Goal: Task Accomplishment & Management: Complete application form

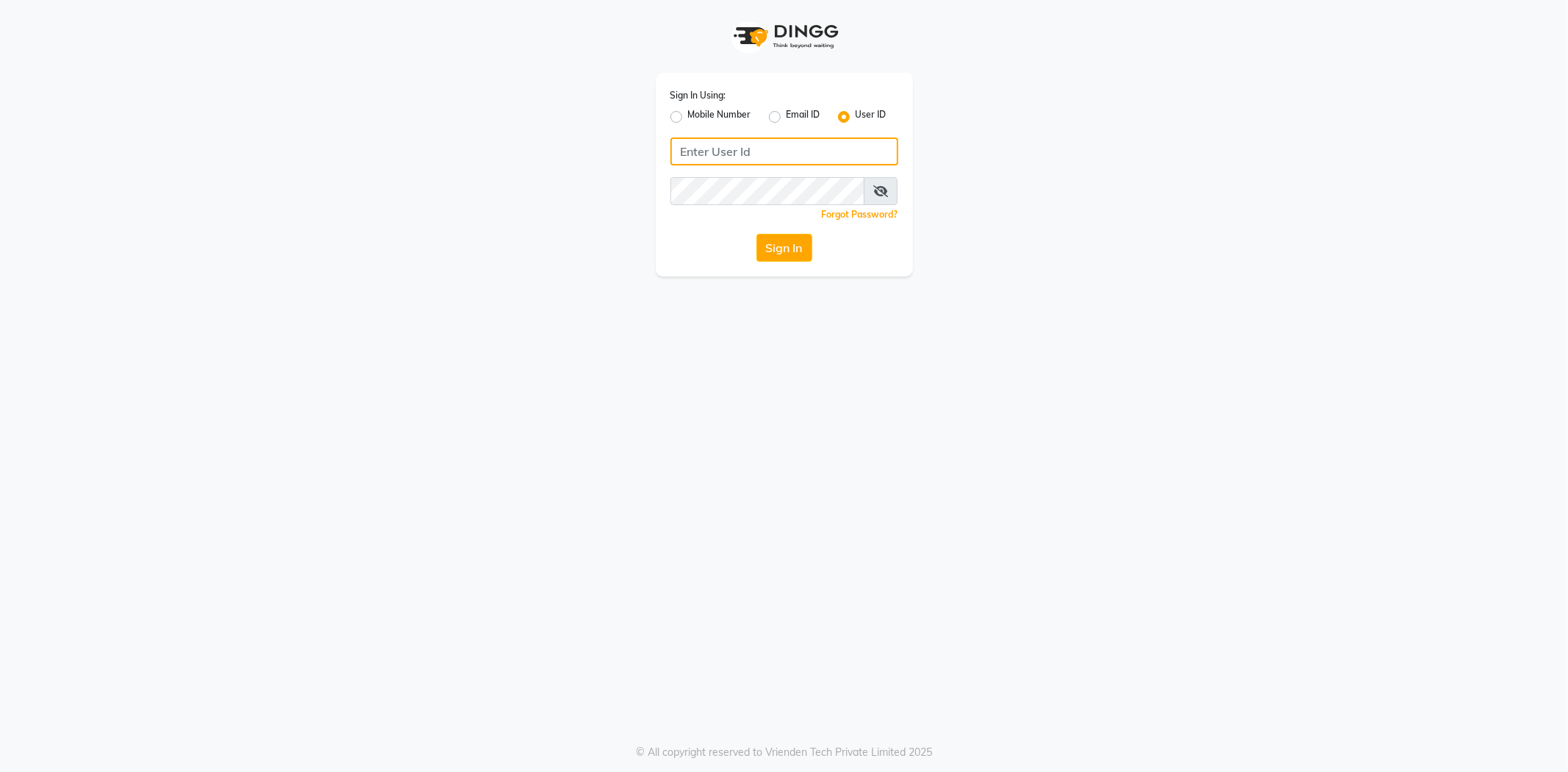
click at [693, 157] on input "Username" at bounding box center [784, 151] width 228 height 28
type input "3"
click at [694, 157] on input "Username" at bounding box center [784, 151] width 228 height 28
type input "e3900-01"
click at [879, 191] on icon at bounding box center [881, 191] width 14 height 12
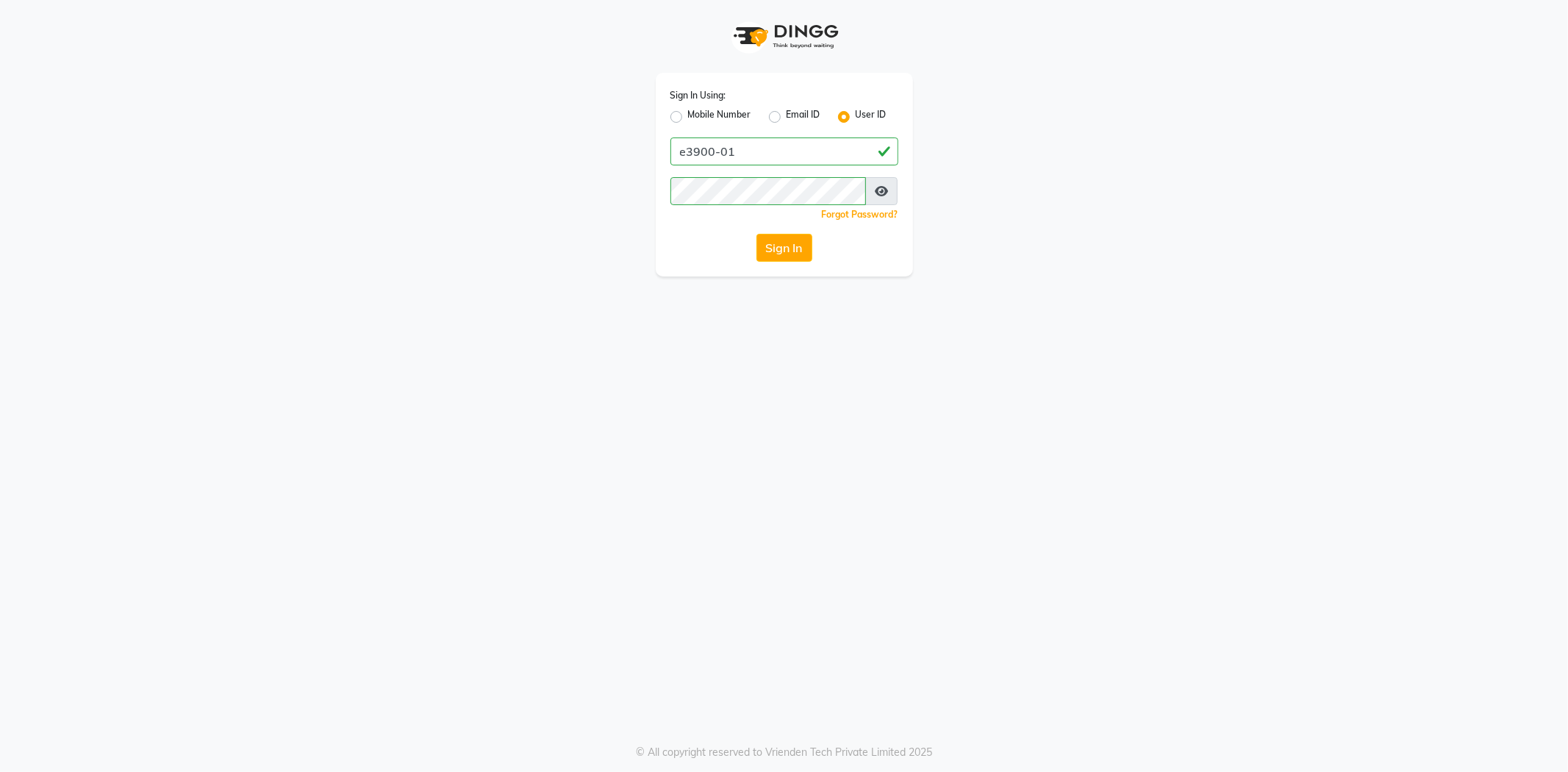
click at [716, 237] on div "Sign In" at bounding box center [784, 247] width 228 height 28
click at [768, 248] on button "Sign In" at bounding box center [784, 247] width 56 height 28
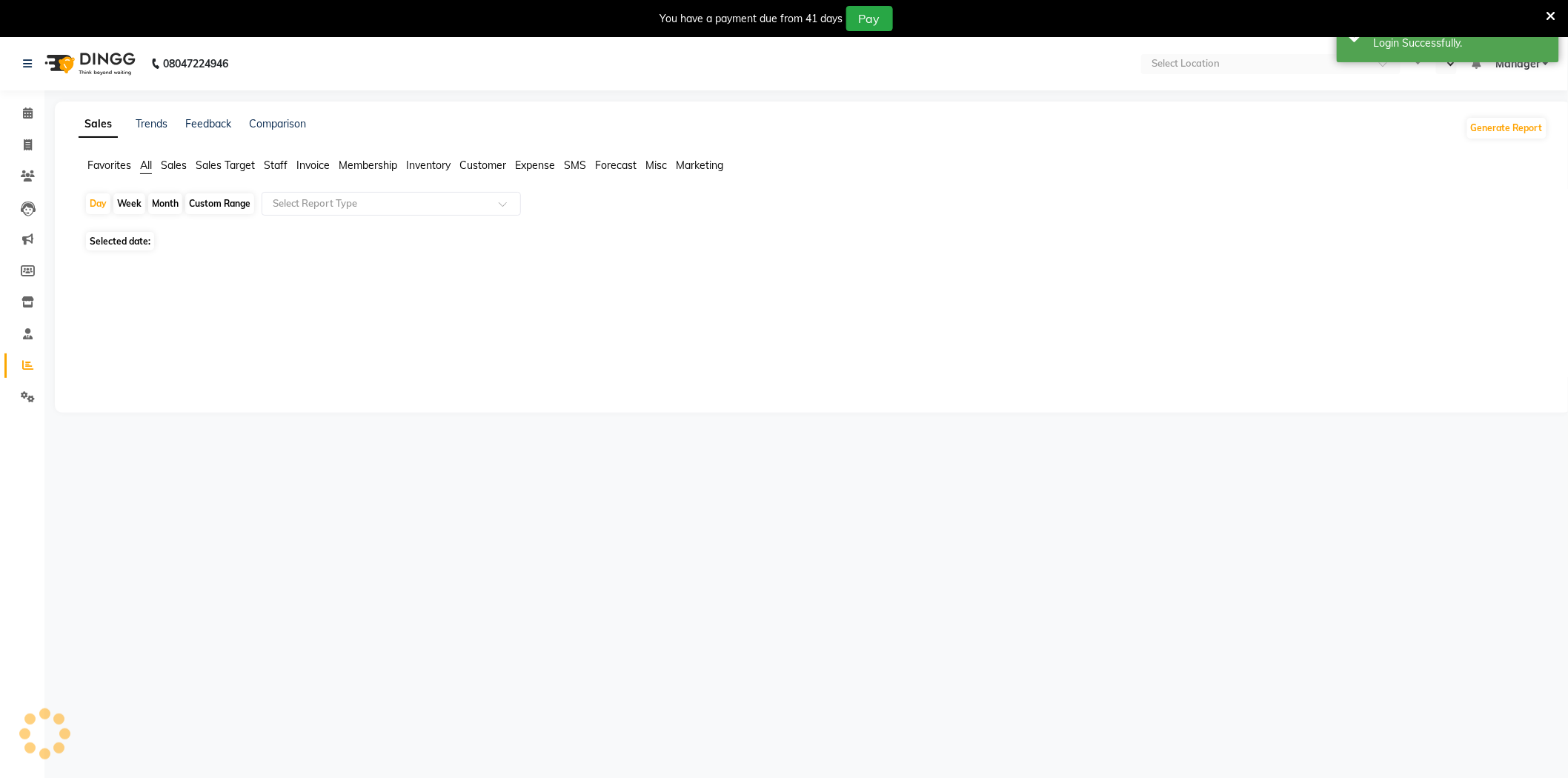
select select "en"
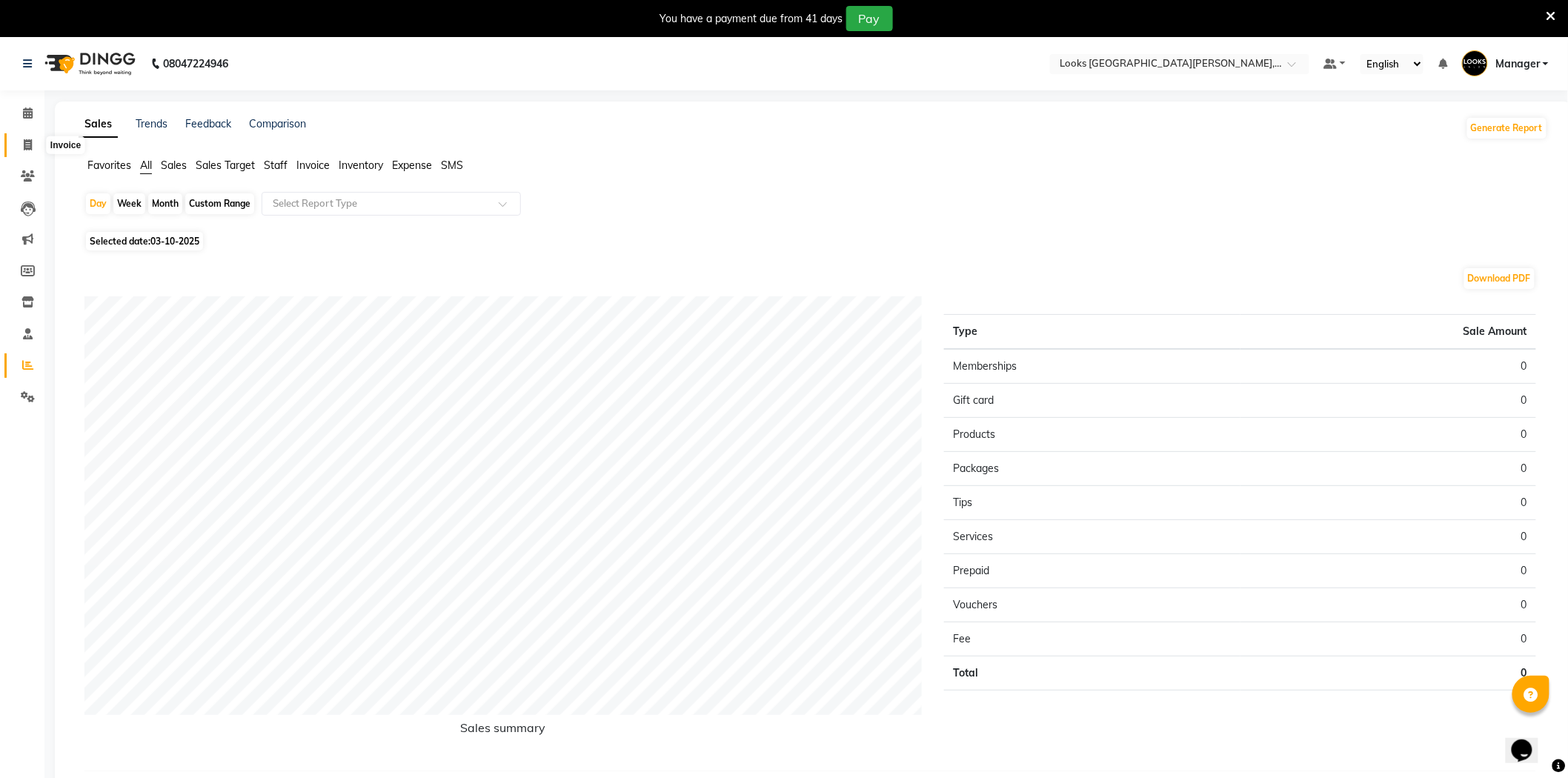
click at [28, 141] on icon at bounding box center [27, 145] width 8 height 11
select select "service"
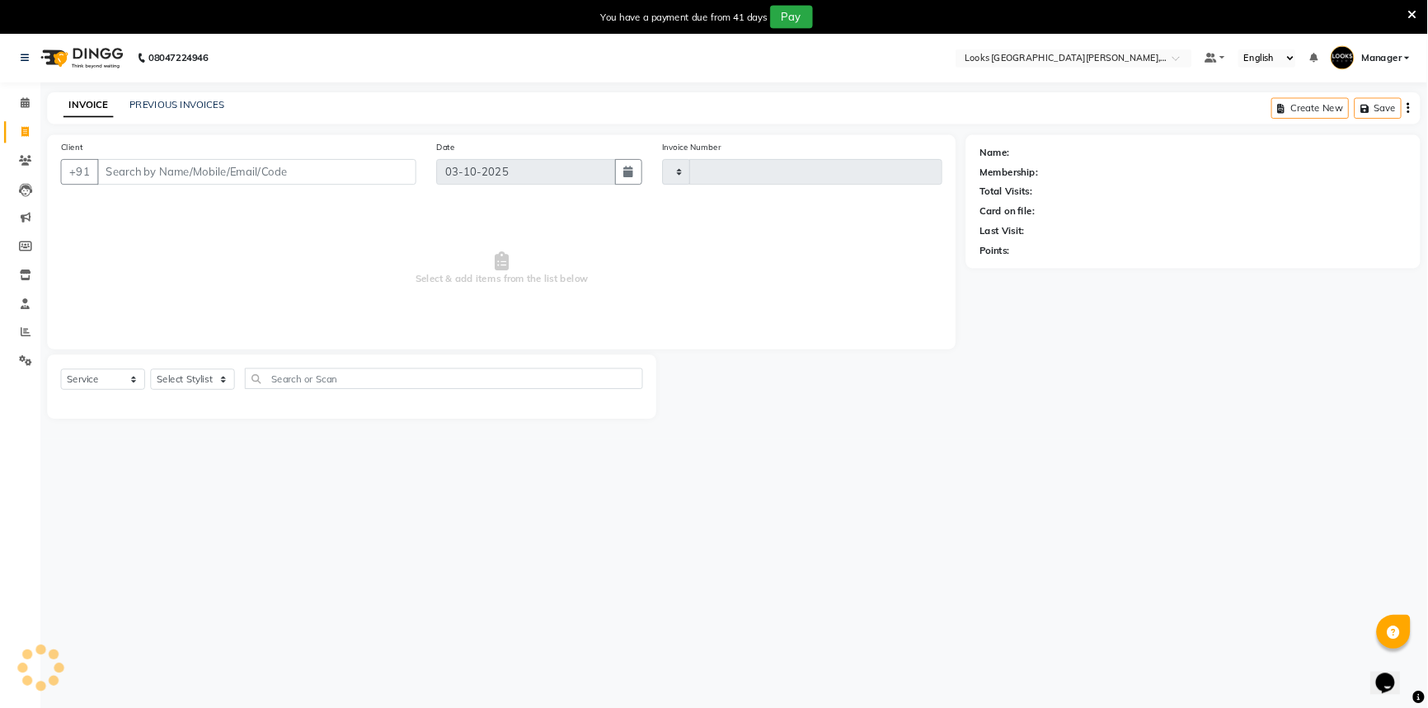
scroll to position [41, 0]
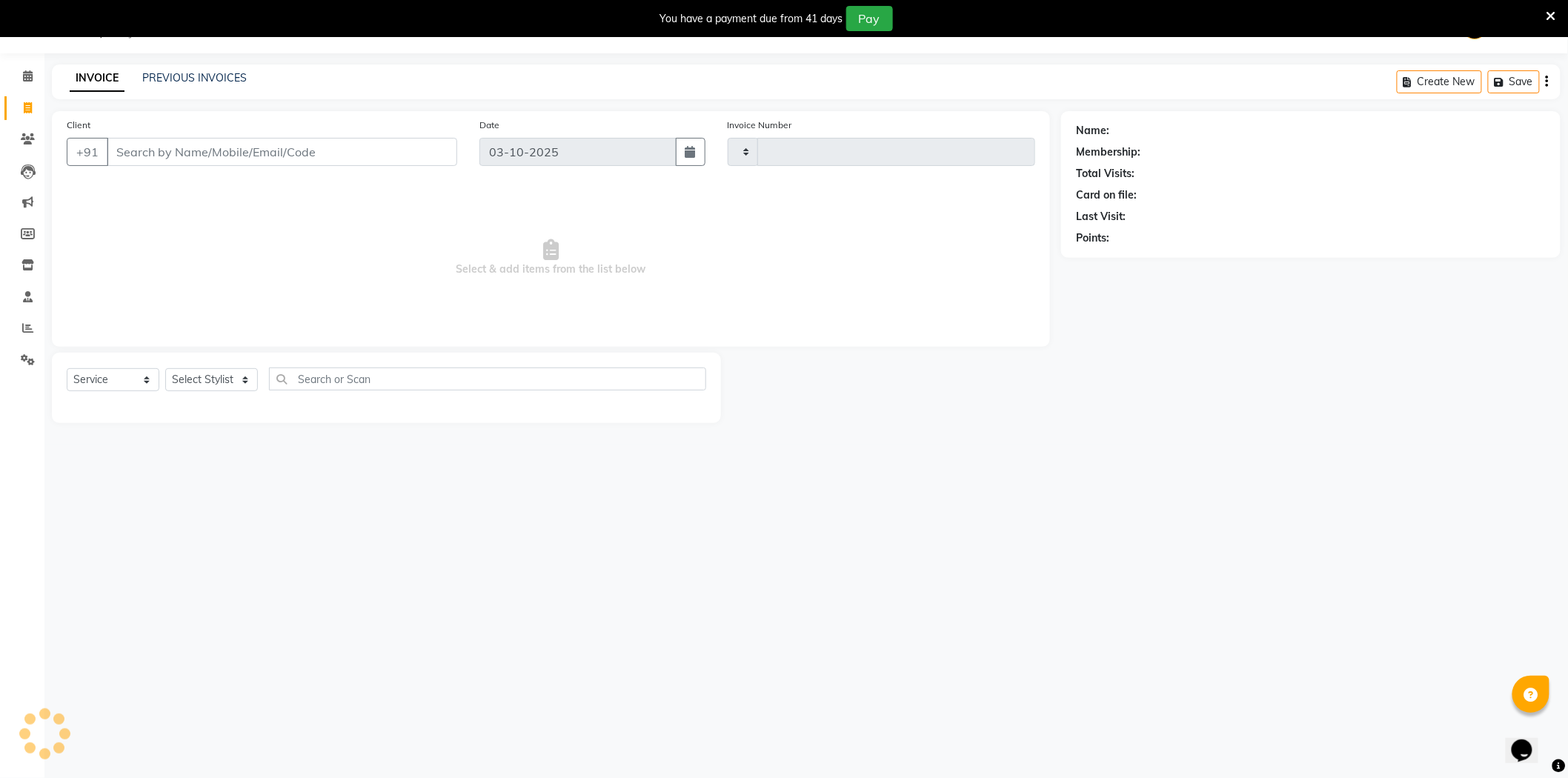
type input "7155"
select select "8940"
click at [178, 155] on input "Client" at bounding box center [282, 151] width 350 height 28
click at [220, 148] on input "Client" at bounding box center [282, 151] width 350 height 28
click at [168, 155] on input "Client" at bounding box center [282, 151] width 350 height 28
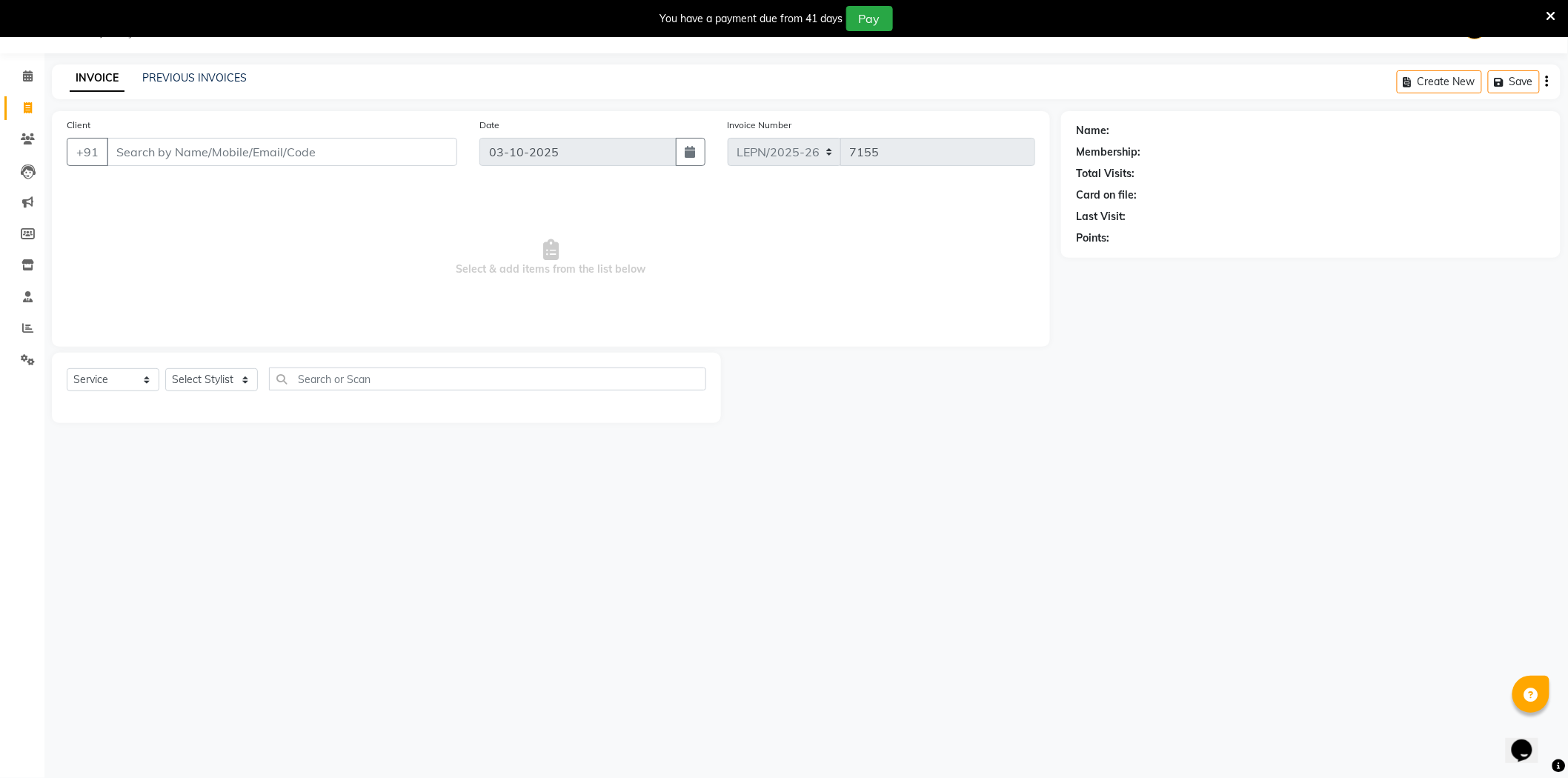
click at [155, 145] on input "Client" at bounding box center [282, 151] width 350 height 28
type input "r"
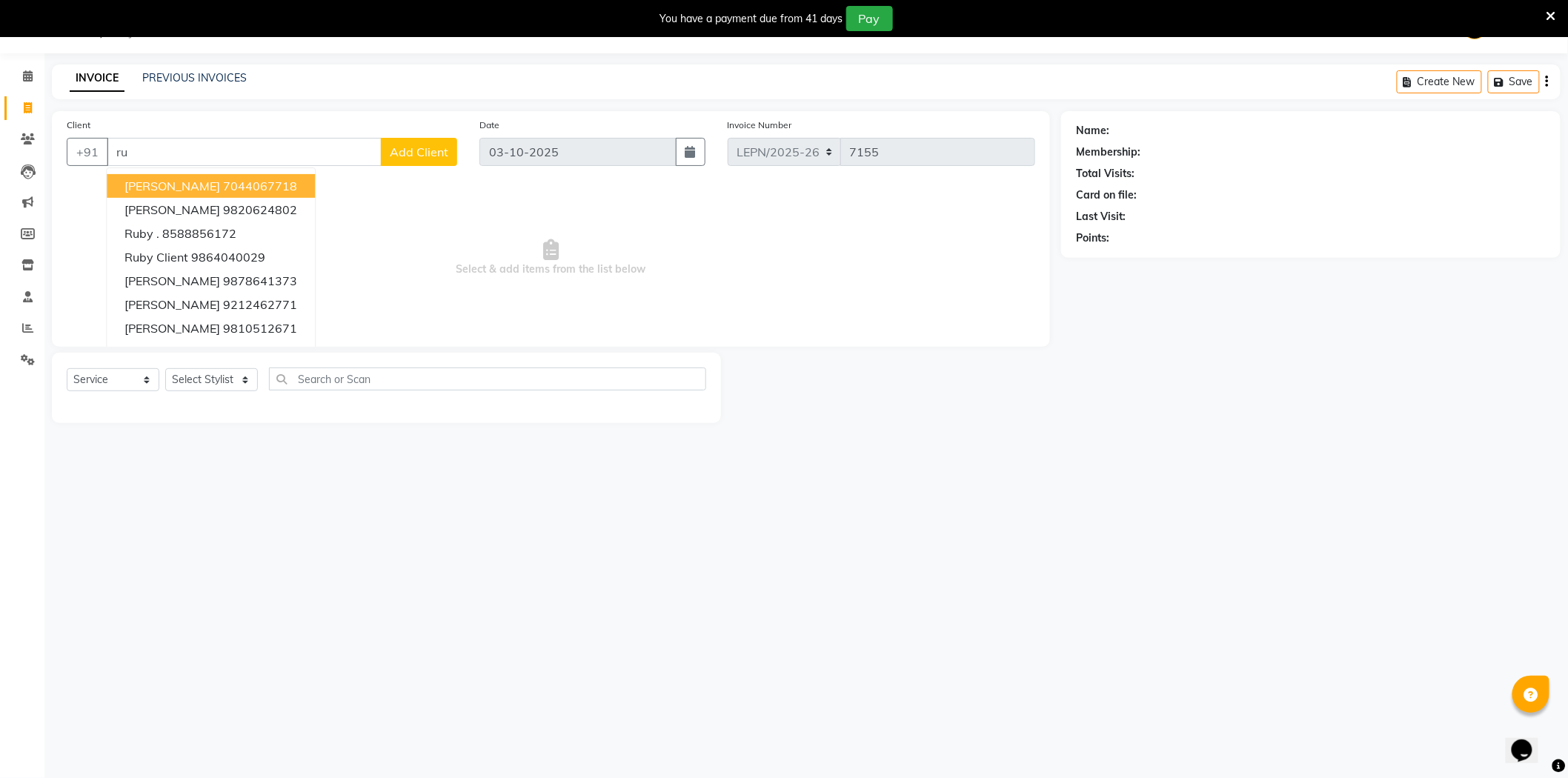
type input "r"
type input "9654885559"
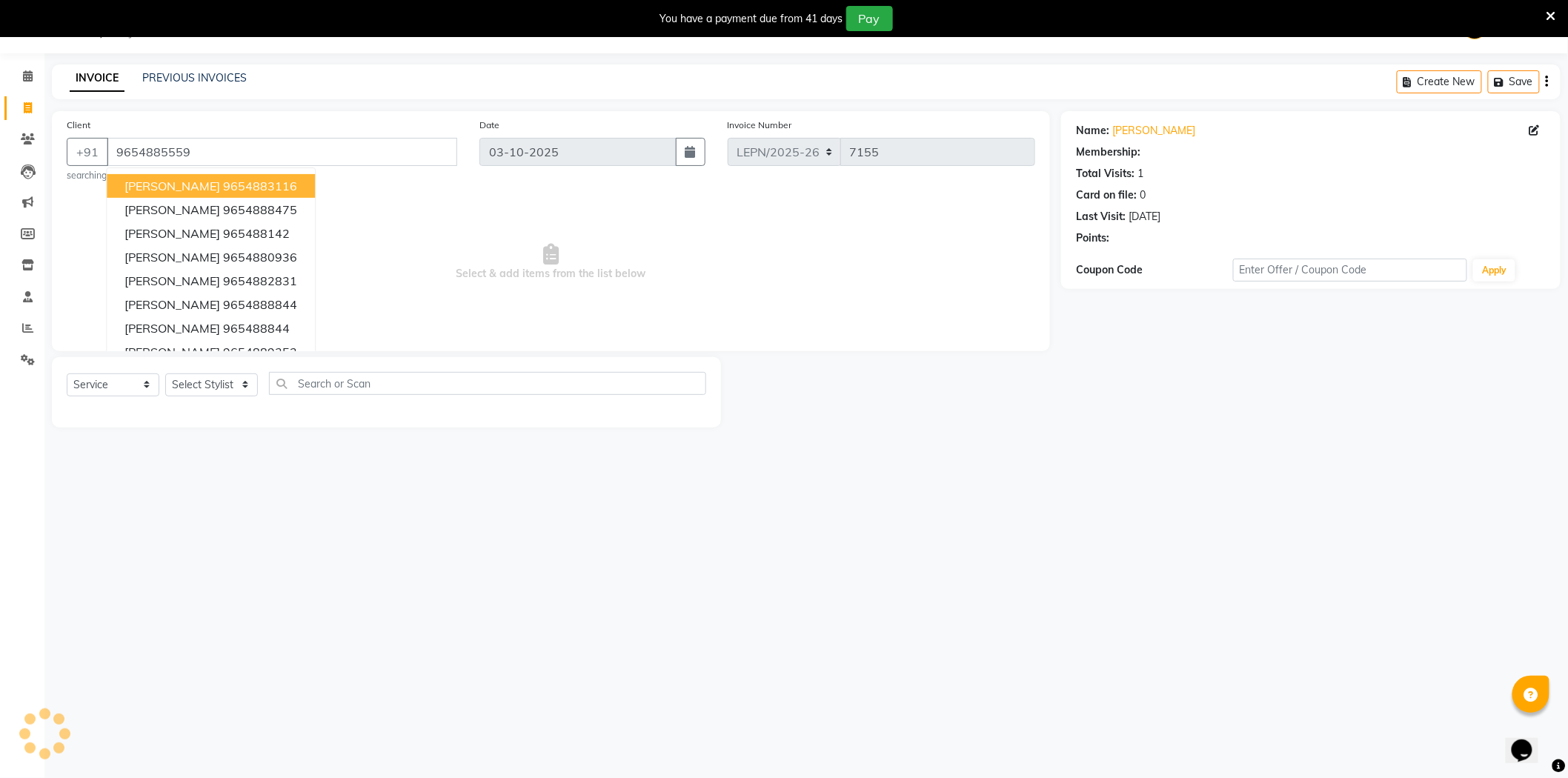
select select "1: Object"
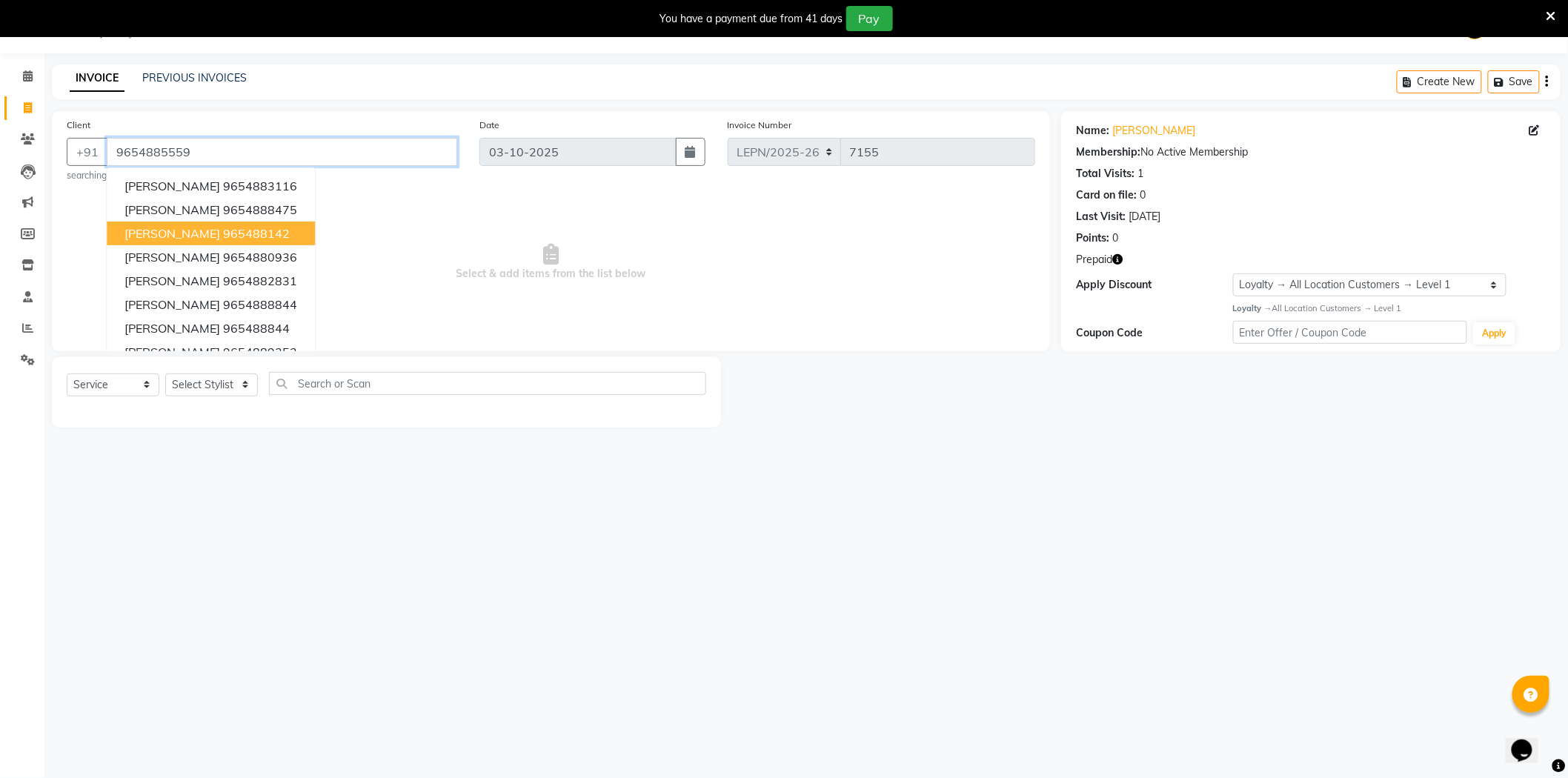
click at [338, 164] on input "9654885559" at bounding box center [282, 151] width 350 height 28
click at [217, 154] on input "9654885559" at bounding box center [282, 151] width 350 height 28
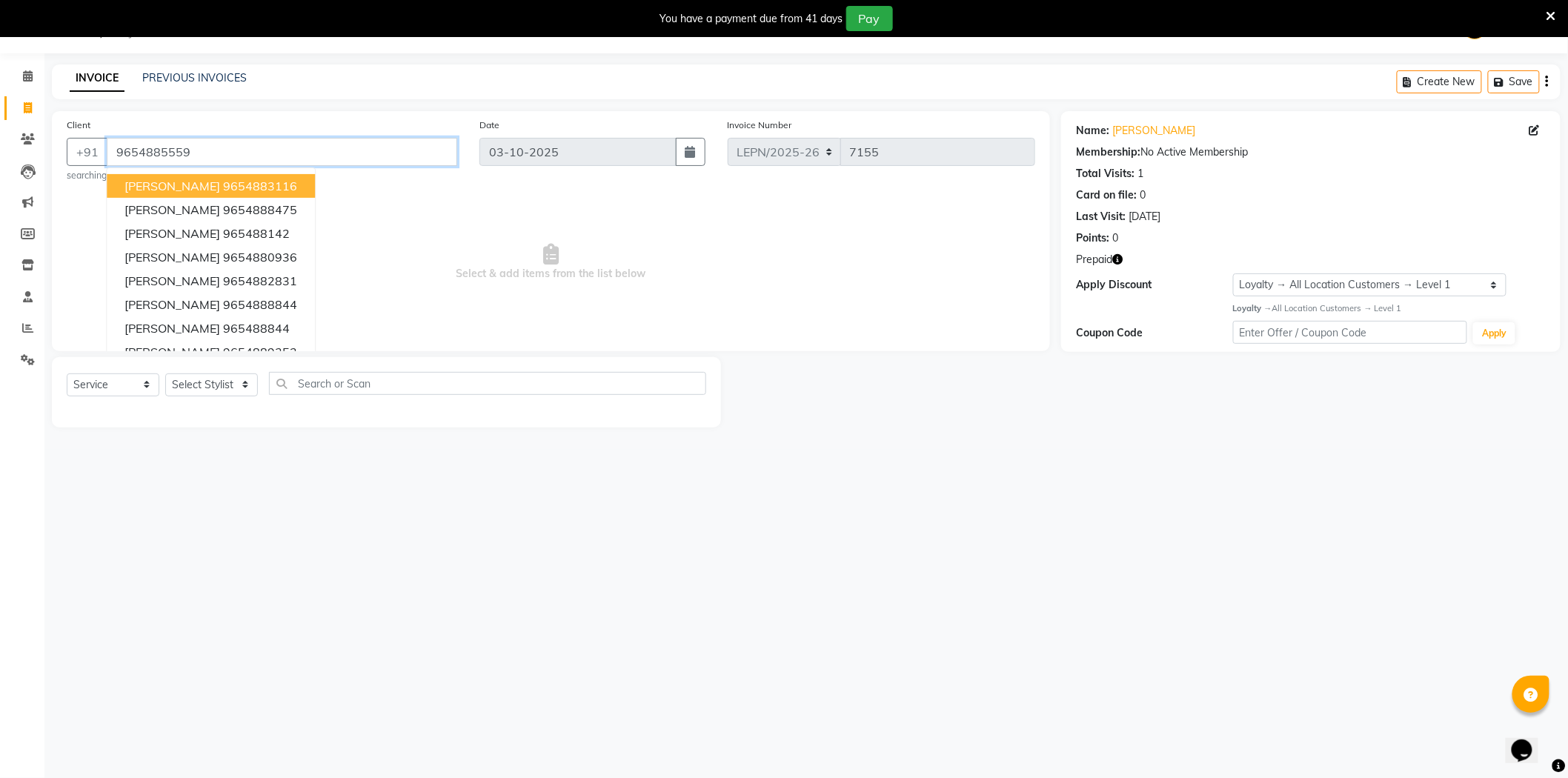
click at [323, 153] on input "9654885559" at bounding box center [282, 151] width 350 height 28
drag, startPoint x: 0, startPoint y: 432, endPoint x: 545, endPoint y: 561, distance: 560.1
click at [567, 573] on div "08047224946 Select Location × Looks [GEOGRAPHIC_DATA][PERSON_NAME], [GEOGRAPHIC…" at bounding box center [784, 389] width 1568 height 778
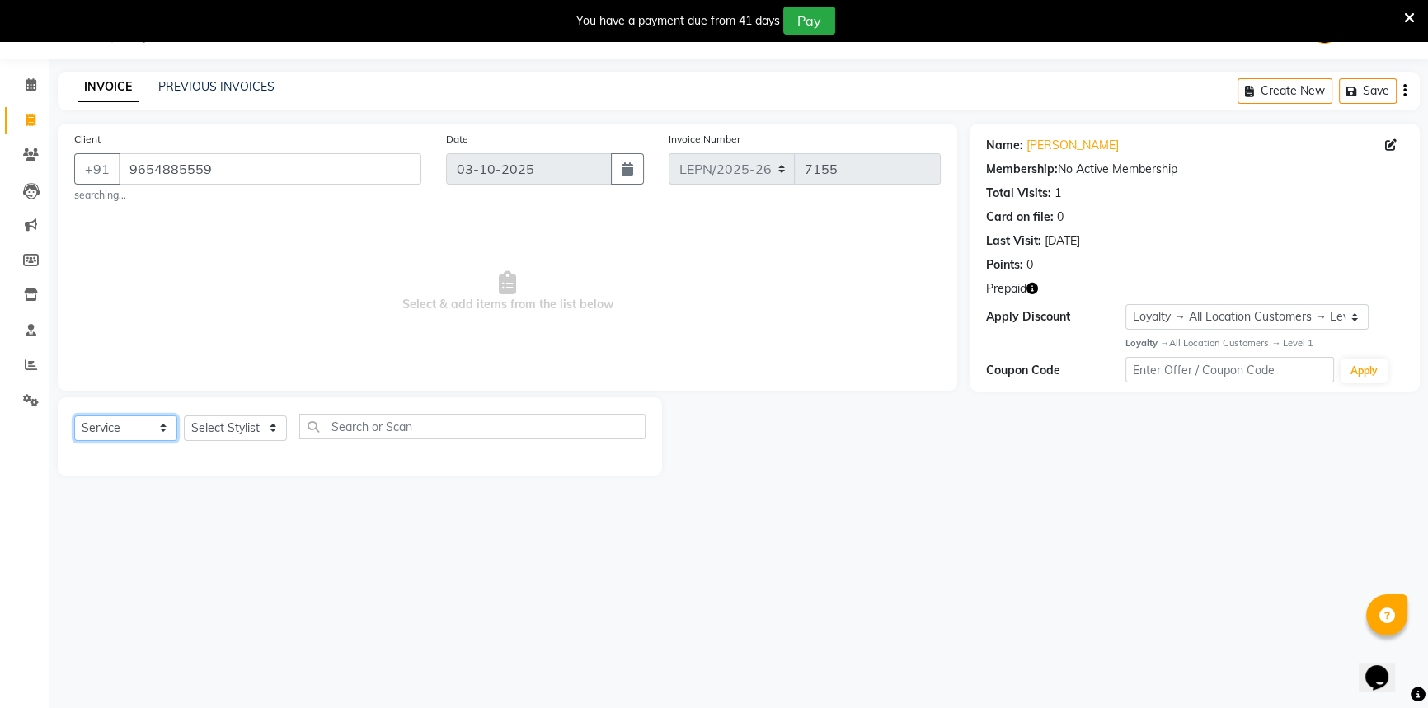
click at [110, 427] on select "Select Service Product Membership Package Voucher Prepaid Gift Card" at bounding box center [125, 429] width 103 height 26
select select "P"
click at [74, 416] on select "Select Service Product Membership Package Voucher Prepaid Gift Card" at bounding box center [125, 429] width 103 height 26
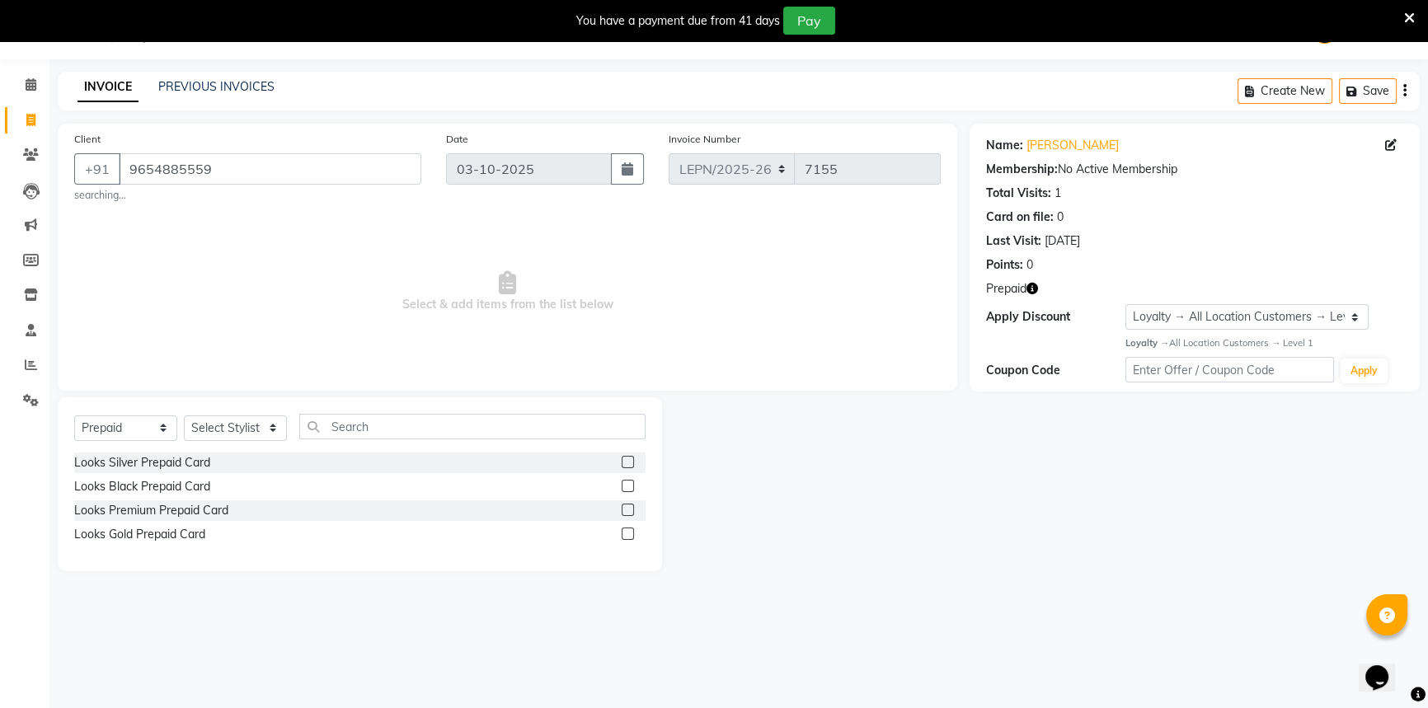
click at [628, 484] on label at bounding box center [628, 486] width 12 height 12
click at [628, 484] on input "checkbox" at bounding box center [627, 487] width 11 height 11
click at [627, 488] on label at bounding box center [628, 486] width 12 height 12
click at [627, 488] on input "checkbox" at bounding box center [627, 487] width 11 height 11
checkbox input "false"
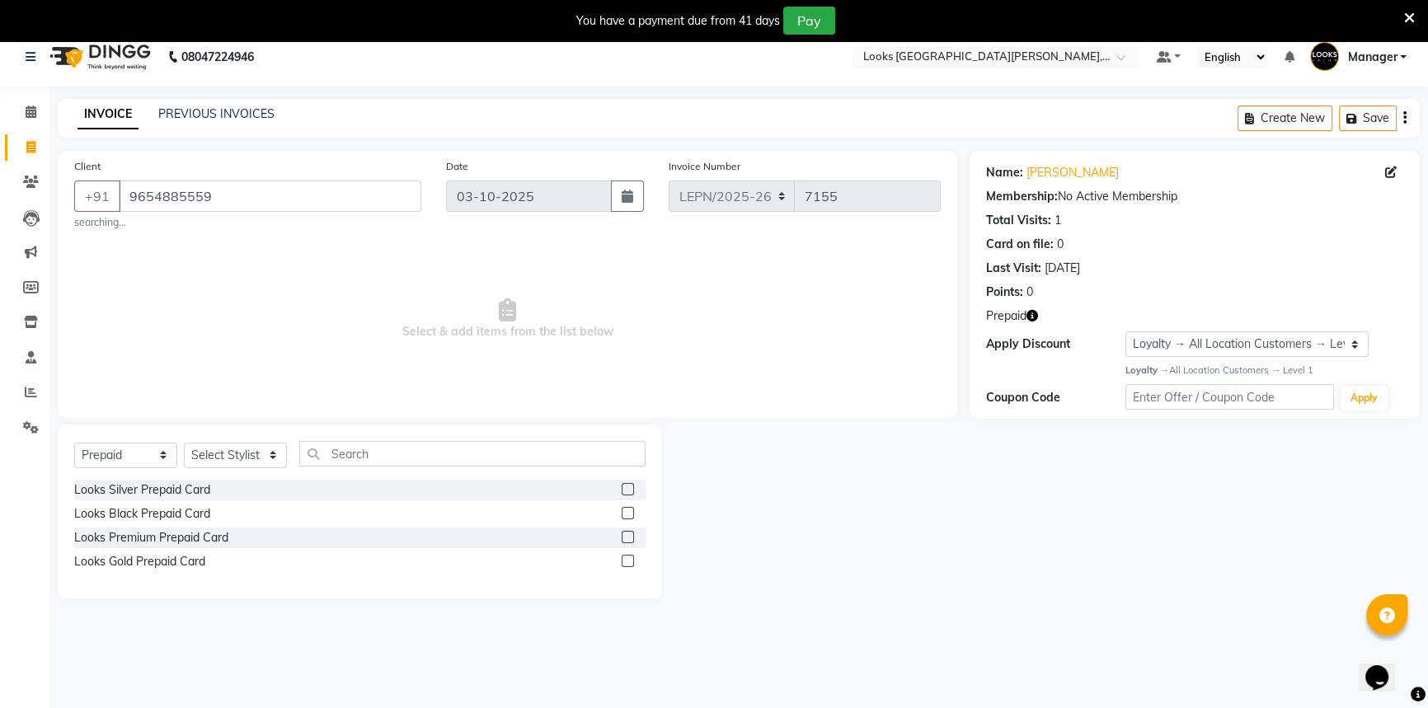
scroll to position [0, 0]
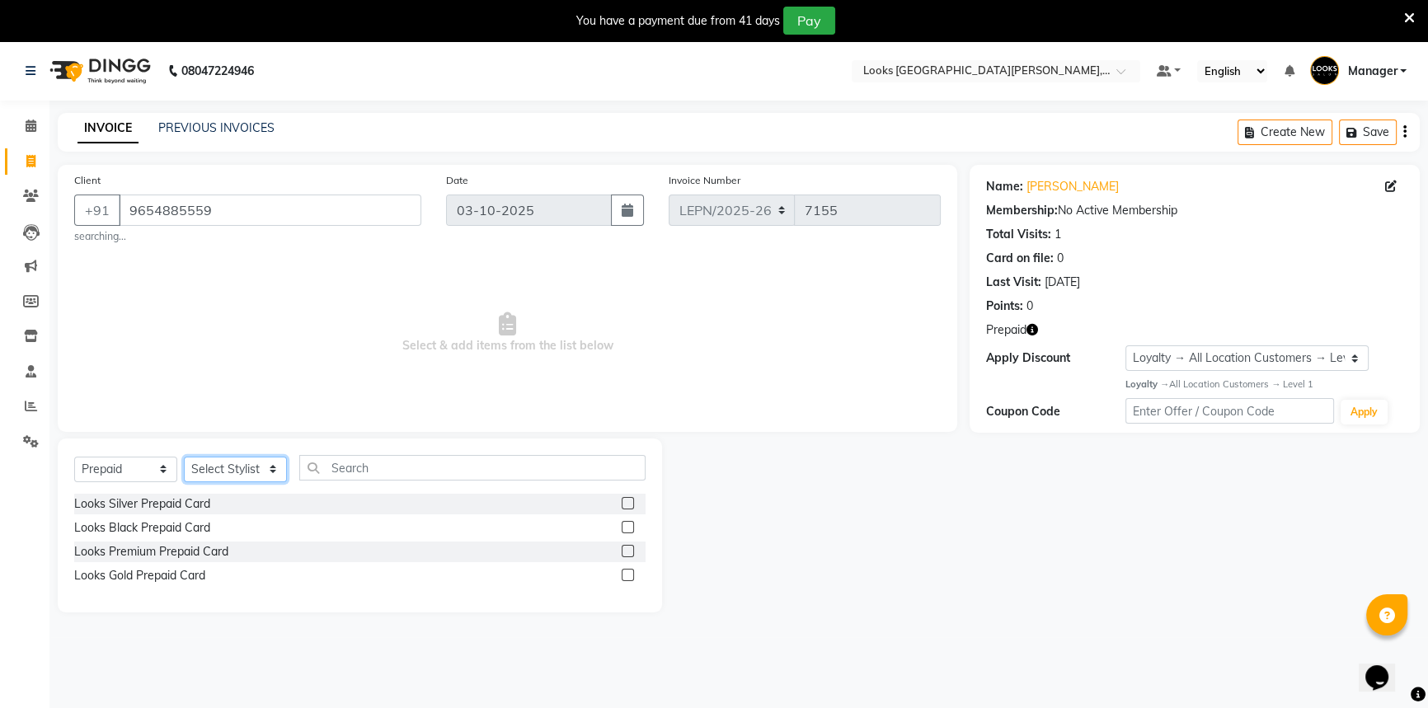
click at [204, 472] on select "Select Stylist AMAN Aman_Asst Baljeet_MKP [PERSON_NAME] Bobby_Mgr Counter Sales…" at bounding box center [235, 470] width 103 height 26
select select "90366"
click at [204, 472] on select "Select Stylist AMAN Aman_Asst Baljeet_MKP [PERSON_NAME] Bobby_Mgr Counter Sales…" at bounding box center [235, 470] width 103 height 26
click at [346, 471] on input "text" at bounding box center [472, 468] width 346 height 26
click at [626, 533] on label at bounding box center [628, 527] width 12 height 12
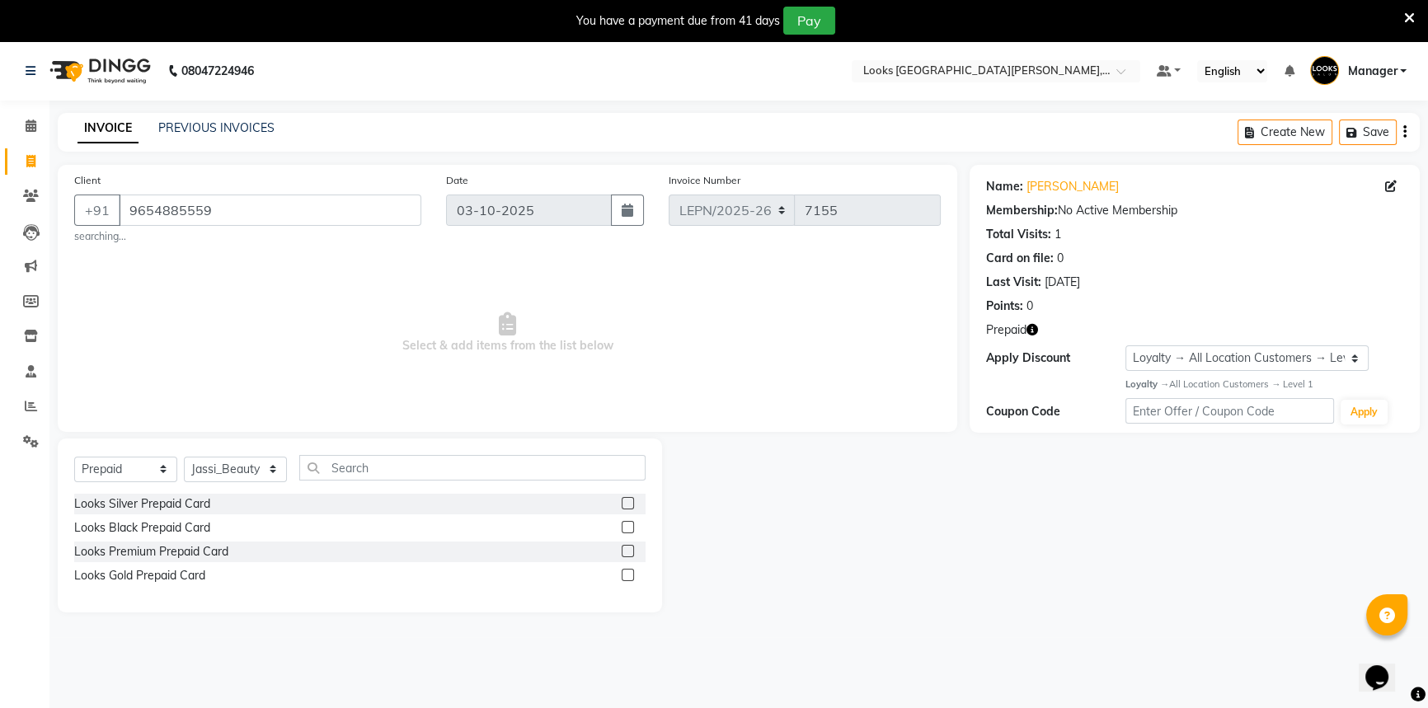
click at [626, 533] on input "checkbox" at bounding box center [627, 528] width 11 height 11
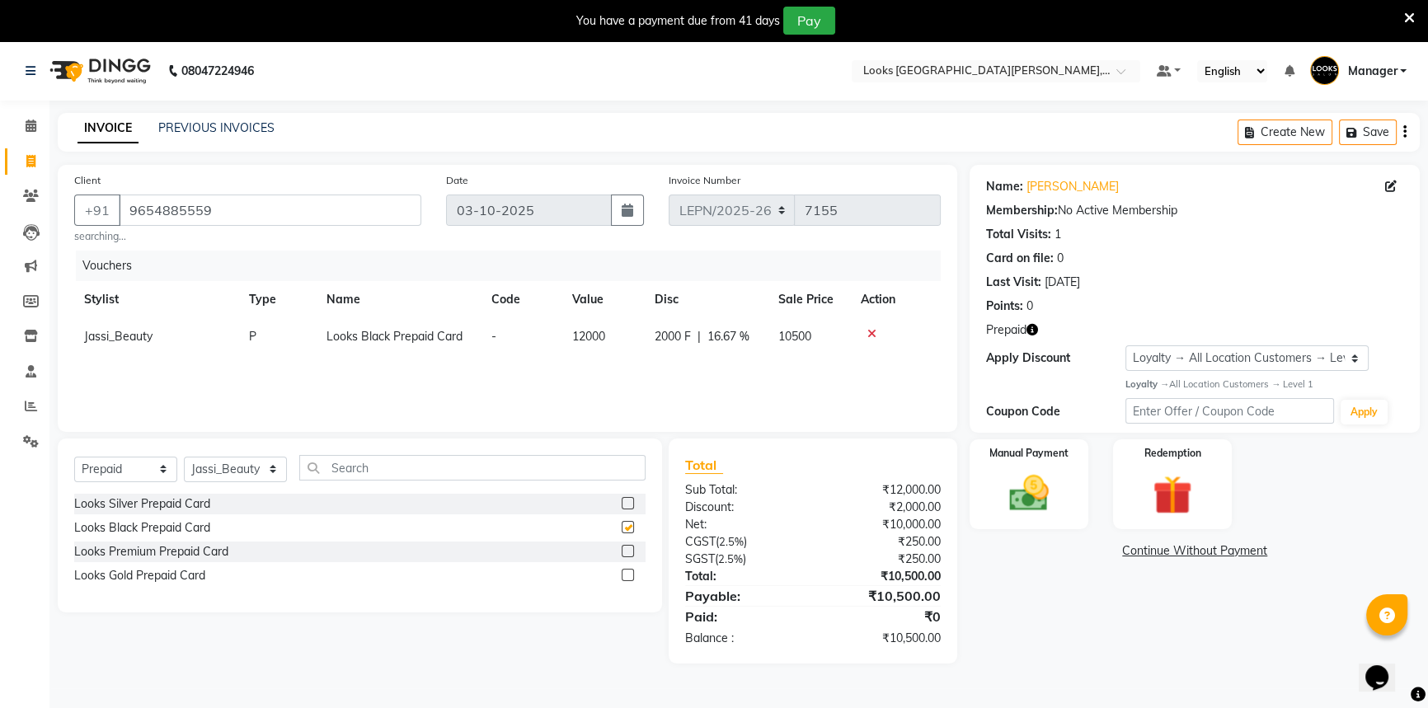
checkbox input "false"
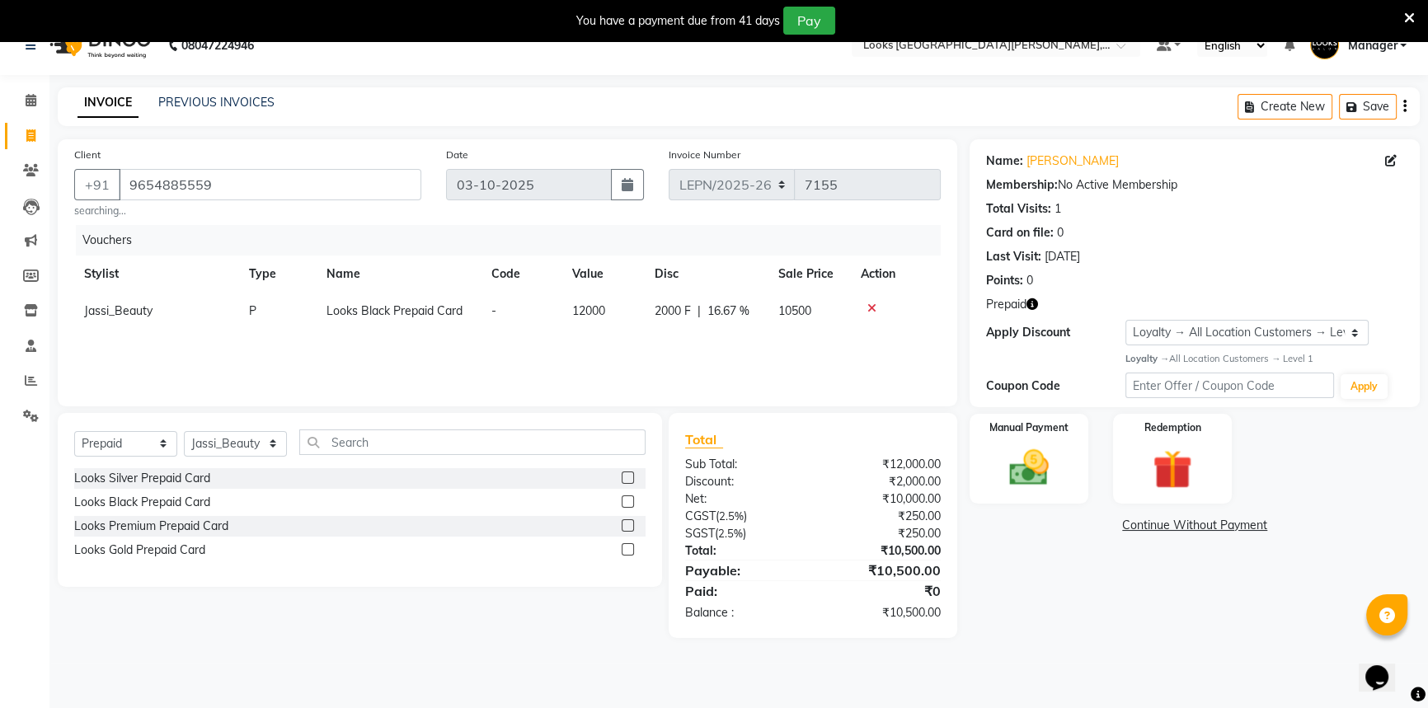
scroll to position [41, 0]
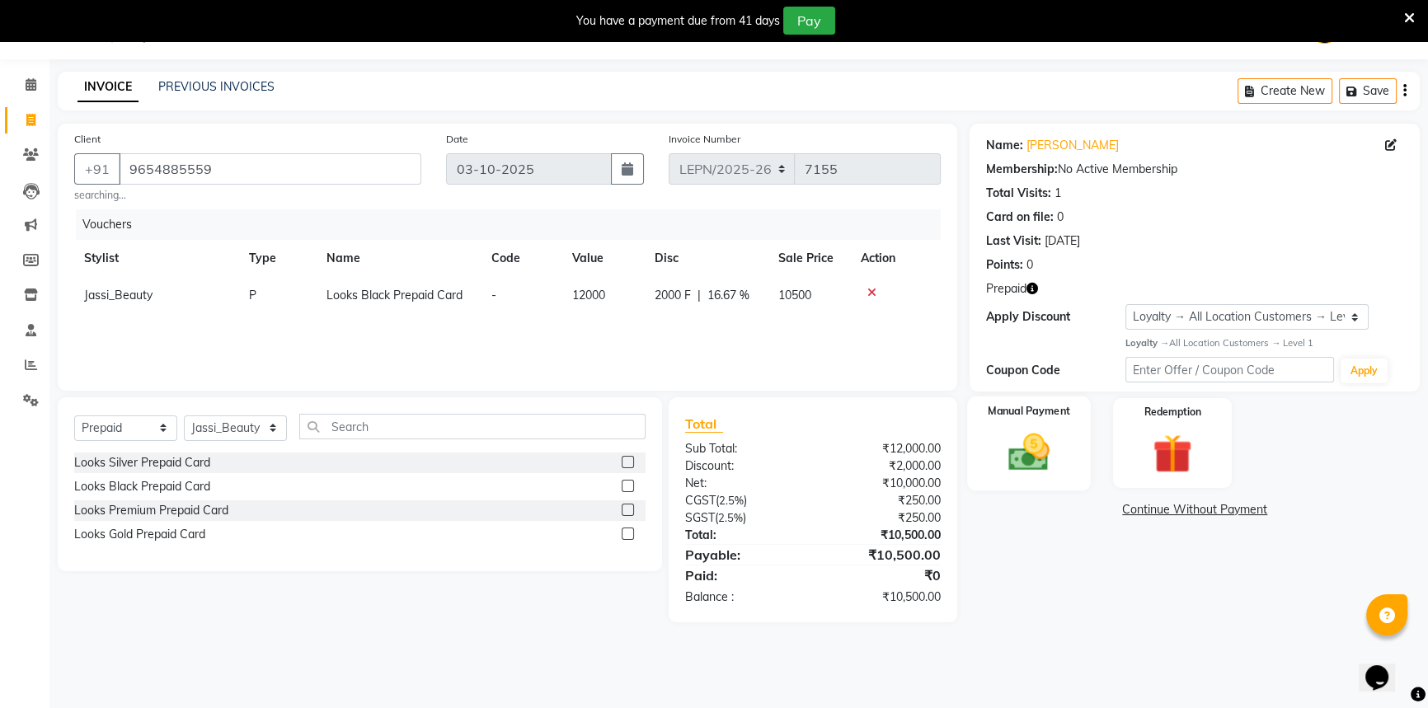
click at [1012, 445] on img at bounding box center [1029, 452] width 67 height 47
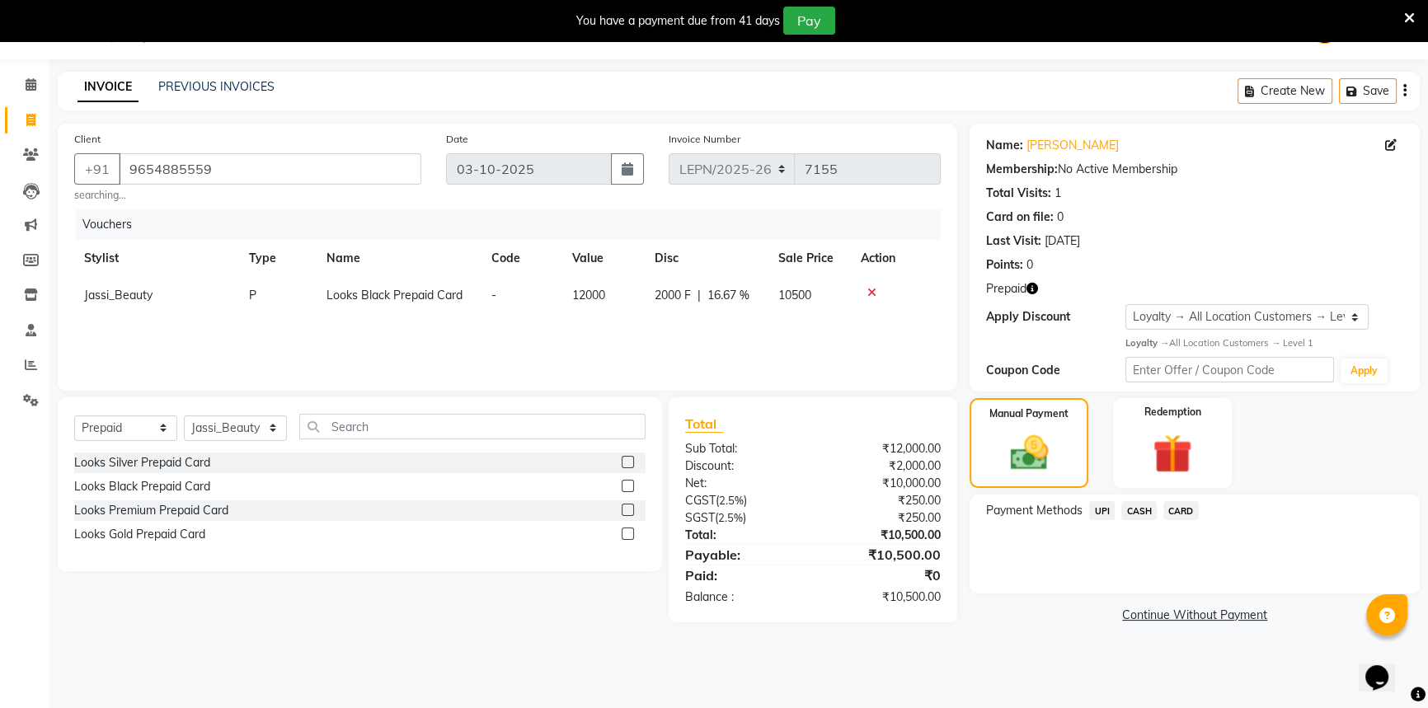
click at [1140, 515] on span "CASH" at bounding box center [1139, 510] width 35 height 19
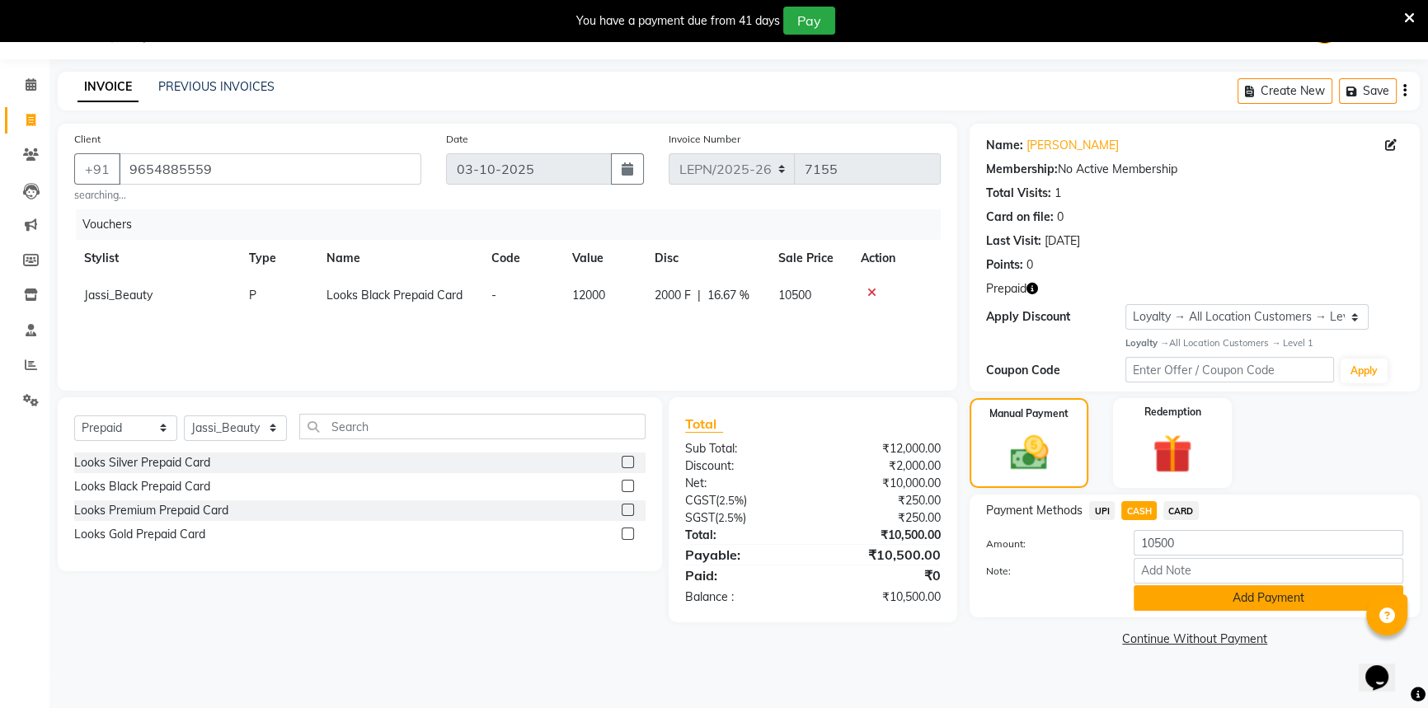
click at [1167, 602] on button "Add Payment" at bounding box center [1269, 599] width 270 height 26
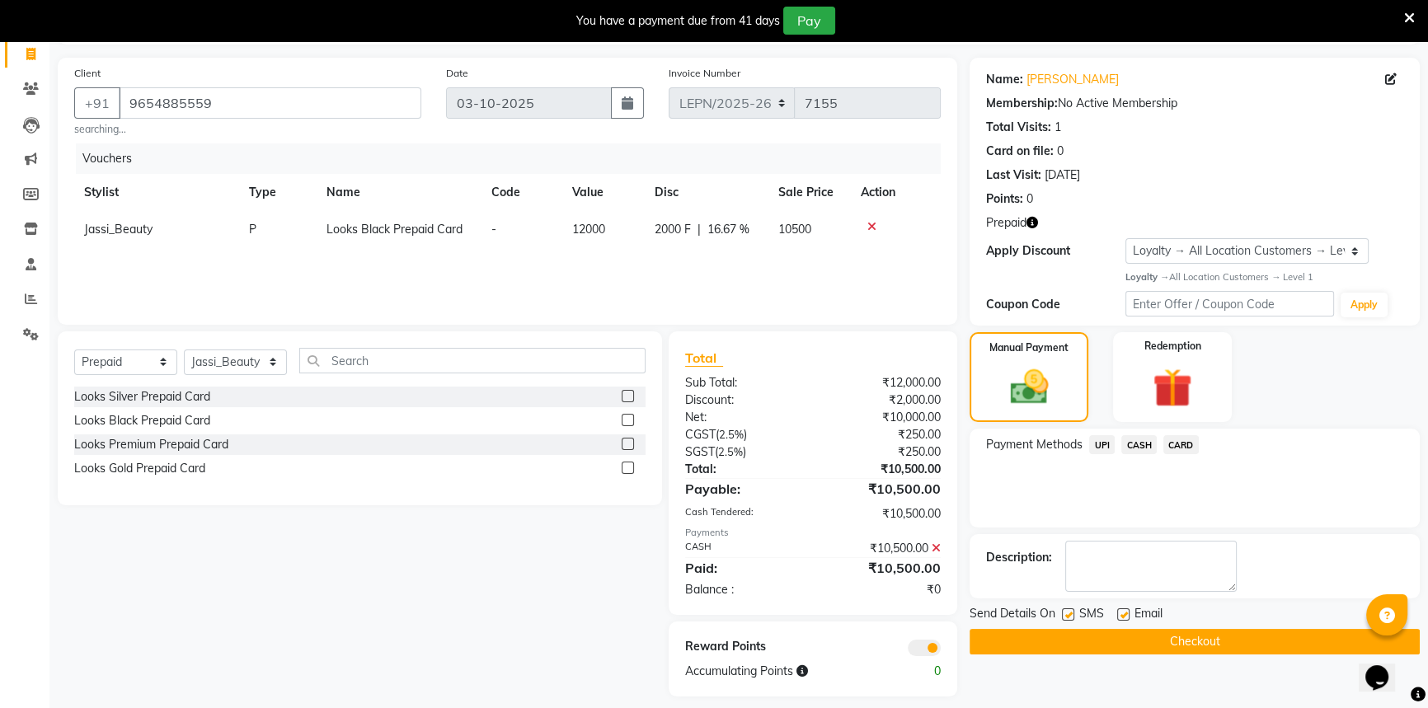
scroll to position [122, 0]
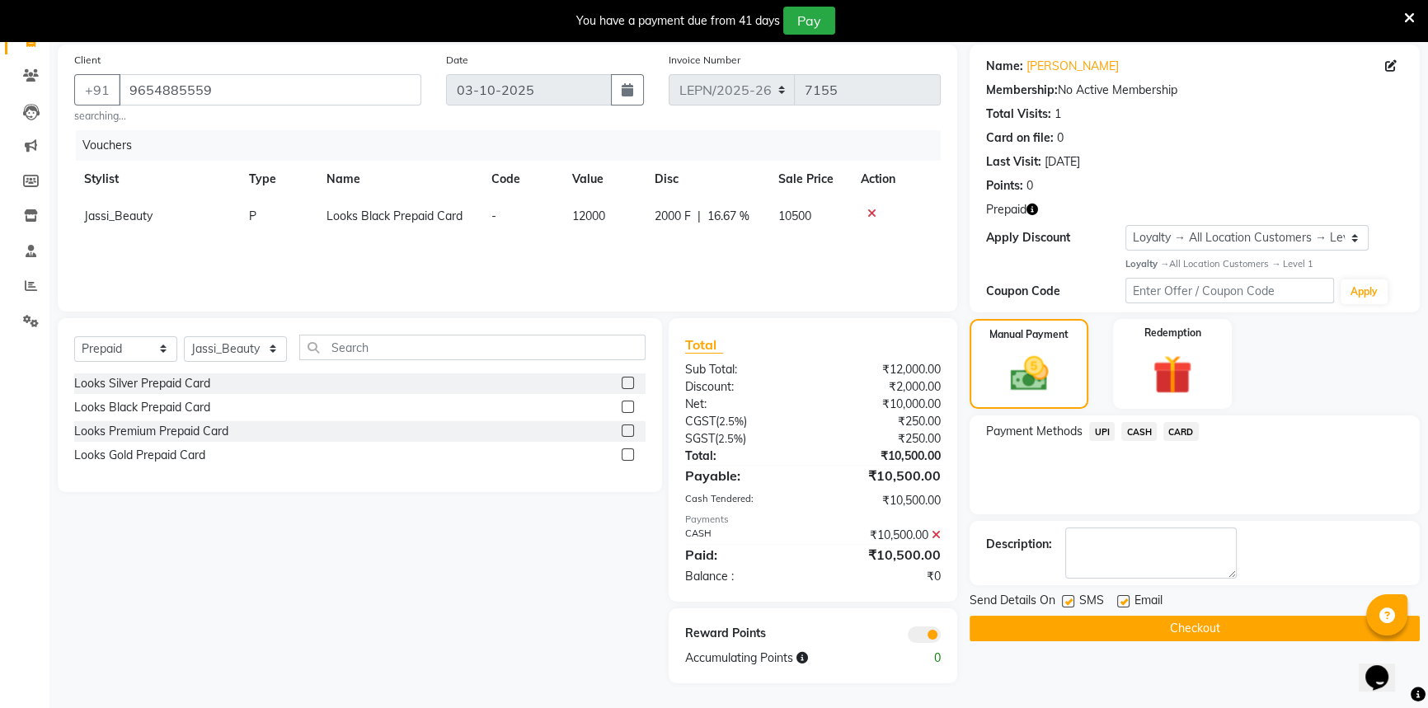
click at [1092, 621] on button "Checkout" at bounding box center [1195, 629] width 450 height 26
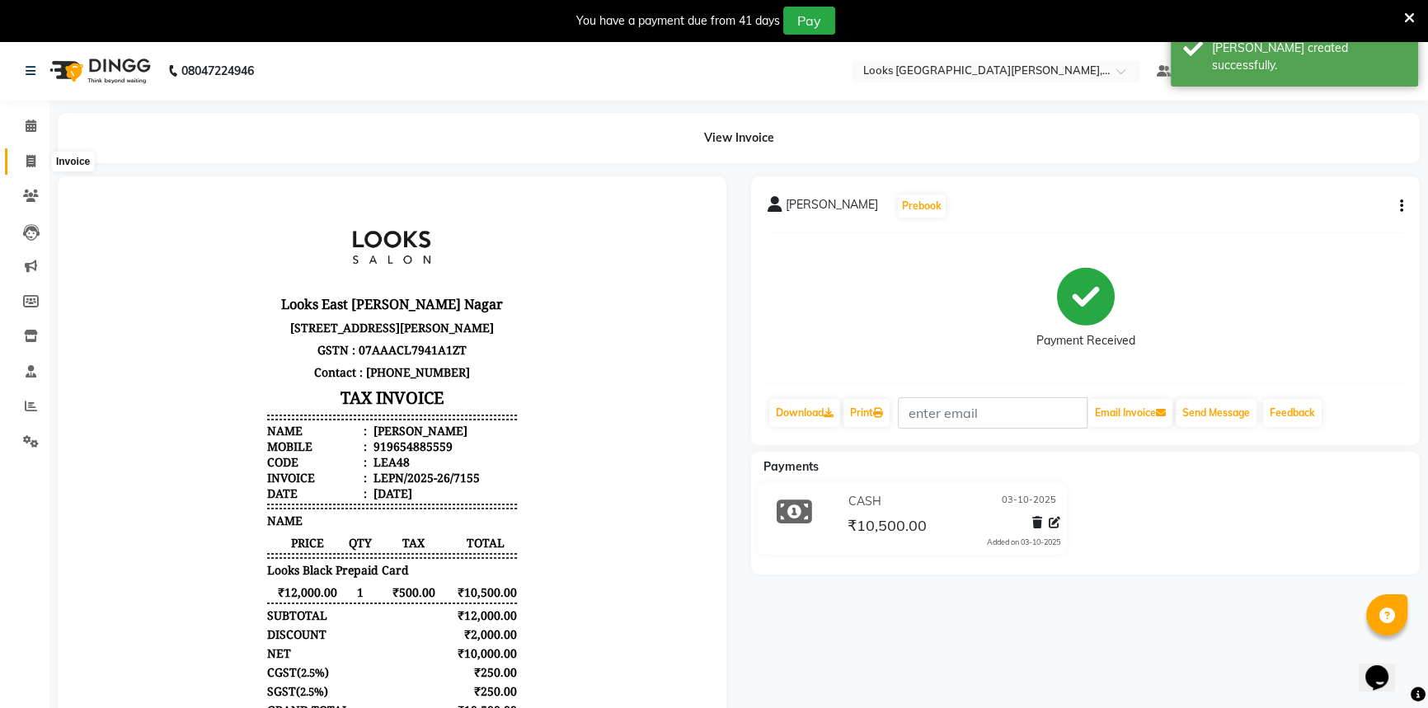
click at [32, 158] on icon at bounding box center [30, 161] width 9 height 12
select select "service"
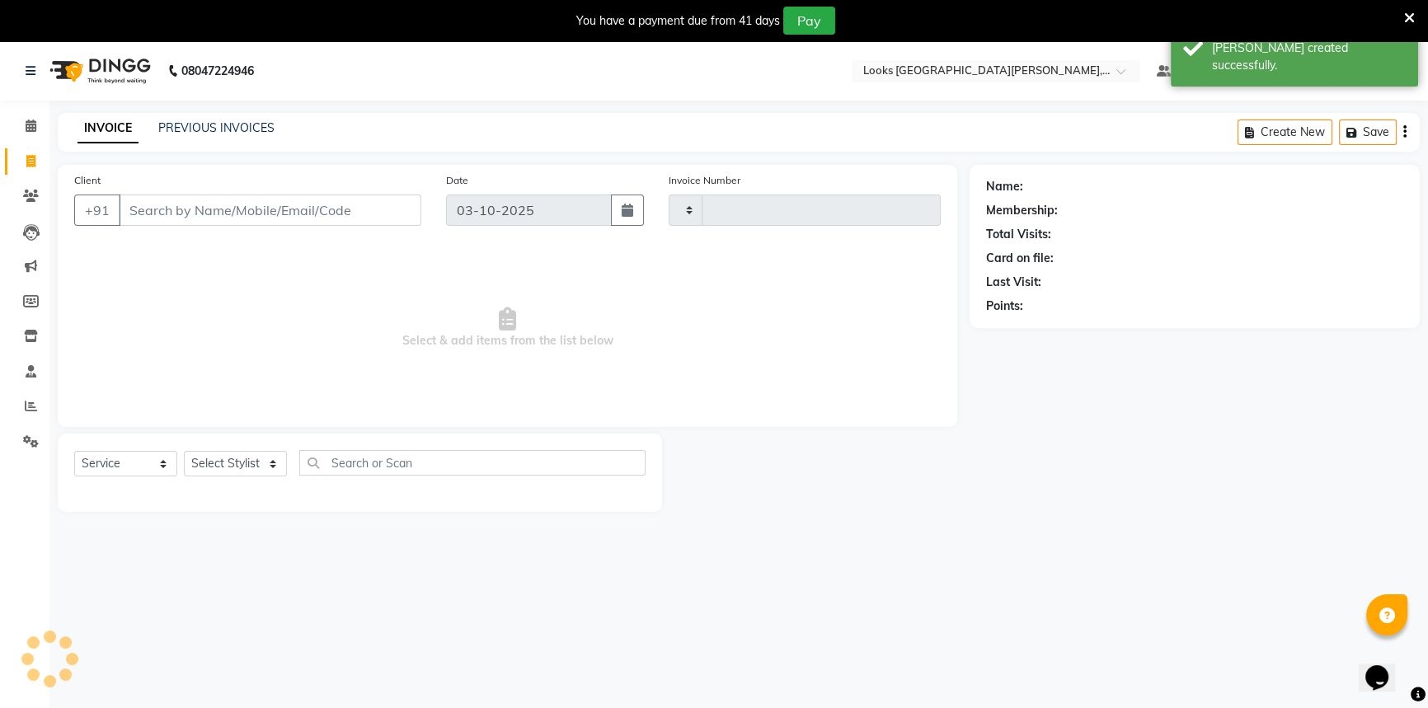
scroll to position [41, 0]
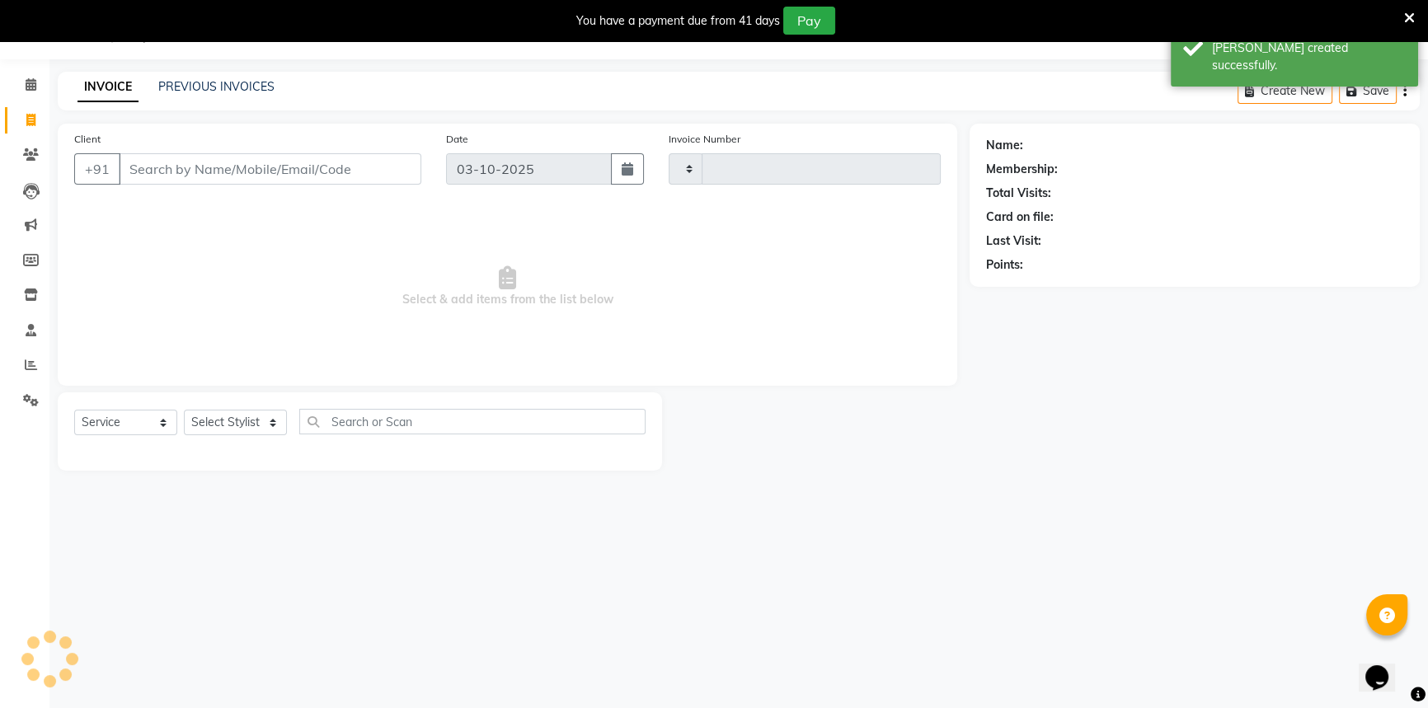
type input "7156"
select select "8940"
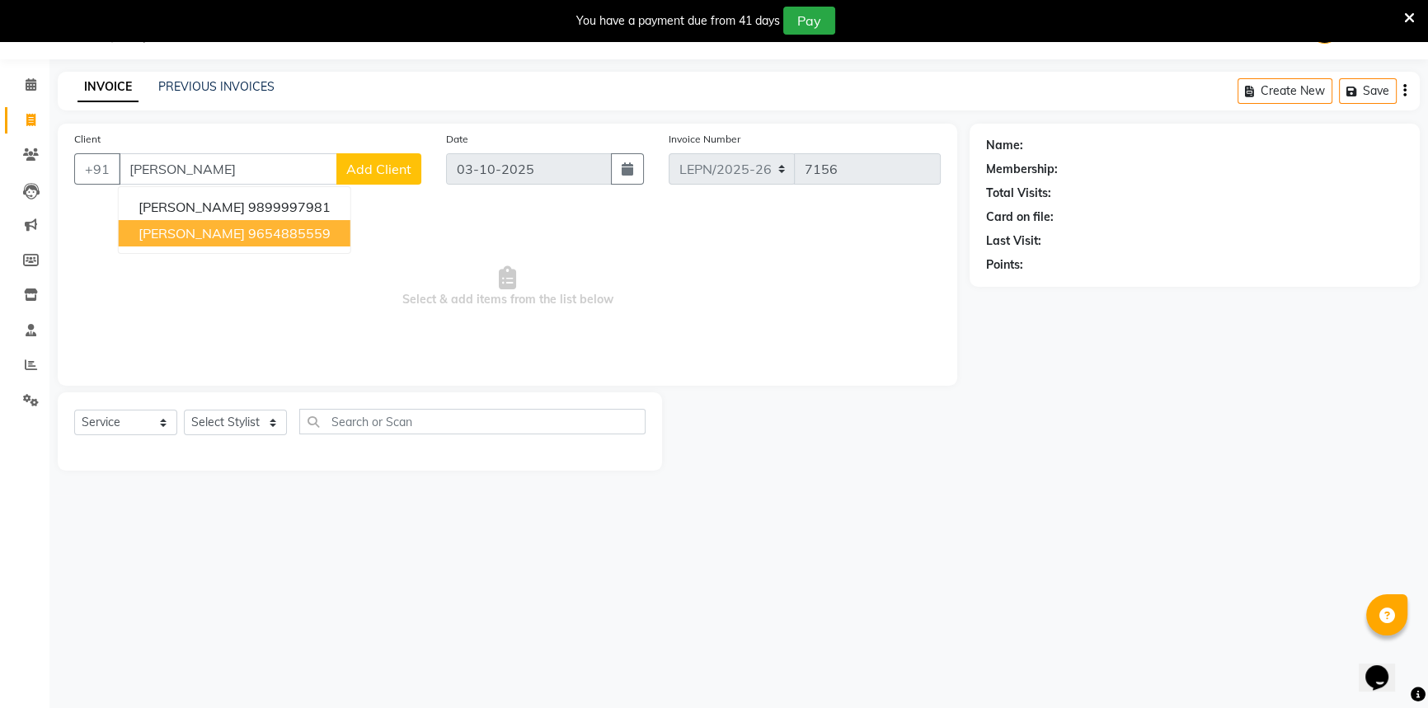
click at [248, 238] on ngb-highlight "9654885559" at bounding box center [289, 233] width 82 height 16
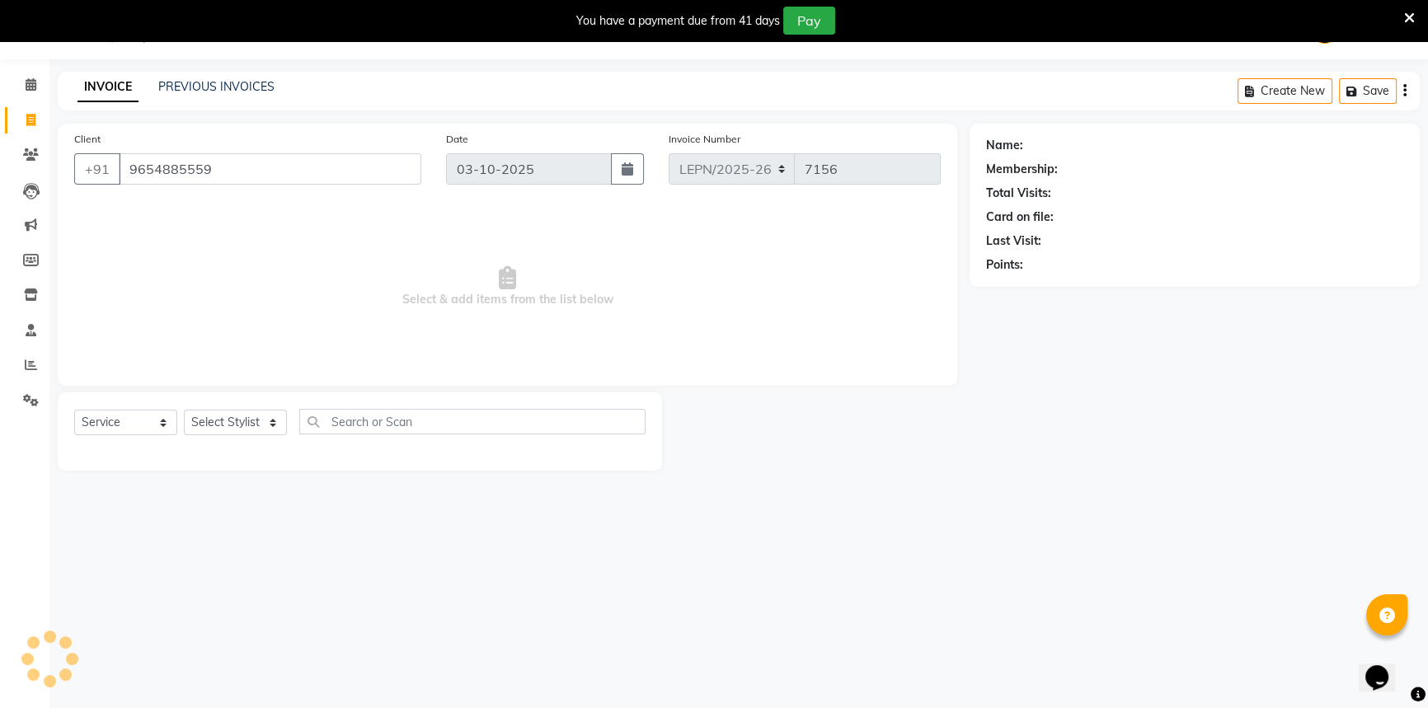
type input "9654885559"
select select "1: Object"
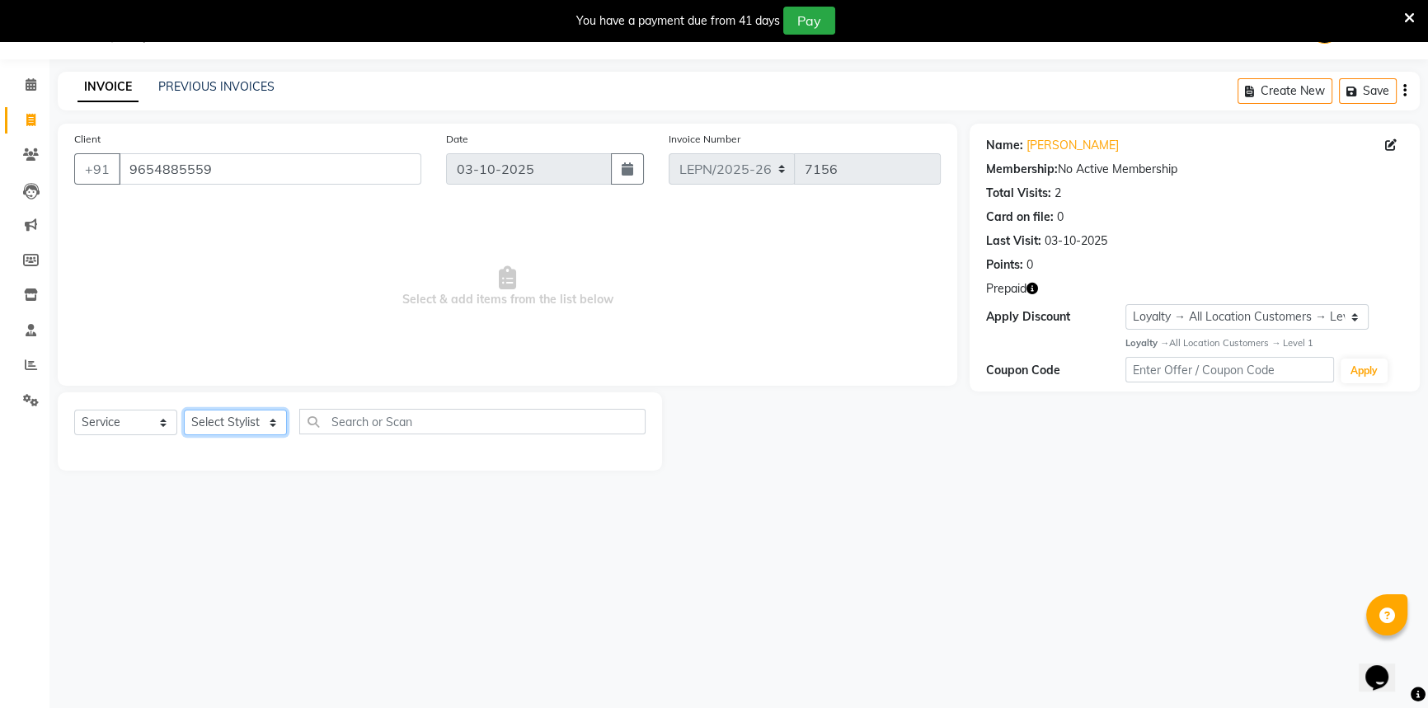
click at [231, 420] on select "Select Stylist AMAN Aman_Asst Baljeet_MKP [PERSON_NAME] Bobby_Mgr Counter Sales…" at bounding box center [235, 423] width 103 height 26
select select "90366"
drag, startPoint x: 231, startPoint y: 420, endPoint x: 303, endPoint y: 440, distance: 75.4
click at [231, 420] on select "Select Stylist AMAN Aman_Asst Baljeet_MKP [PERSON_NAME] Bobby_Mgr Counter Sales…" at bounding box center [235, 423] width 103 height 26
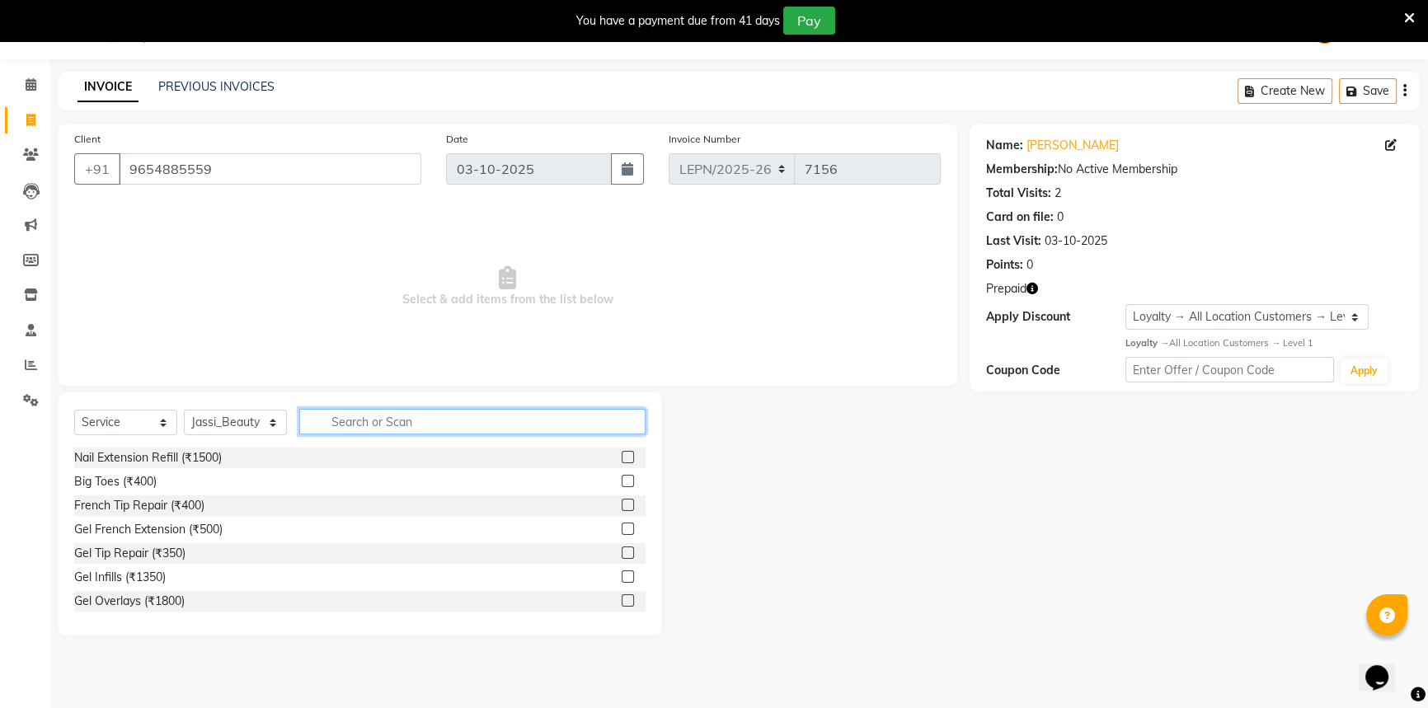
click at [361, 429] on input "text" at bounding box center [472, 422] width 346 height 26
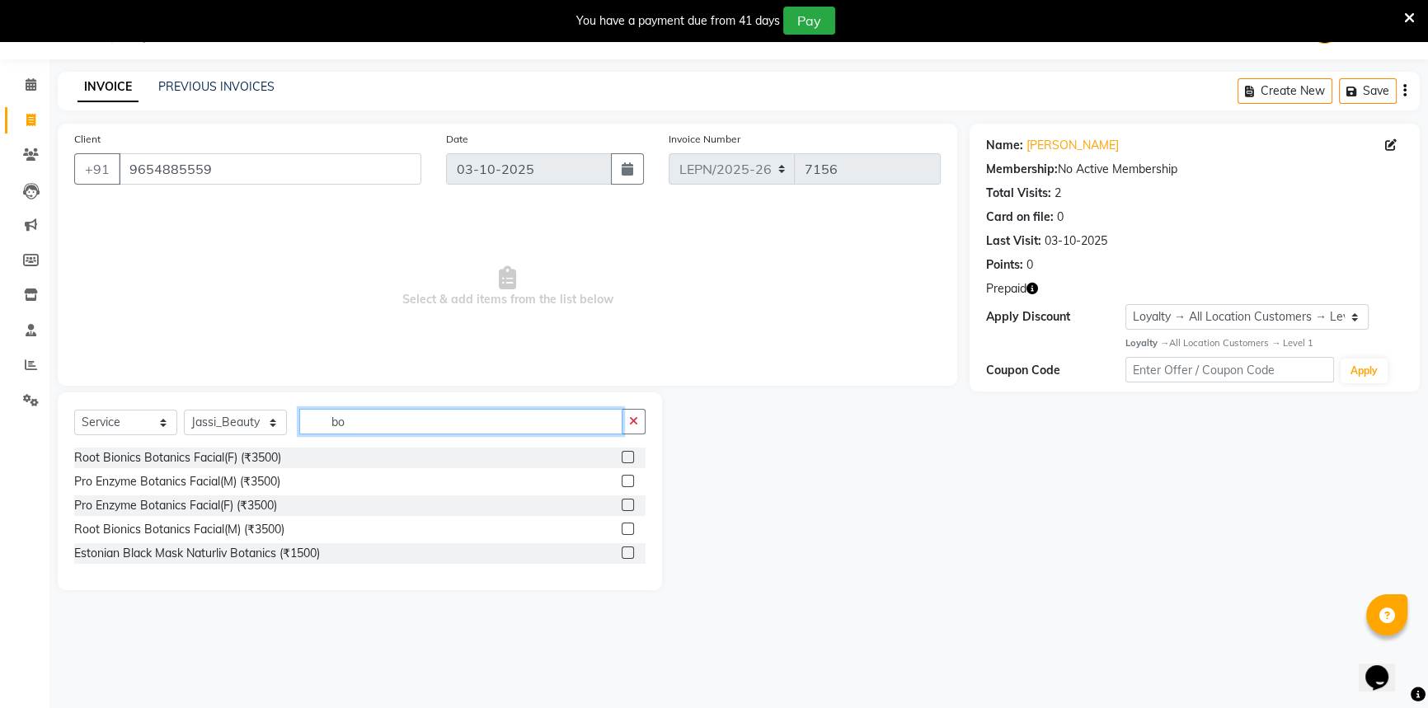
type input "b"
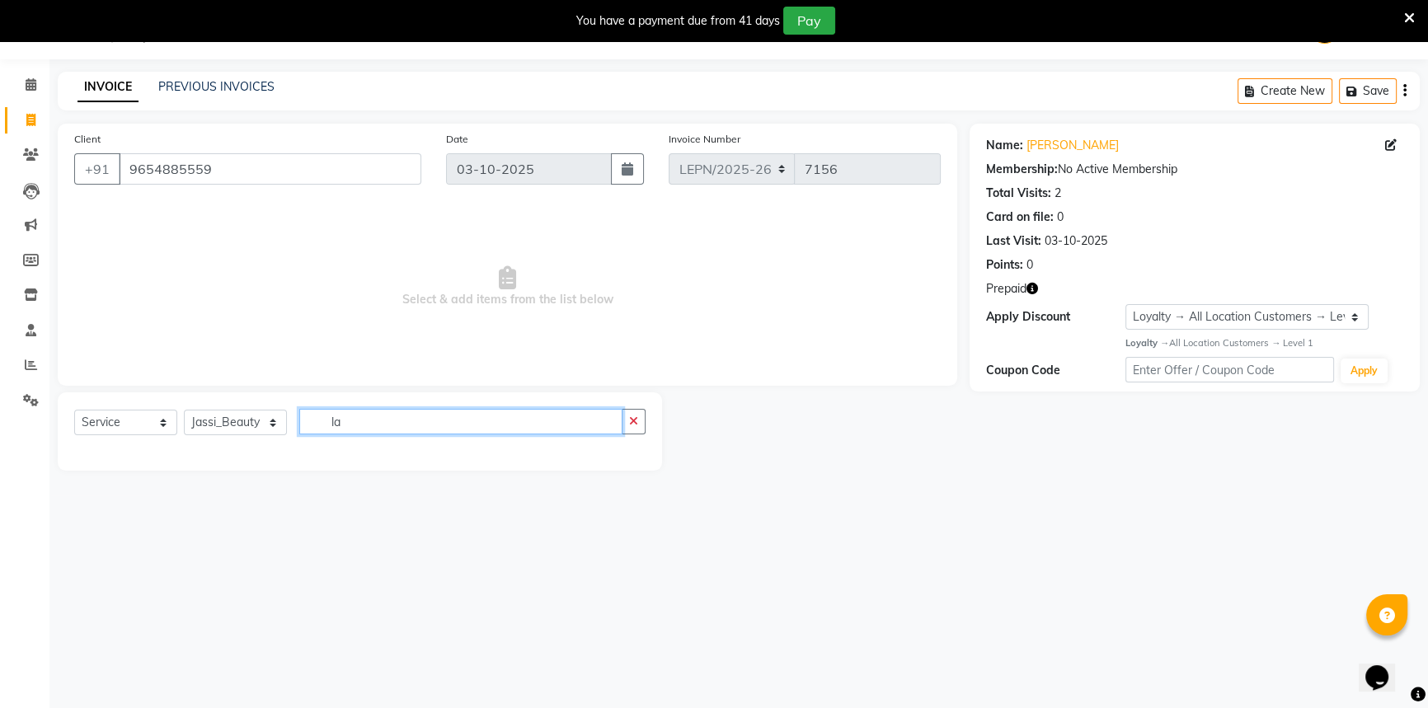
type input "l"
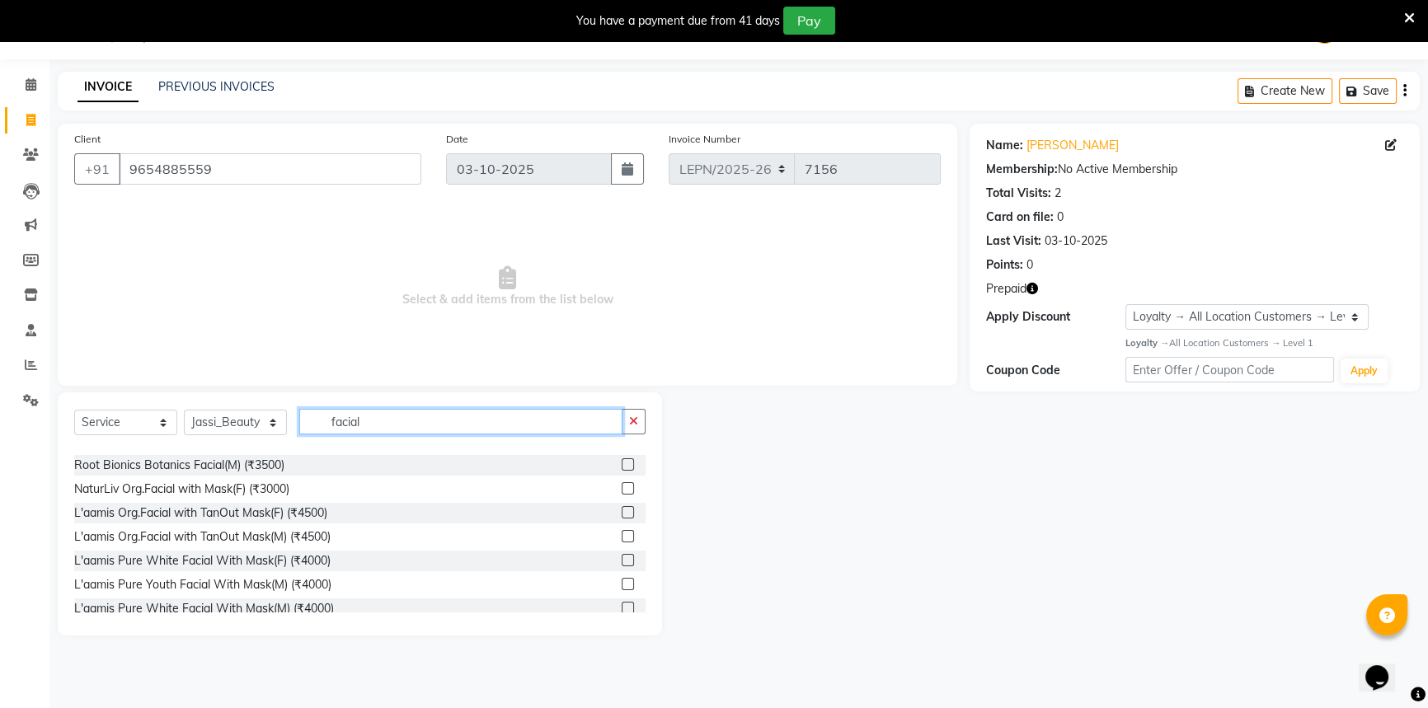
scroll to position [449, 0]
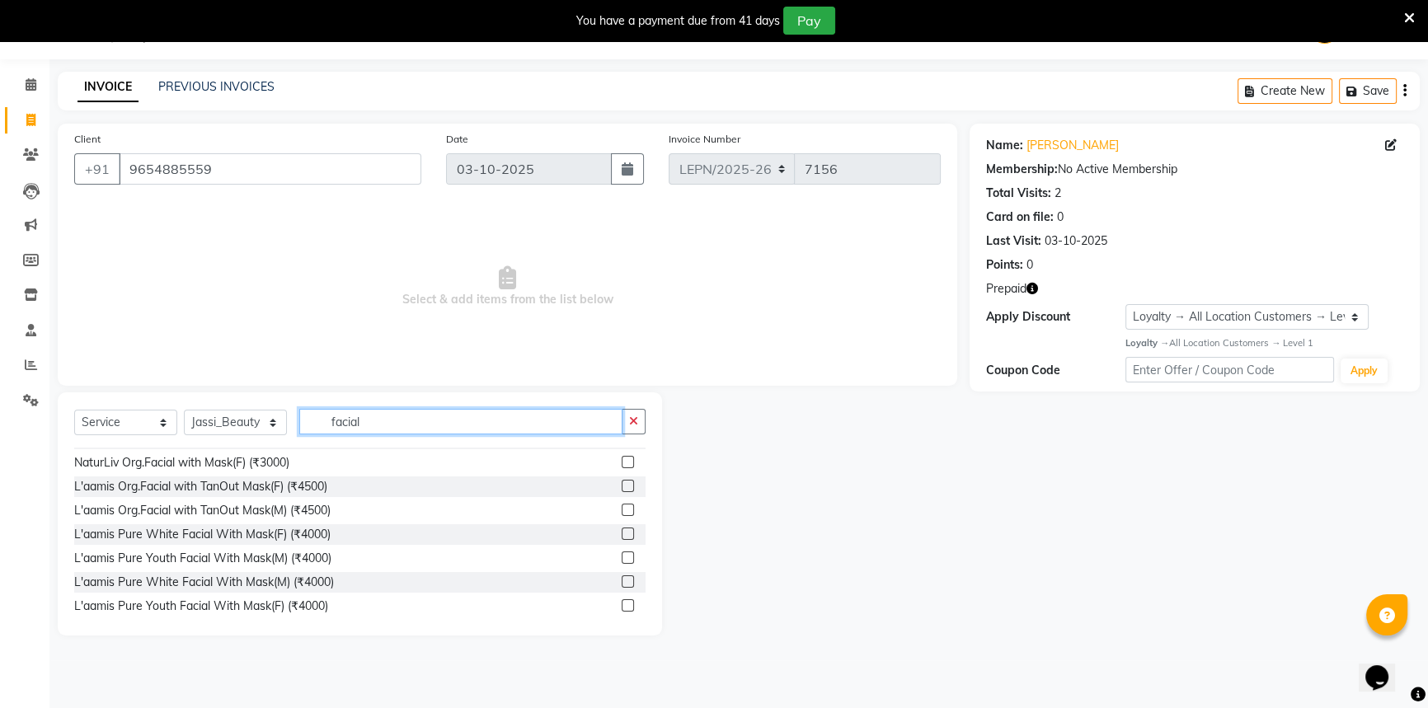
type input "facial"
click at [622, 490] on label at bounding box center [628, 486] width 12 height 12
click at [622, 490] on input "checkbox" at bounding box center [627, 487] width 11 height 11
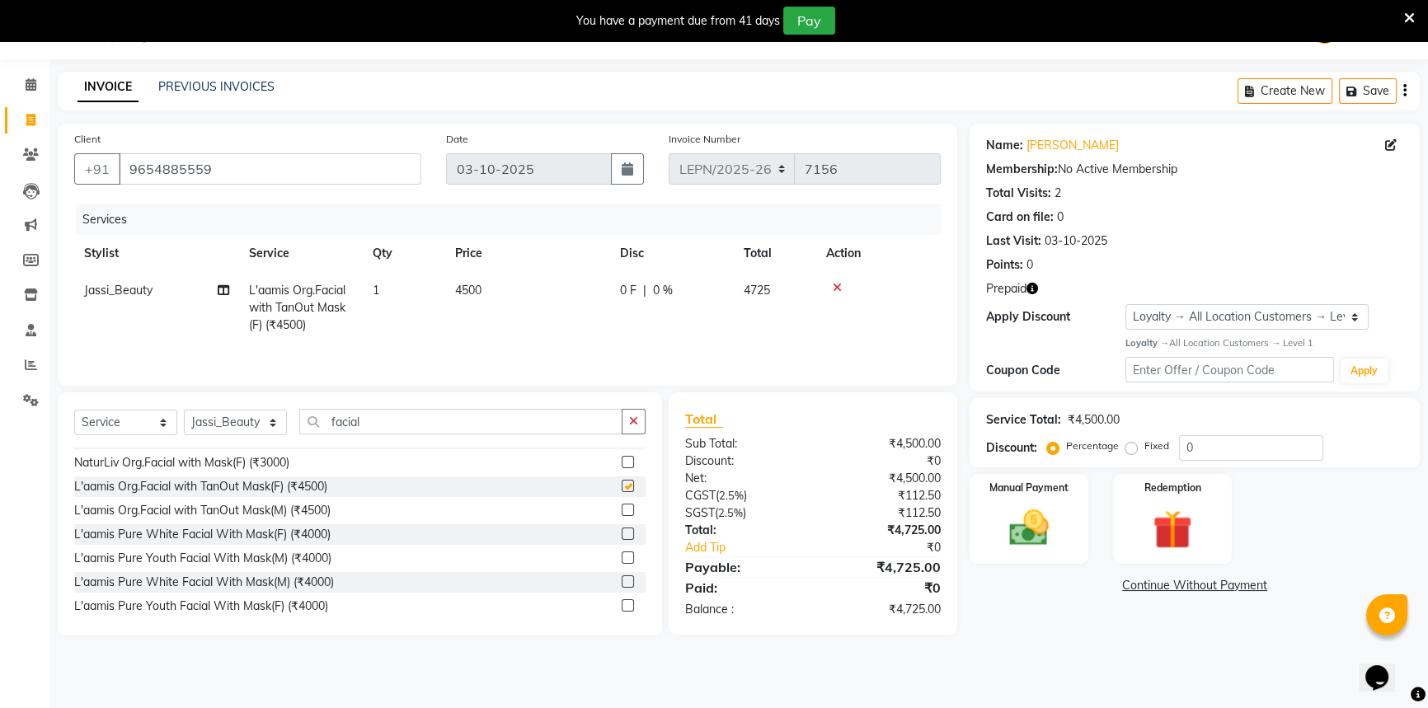
checkbox input "false"
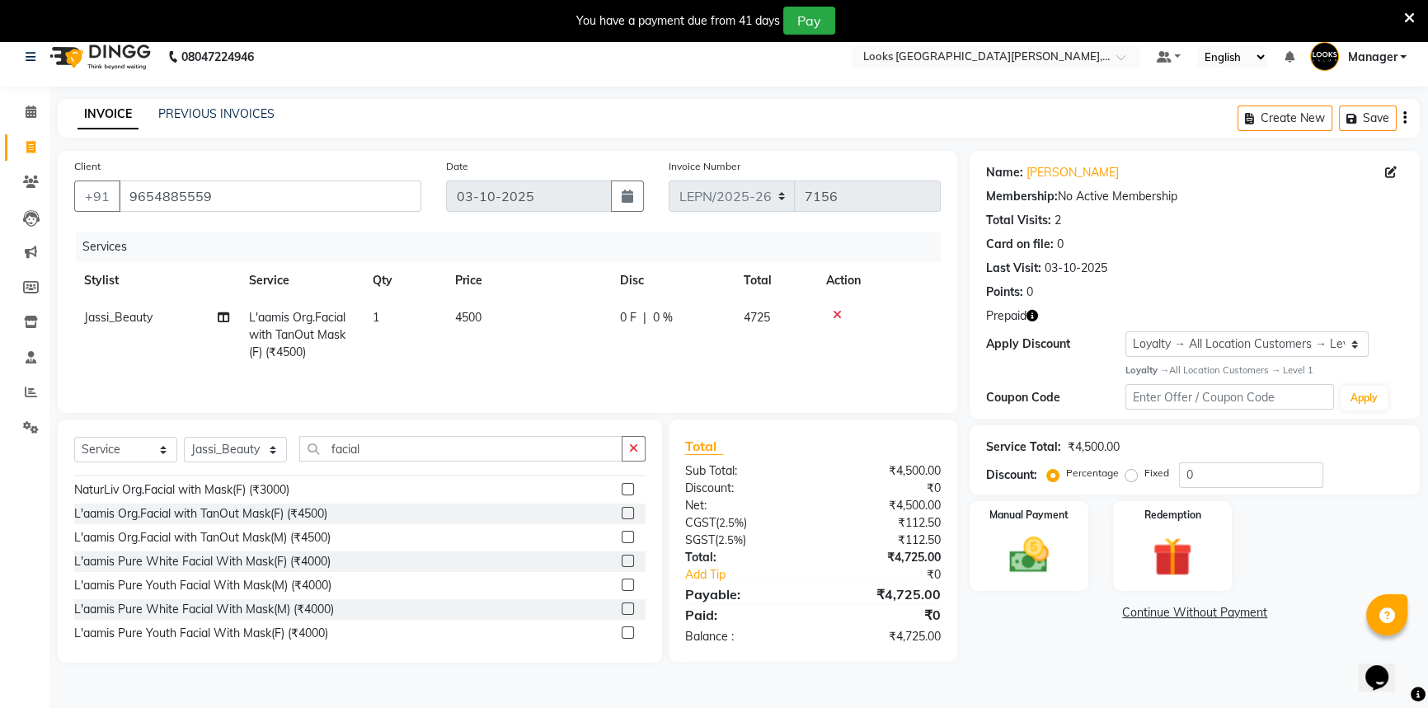
scroll to position [0, 0]
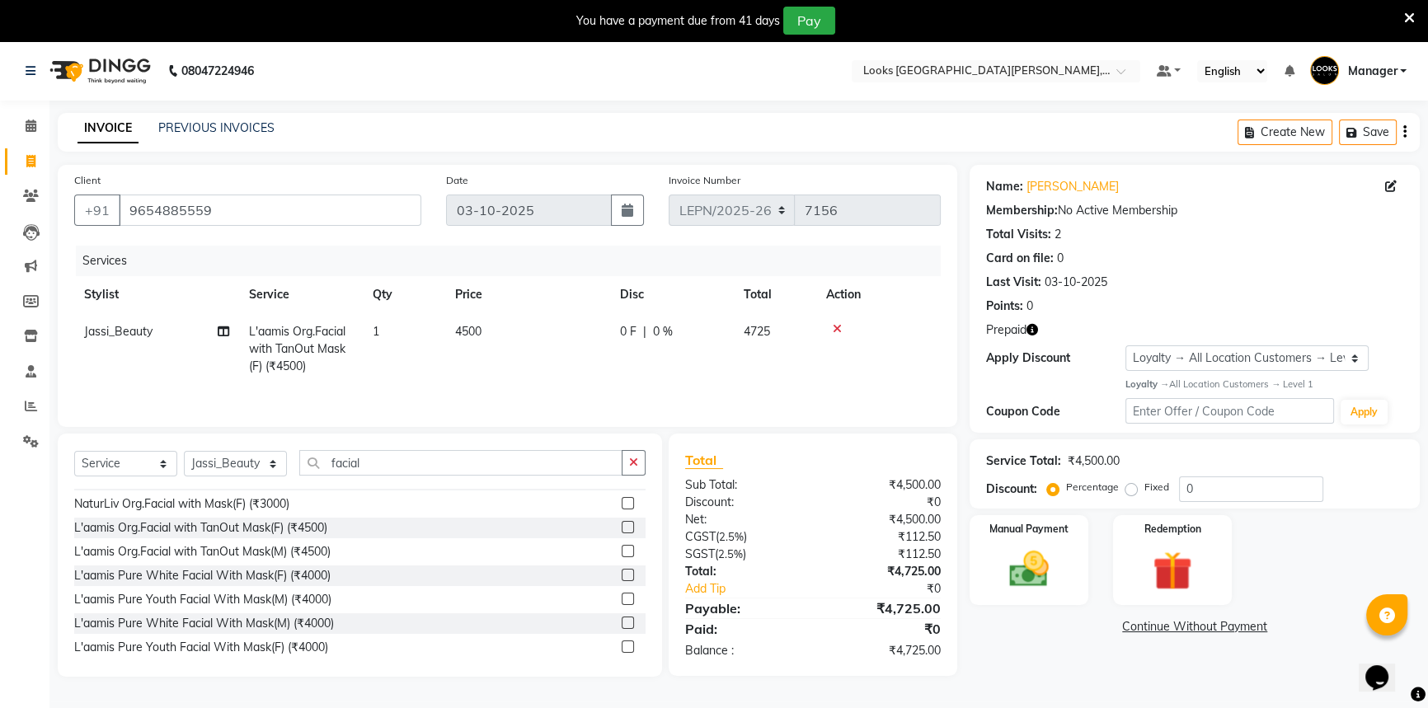
click at [502, 332] on td "4500" at bounding box center [527, 349] width 165 height 72
select select "90366"
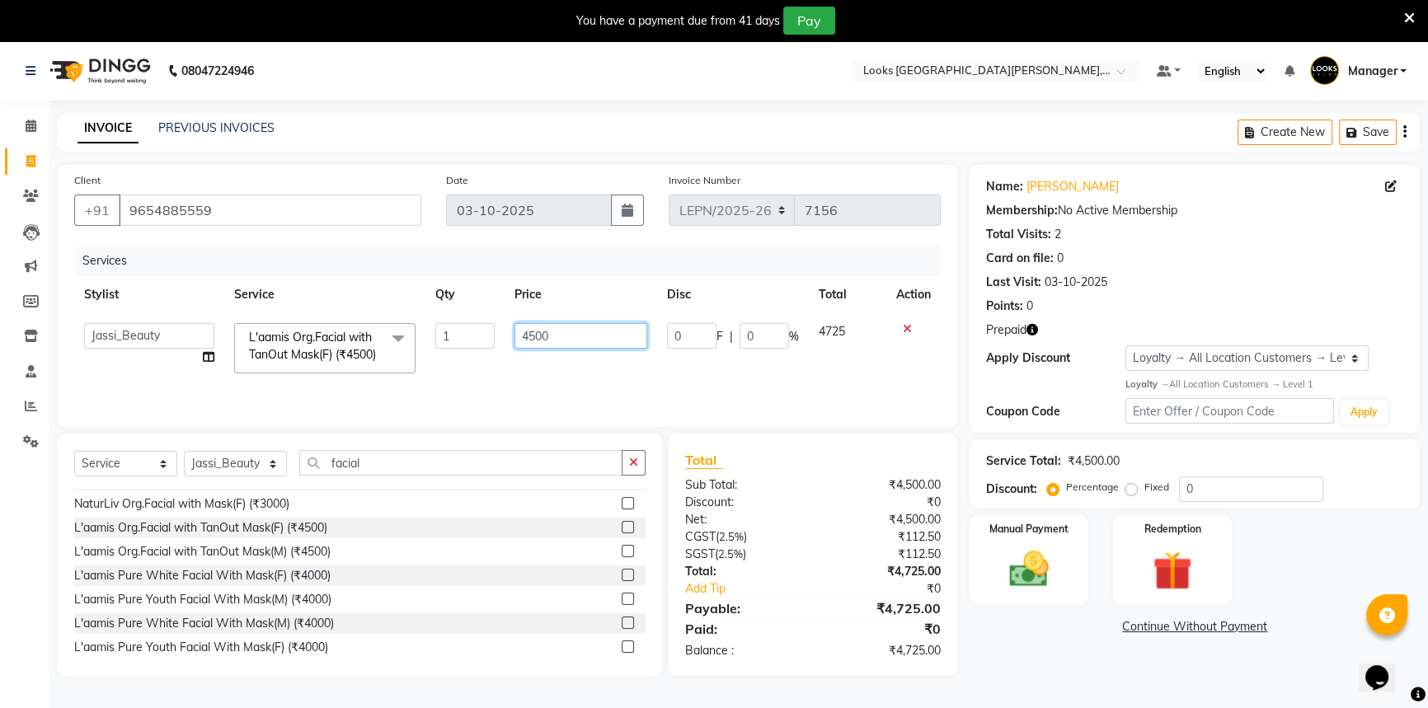
click at [562, 337] on input "4500" at bounding box center [581, 336] width 133 height 26
type input "4"
type input "4500"
click at [592, 375] on td "4500" at bounding box center [581, 348] width 153 height 70
select select "90366"
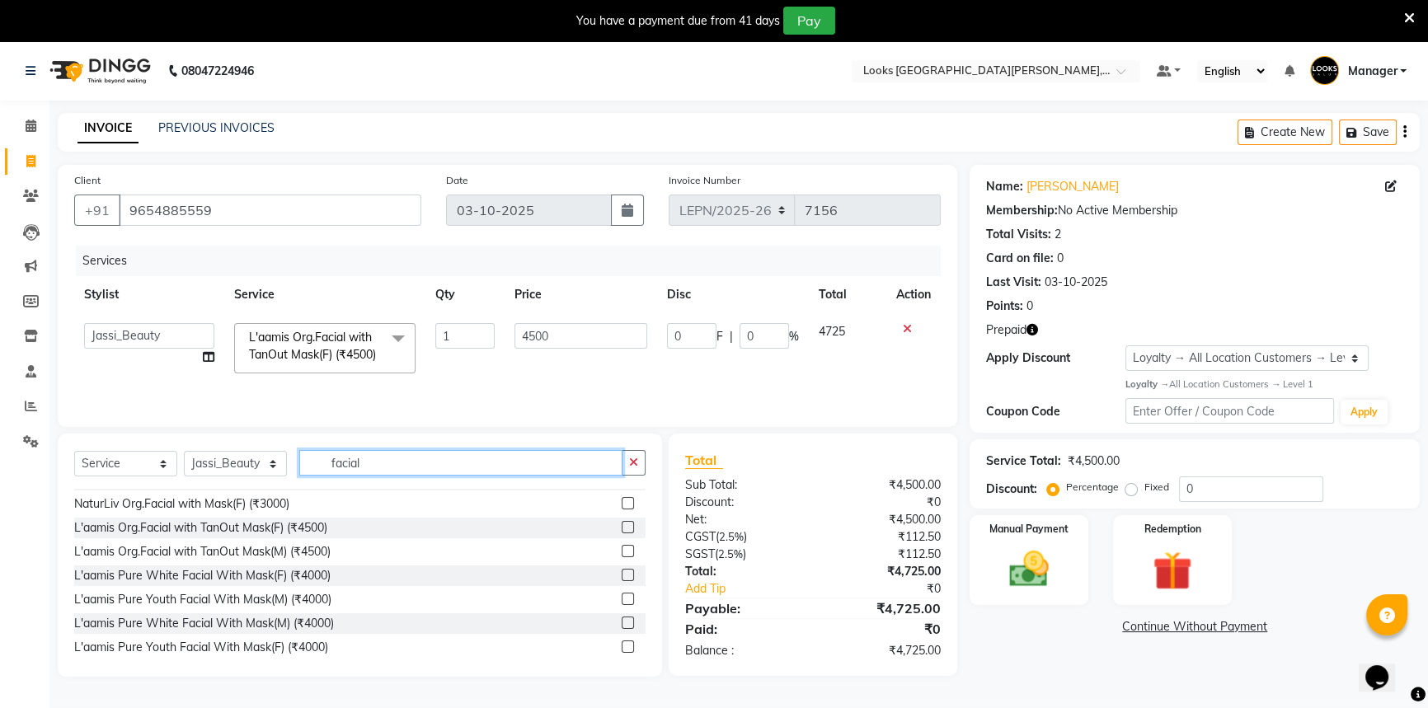
click at [369, 476] on input "facial" at bounding box center [460, 463] width 323 height 26
type input "f"
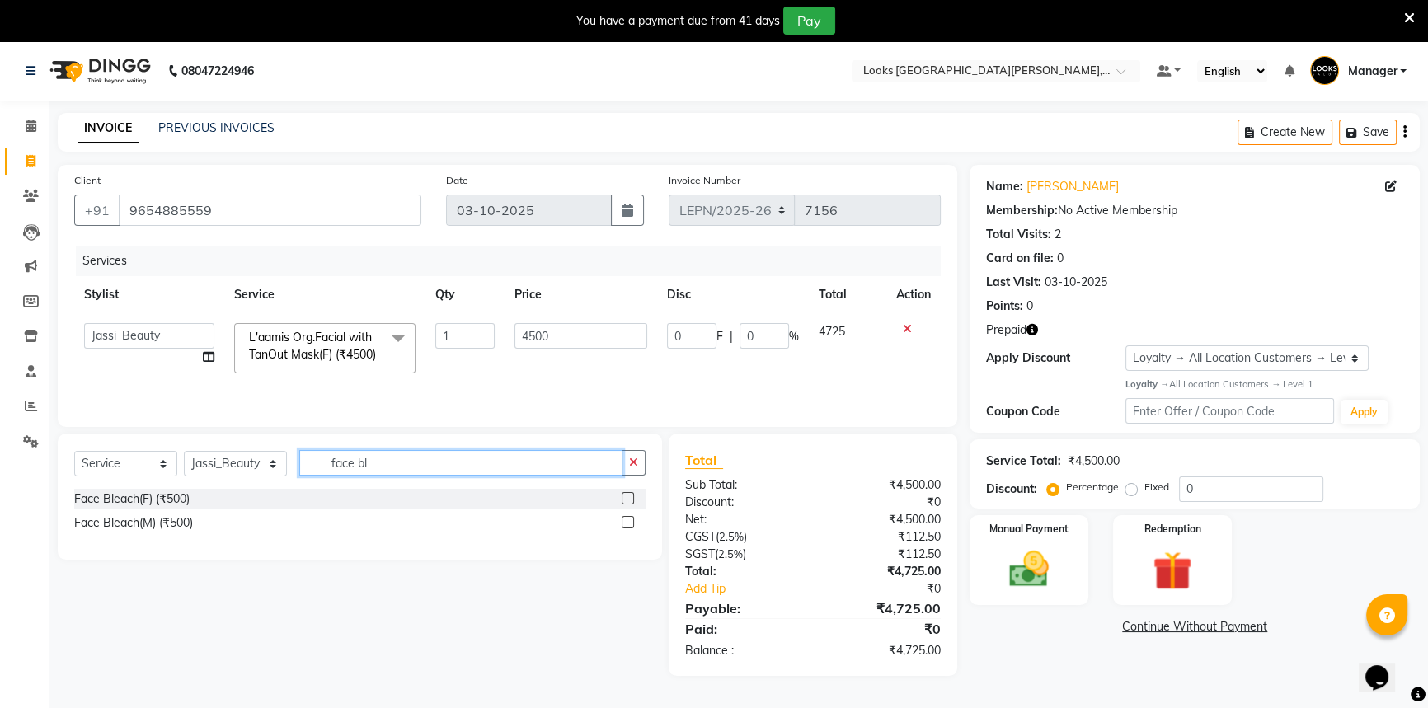
type input "face bl"
click at [630, 505] on label at bounding box center [628, 498] width 12 height 12
click at [630, 505] on input "checkbox" at bounding box center [627, 499] width 11 height 11
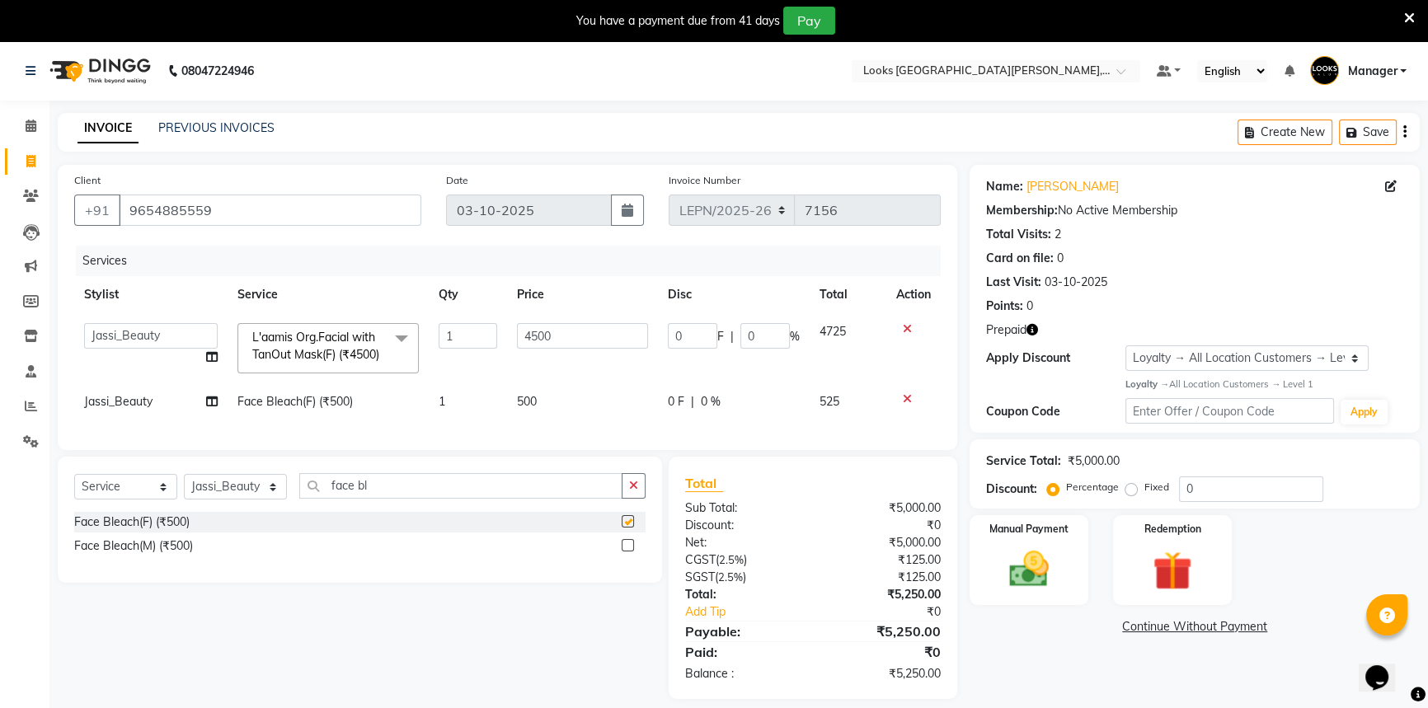
checkbox input "false"
click at [561, 420] on td "500" at bounding box center [582, 401] width 150 height 37
select select "90366"
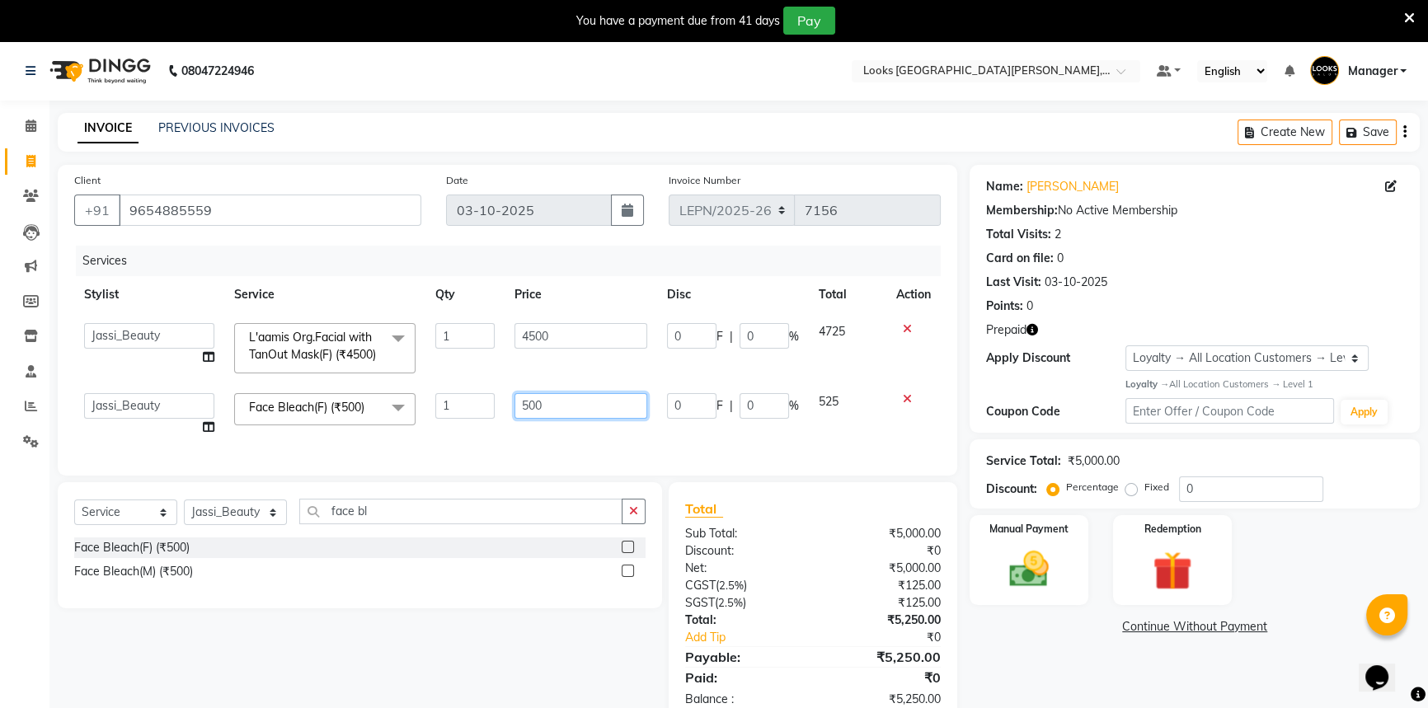
click at [579, 417] on input "500" at bounding box center [581, 406] width 133 height 26
type input "5"
type input "700"
click at [421, 546] on div "Select Service Product Membership Package Voucher Prepaid Gift Card Select Styl…" at bounding box center [360, 545] width 605 height 126
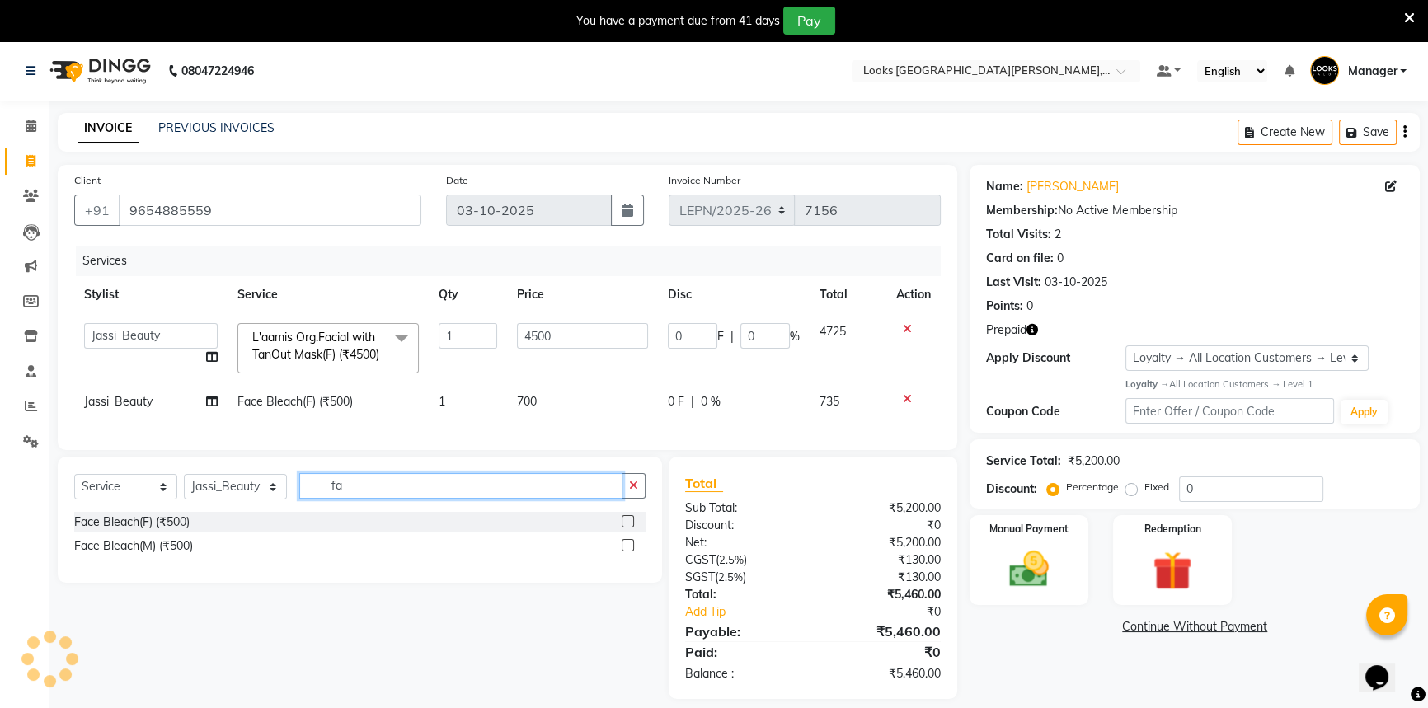
type input "f"
type input "h"
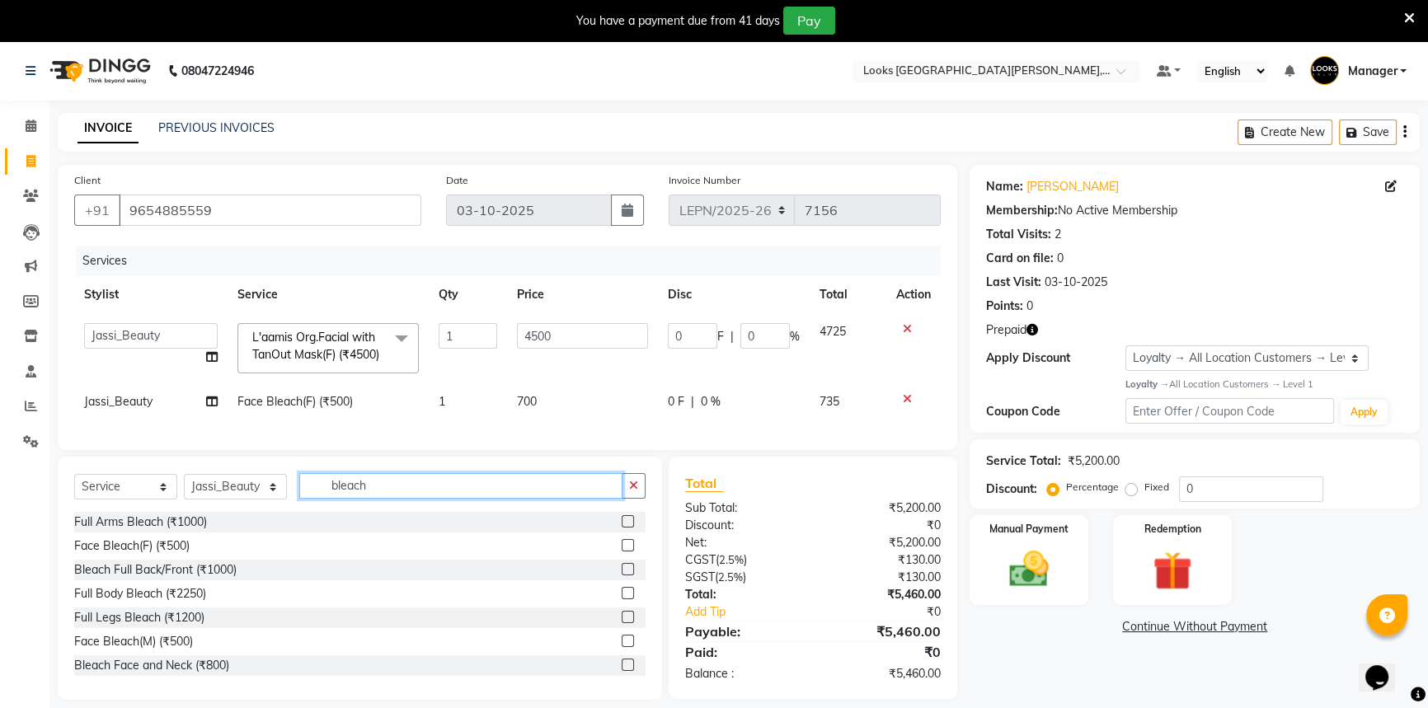
type input "bleach"
click at [622, 528] on label at bounding box center [628, 521] width 12 height 12
click at [622, 528] on input "checkbox" at bounding box center [627, 522] width 11 height 11
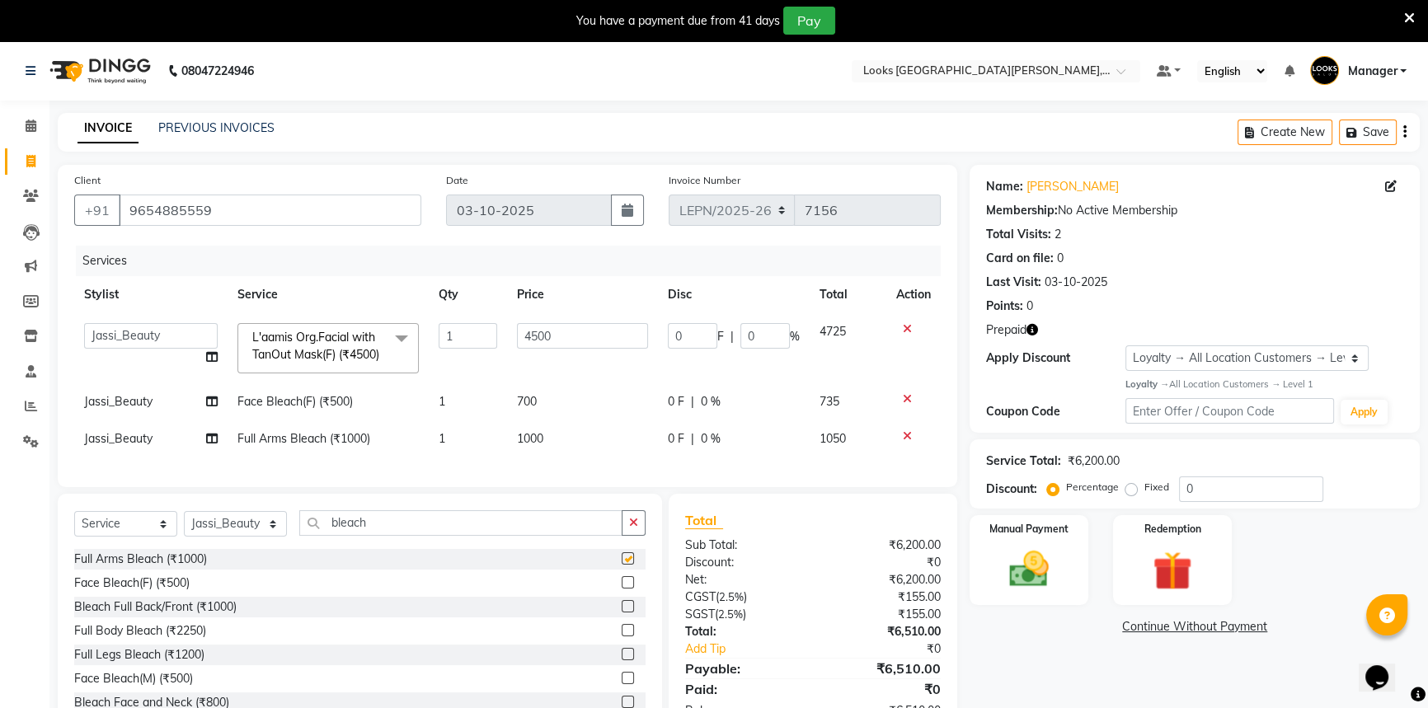
checkbox input "false"
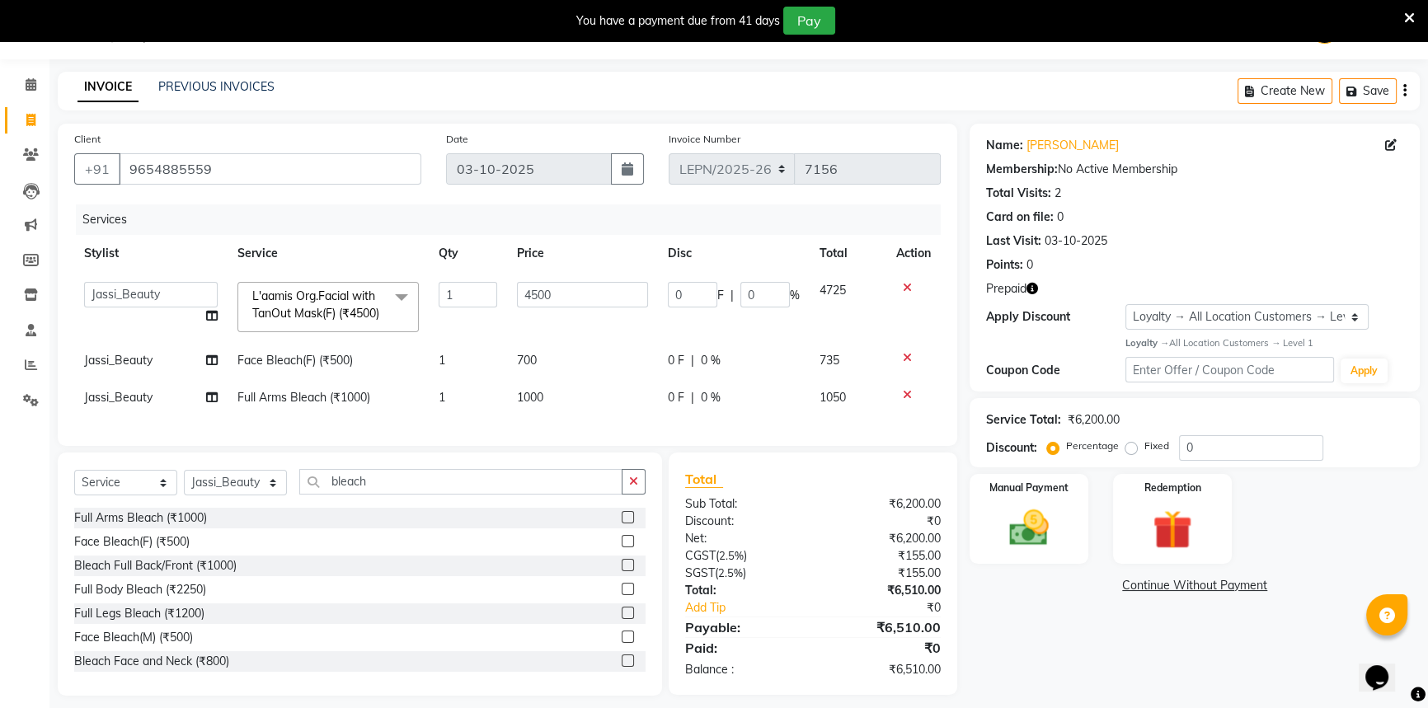
scroll to position [7, 0]
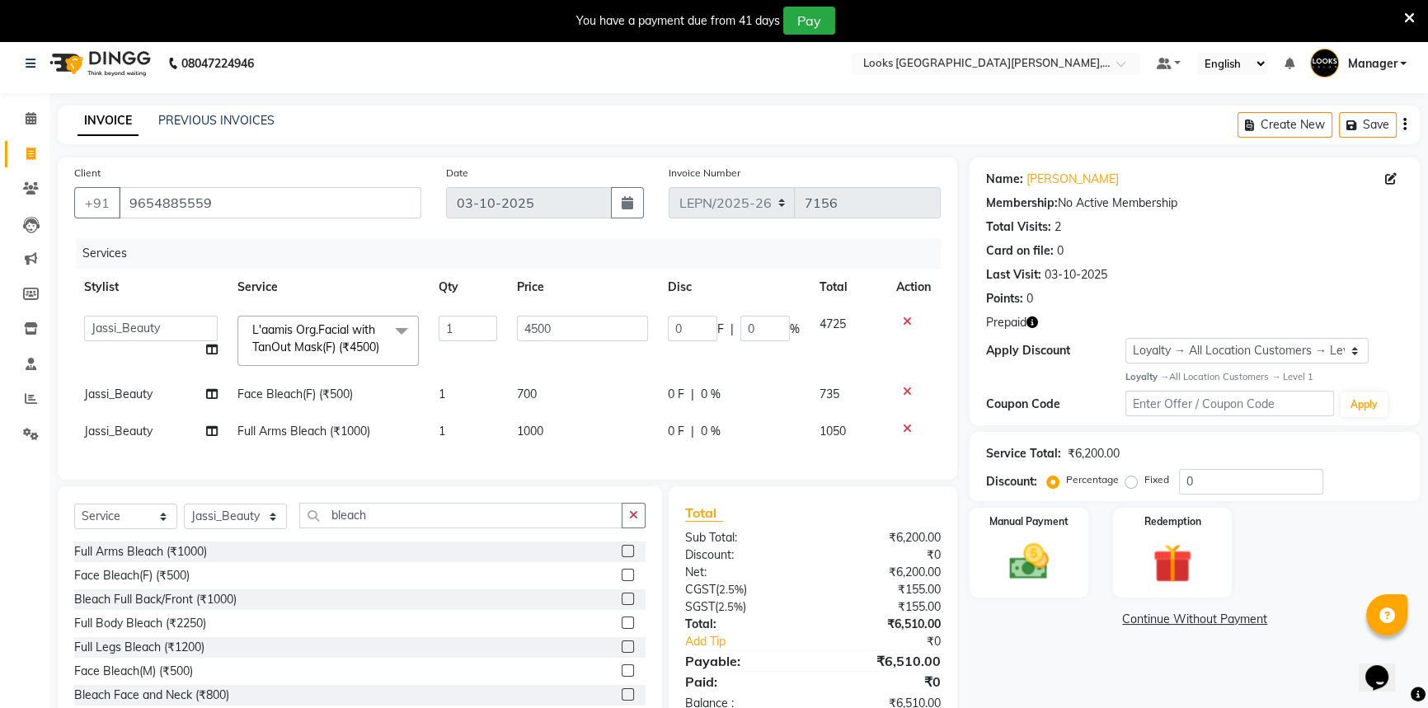
click at [622, 605] on label at bounding box center [628, 599] width 12 height 12
click at [622, 605] on input "checkbox" at bounding box center [627, 600] width 11 height 11
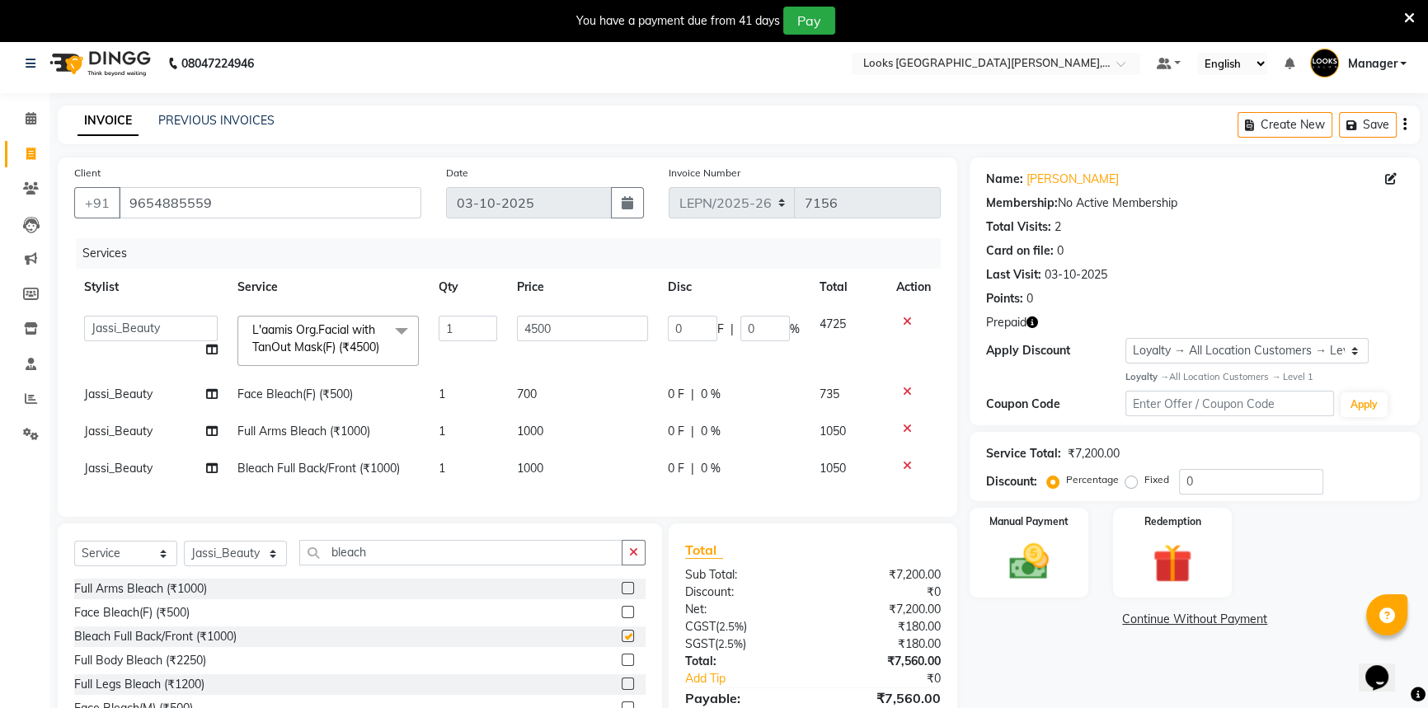
checkbox input "false"
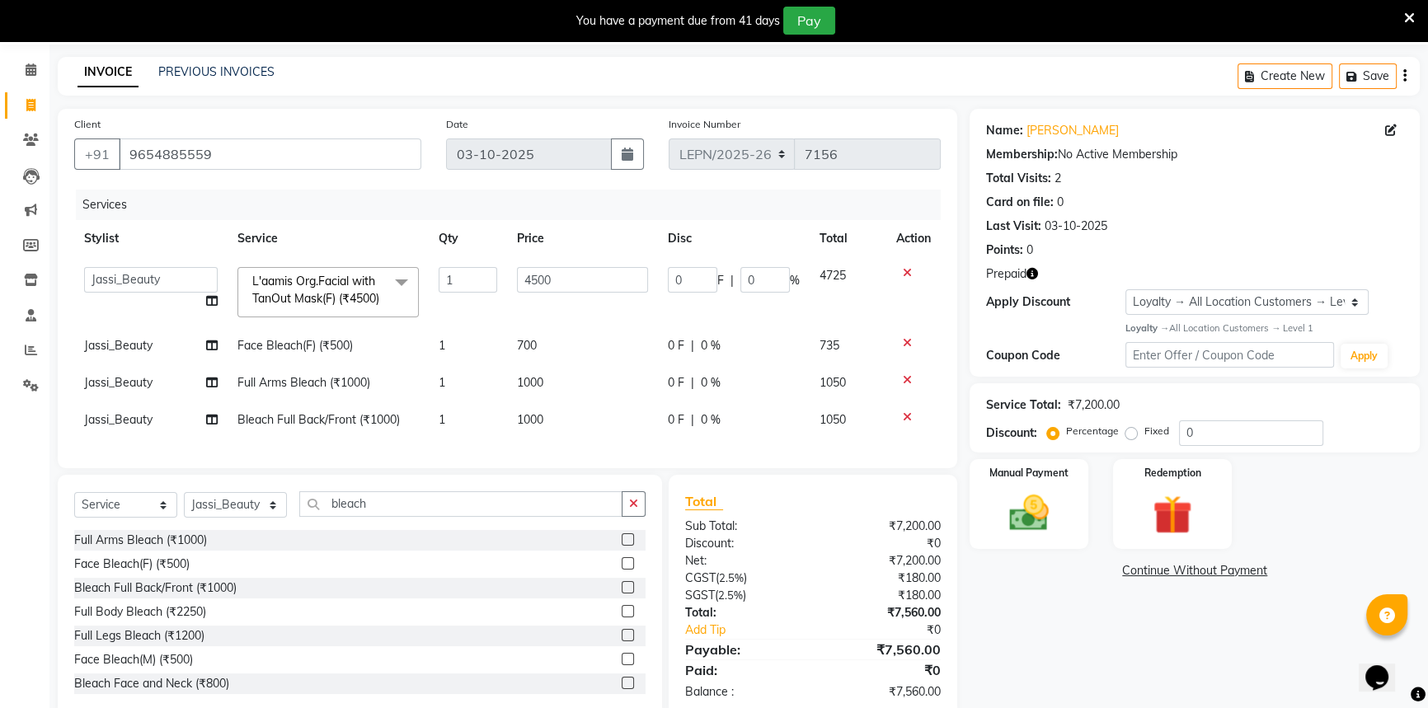
scroll to position [82, 0]
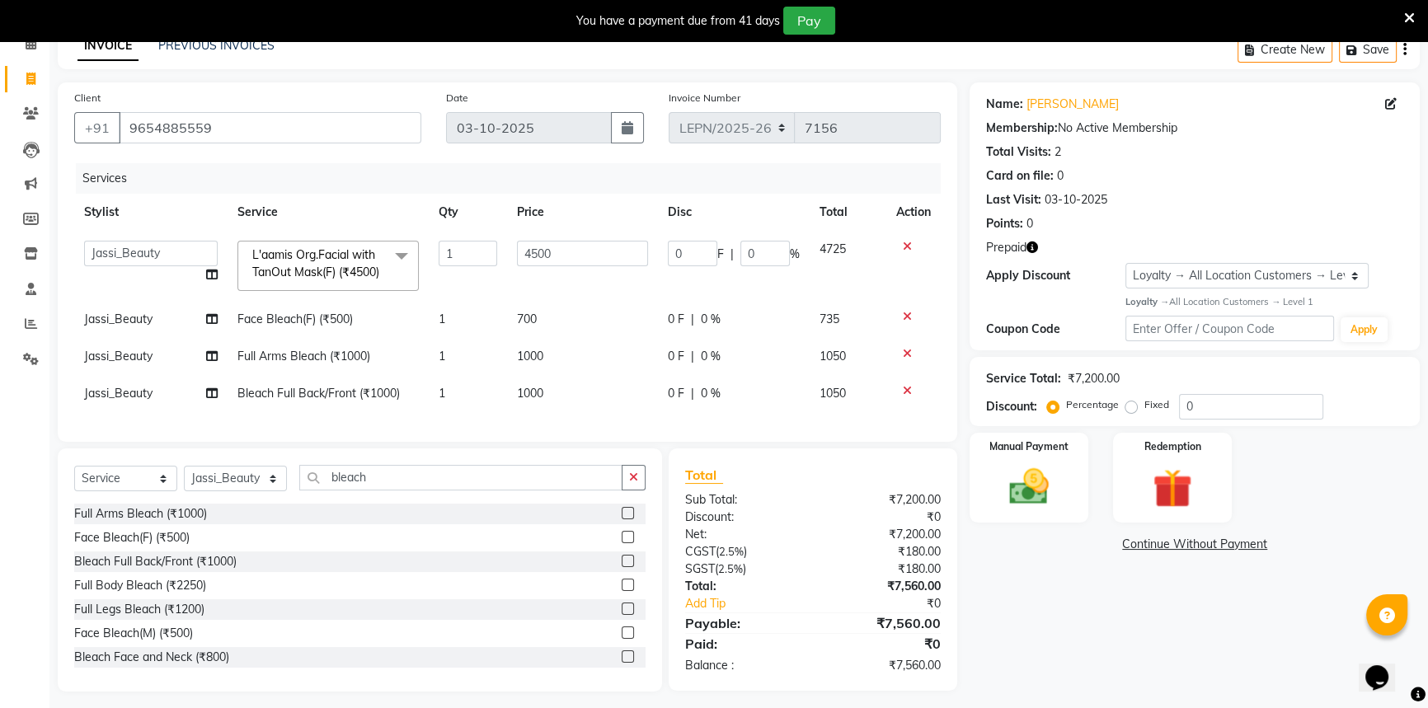
click at [555, 407] on td "1000" at bounding box center [582, 393] width 150 height 37
select select "90366"
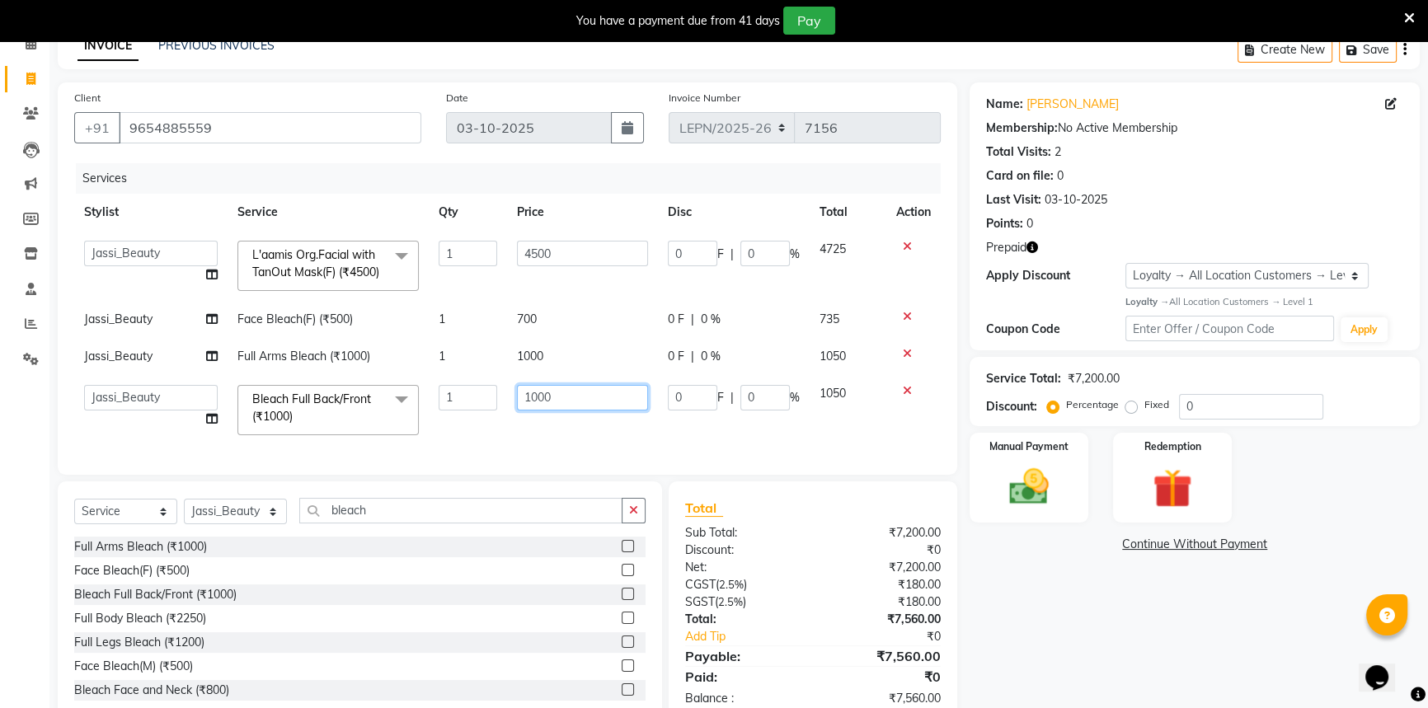
click at [563, 411] on input "1000" at bounding box center [582, 398] width 130 height 26
type input "1"
type input "1200"
click at [567, 457] on div "Client [PHONE_NUMBER] Date [DATE] Invoice Number LEPN/2025-26 V/[PHONE_NUMBER] …" at bounding box center [508, 278] width 900 height 393
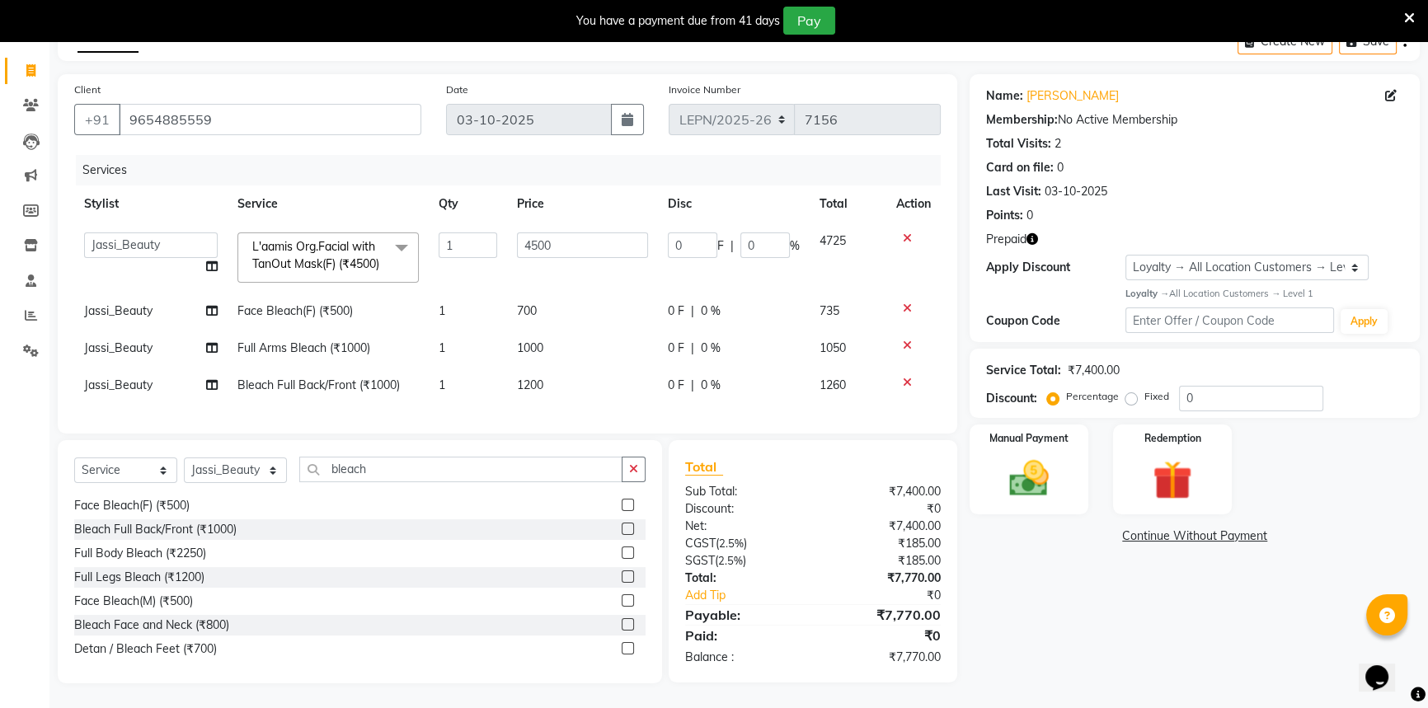
scroll to position [0, 0]
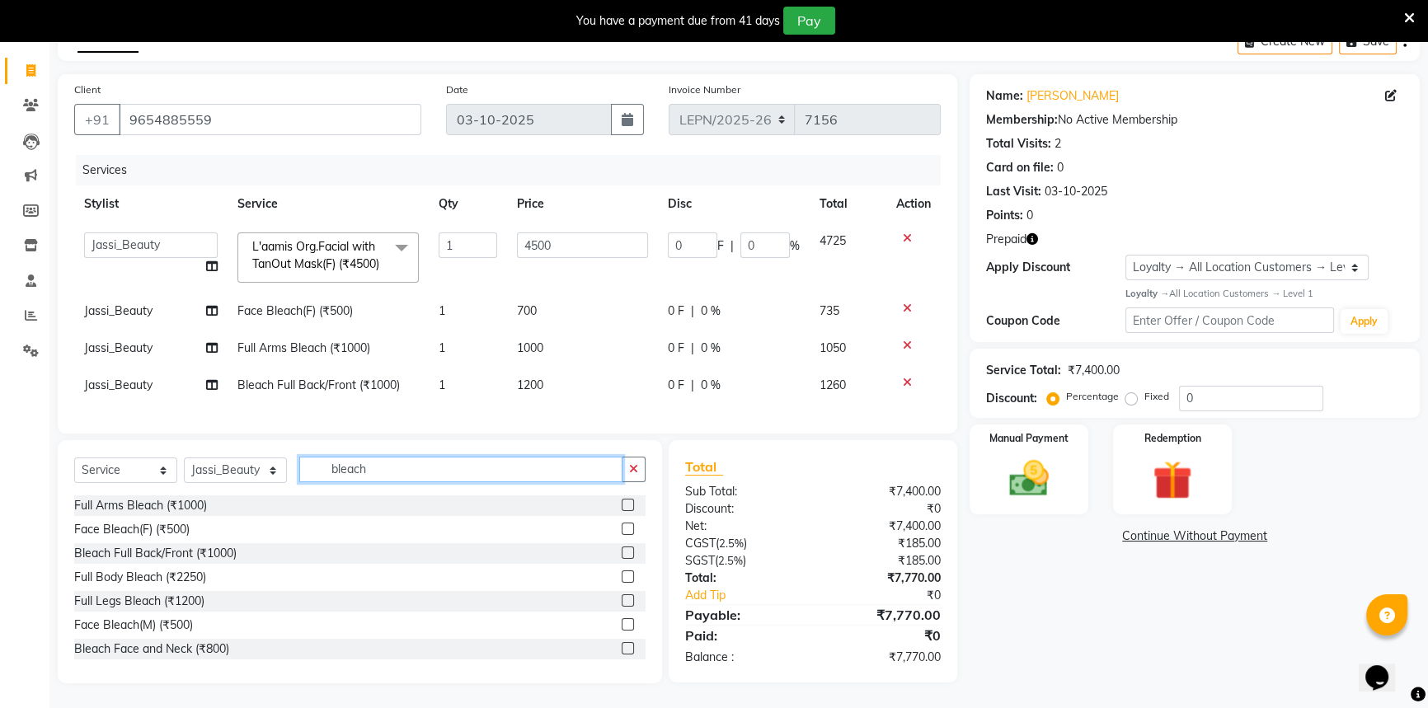
click at [414, 475] on input "bleach" at bounding box center [460, 470] width 323 height 26
type input "b"
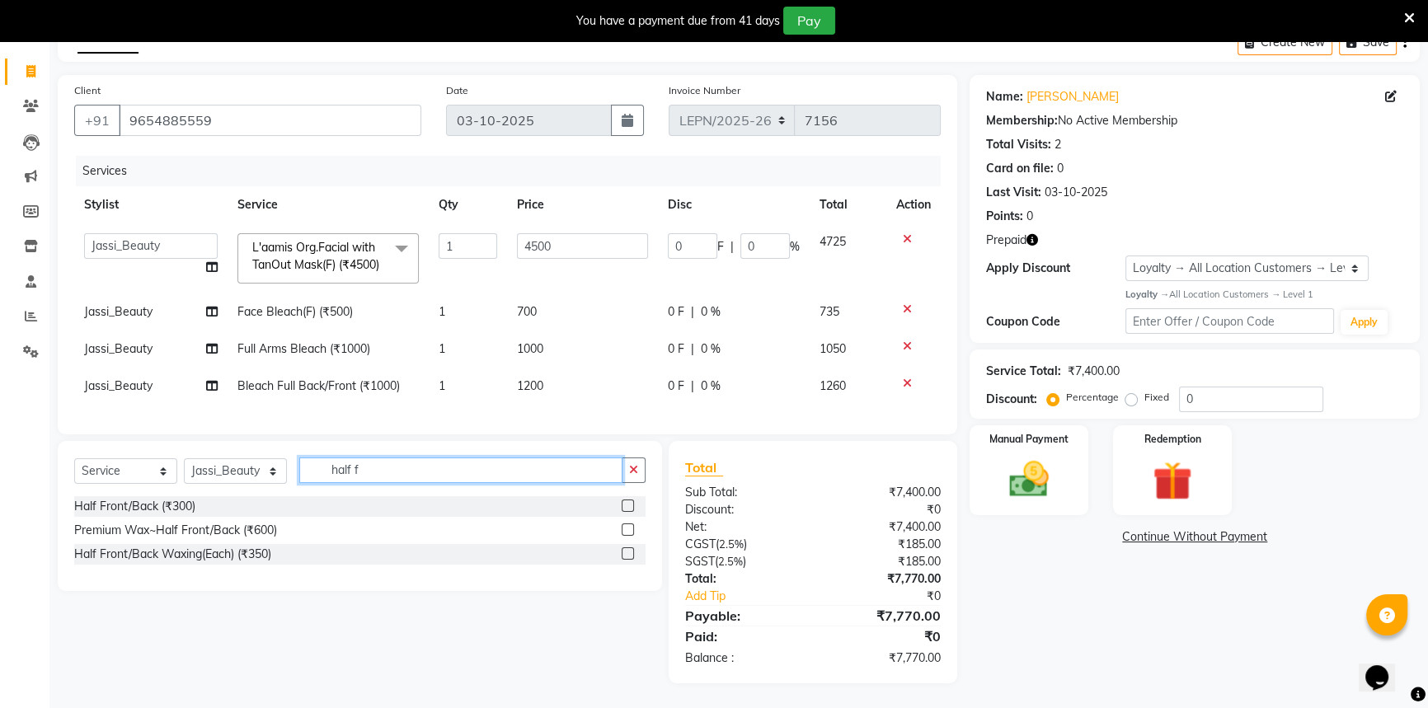
type input "half f"
click at [627, 507] on label at bounding box center [628, 506] width 12 height 12
click at [627, 507] on input "checkbox" at bounding box center [627, 506] width 11 height 11
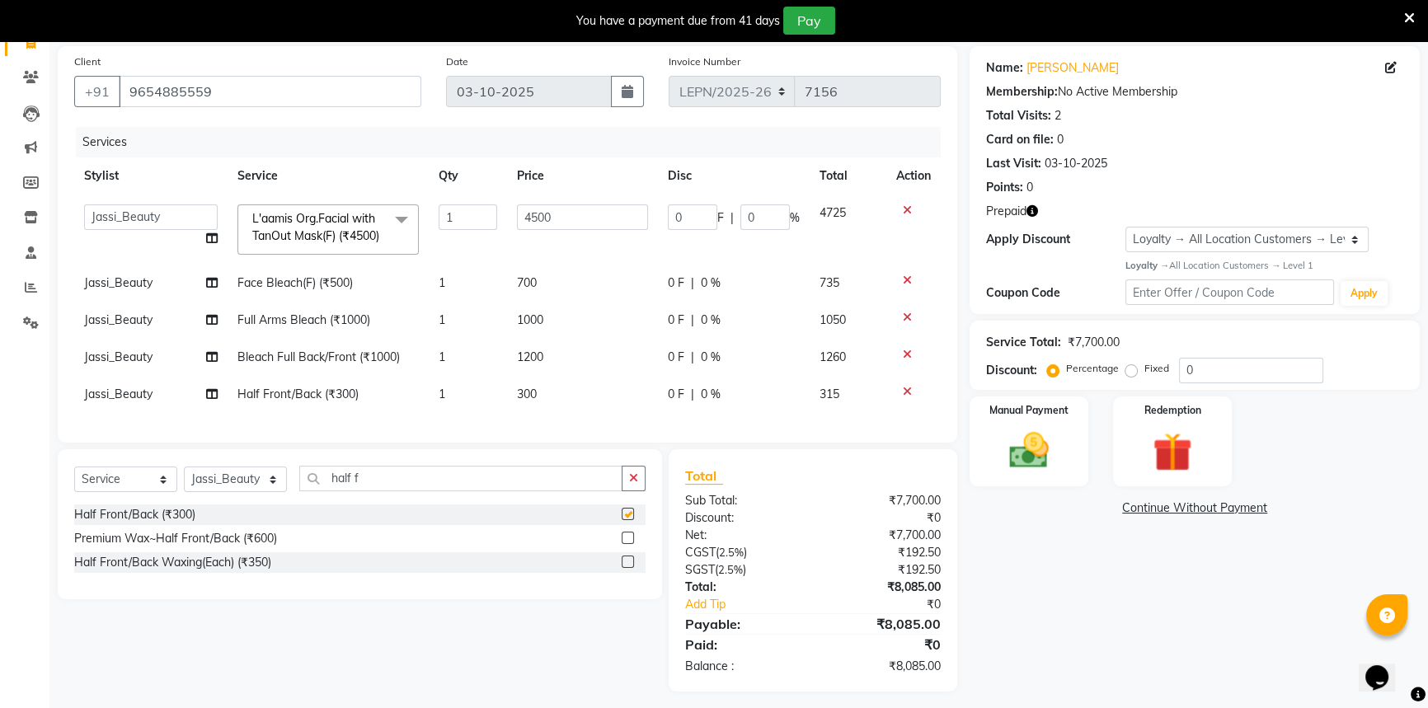
checkbox input "false"
click at [566, 413] on td "300" at bounding box center [582, 394] width 150 height 37
select select "90366"
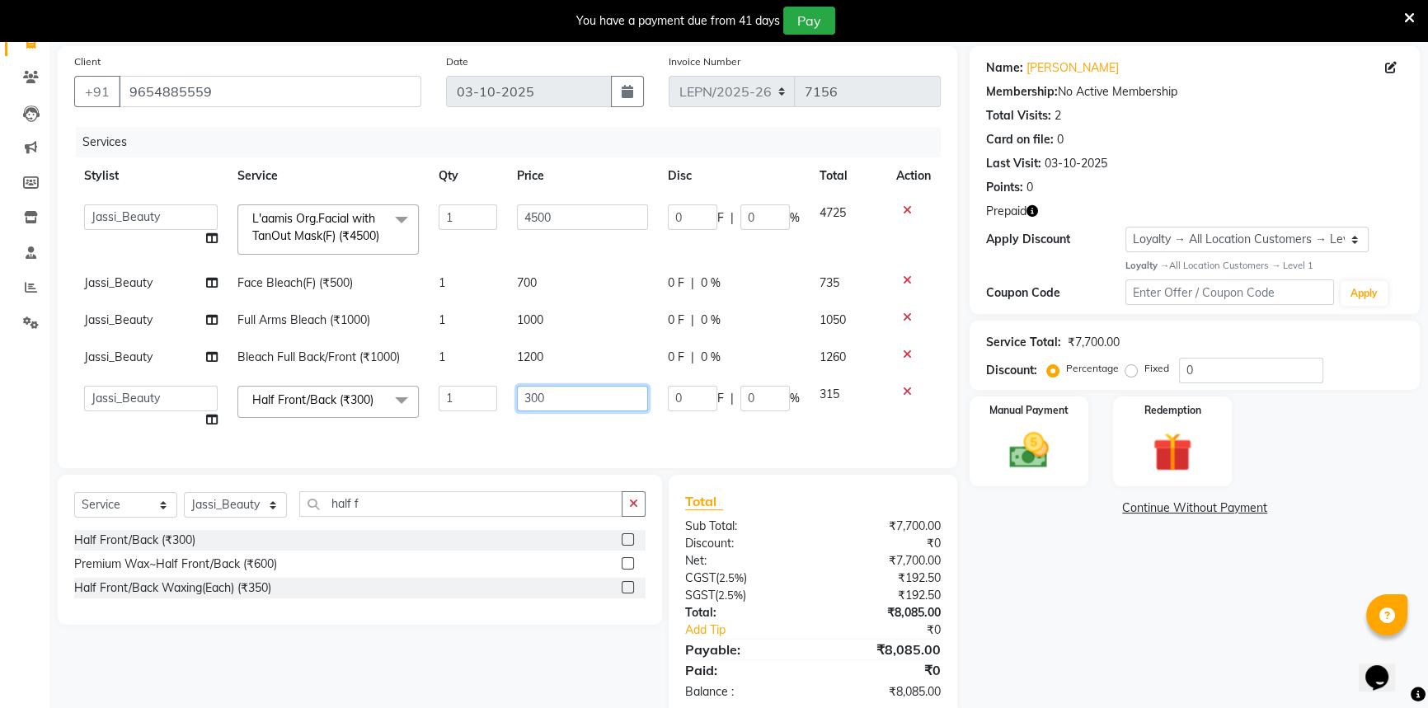
click at [560, 412] on input "300" at bounding box center [582, 399] width 130 height 26
type input "3"
type input "700"
click at [541, 445] on div "Services Stylist Service Qty Price Disc Total Action AMAN Aman_Asst Baljeet_MKP…" at bounding box center [507, 289] width 867 height 325
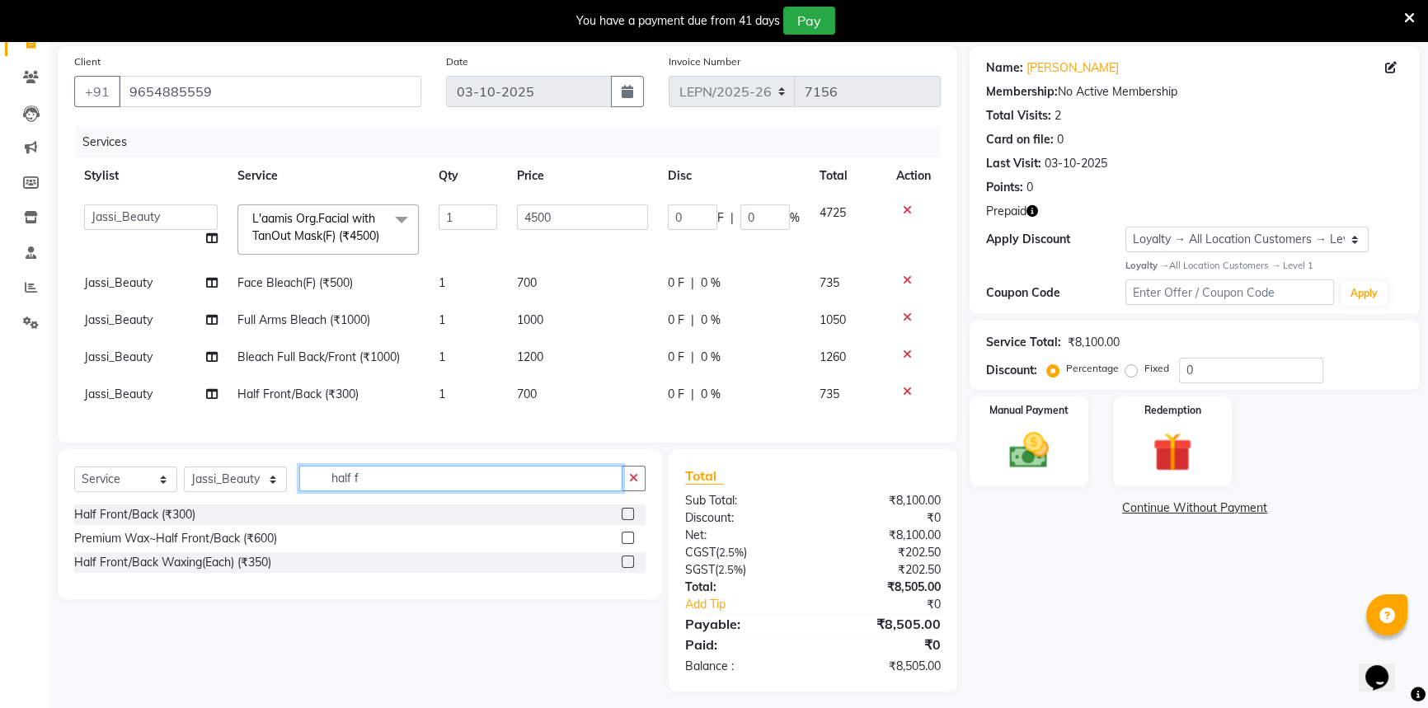
click at [388, 492] on input "half f" at bounding box center [460, 479] width 323 height 26
type input "h"
type input "eyeb"
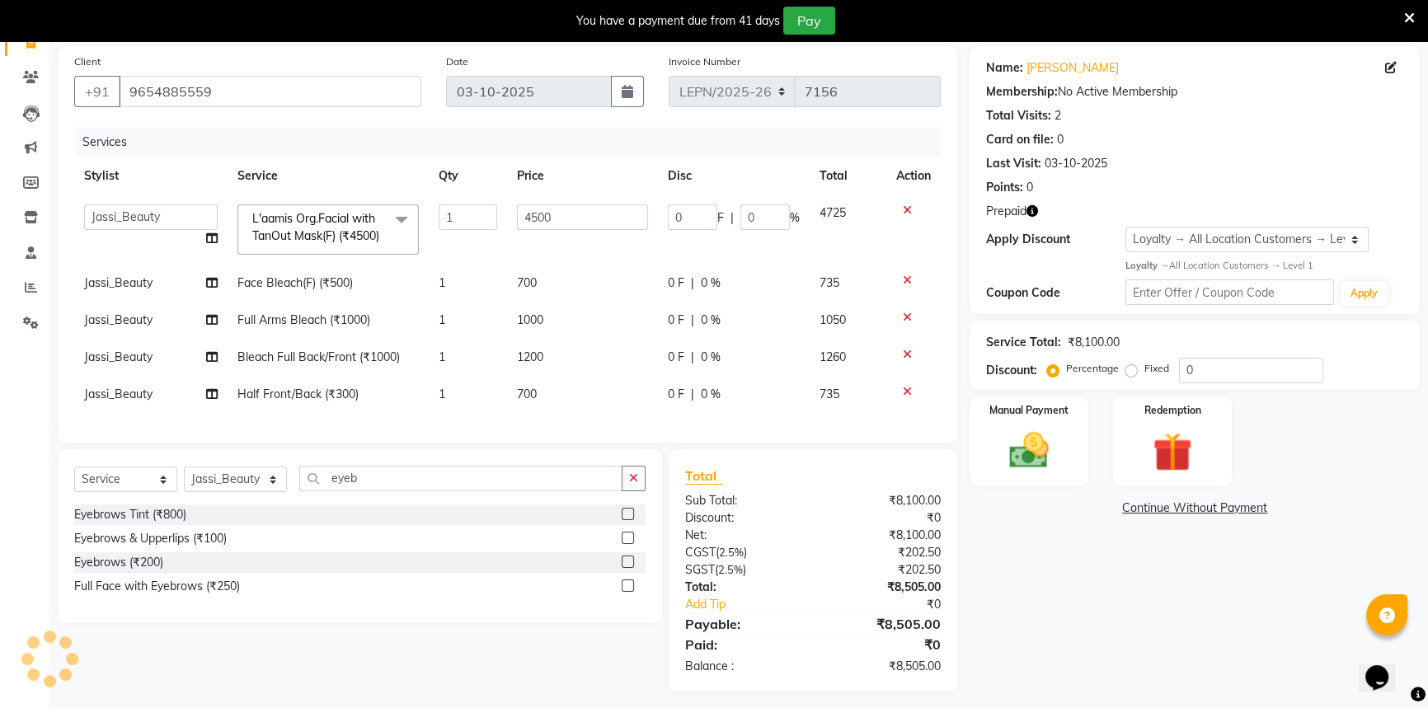
click at [626, 544] on label at bounding box center [628, 538] width 12 height 12
click at [626, 544] on input "checkbox" at bounding box center [627, 539] width 11 height 11
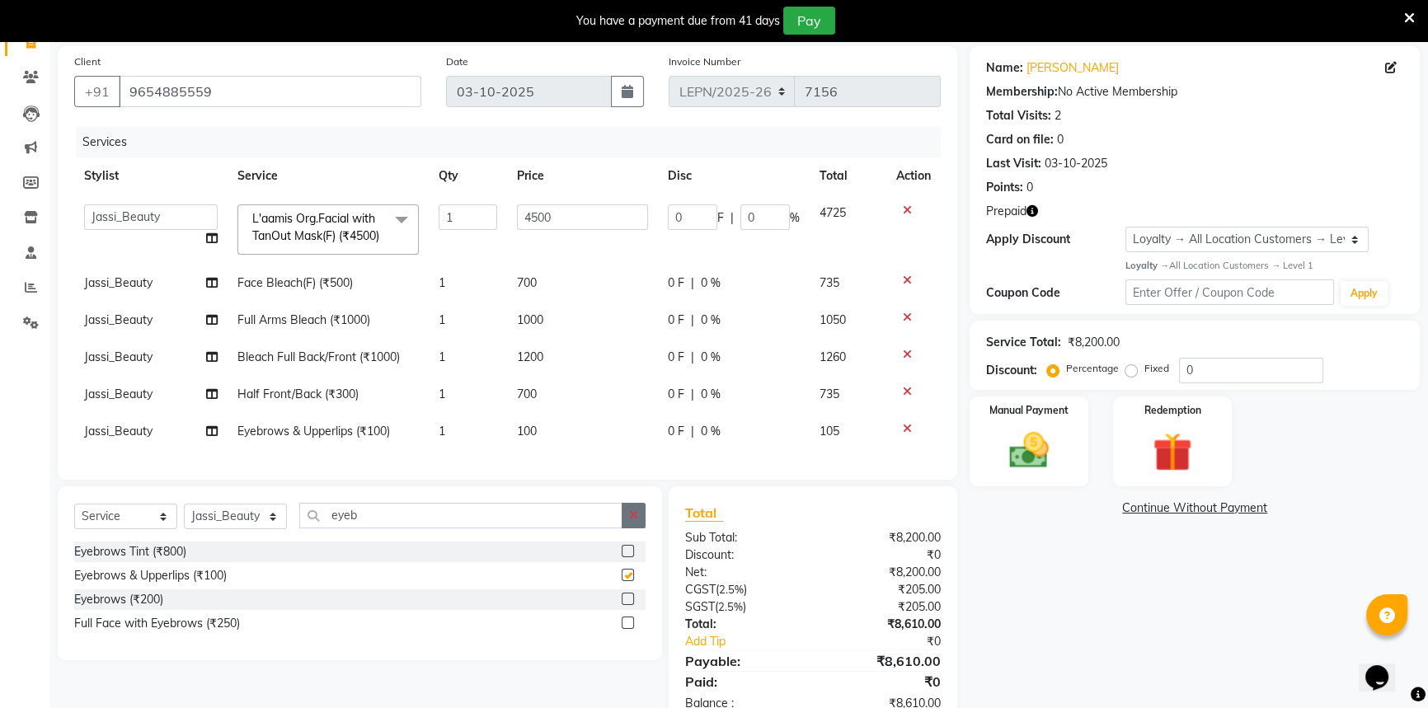
checkbox input "false"
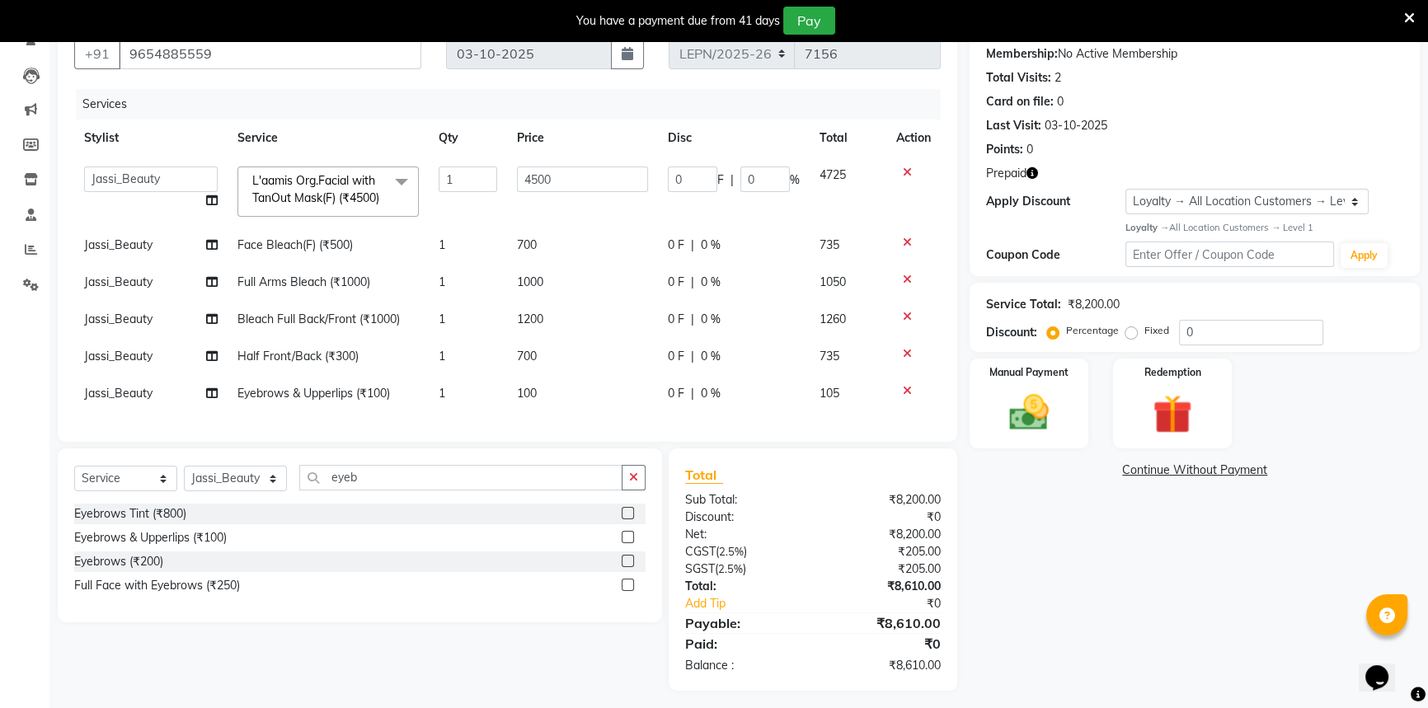
scroll to position [193, 0]
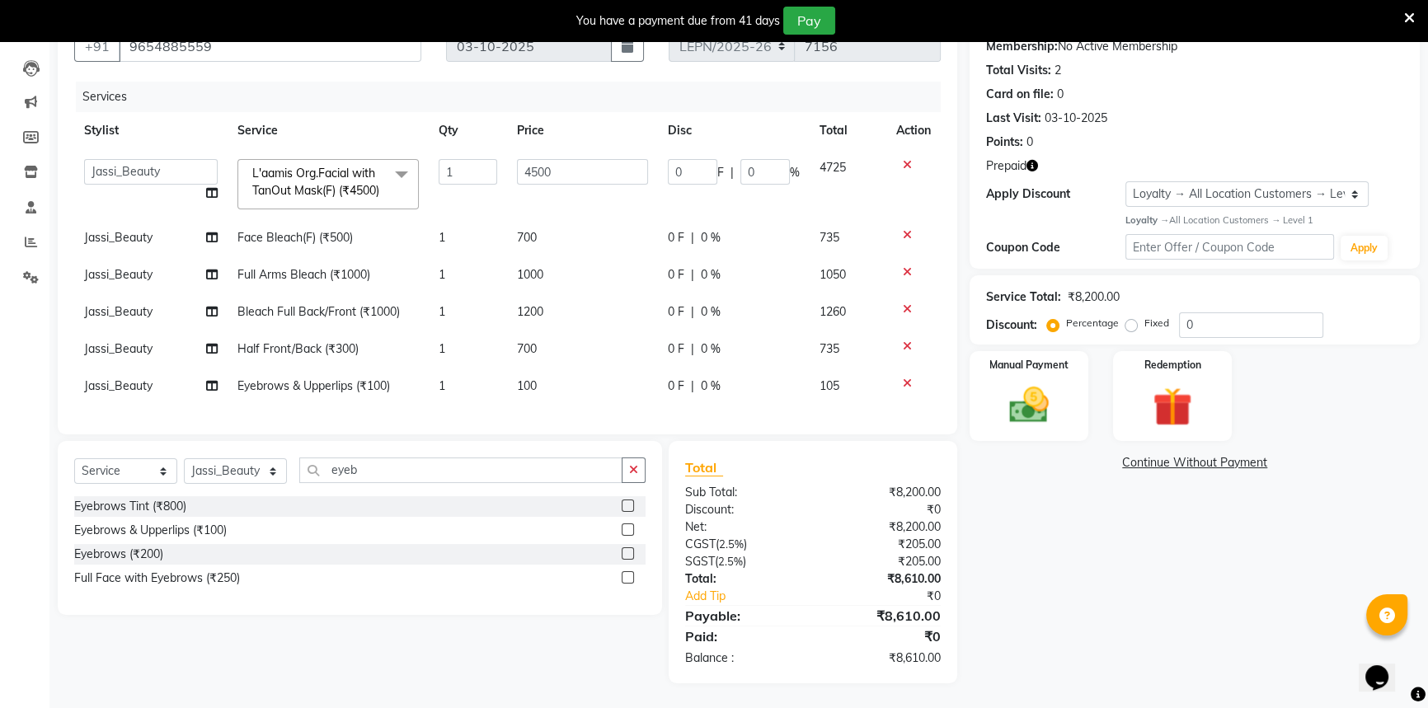
click at [566, 392] on td "100" at bounding box center [582, 386] width 150 height 37
select select "90366"
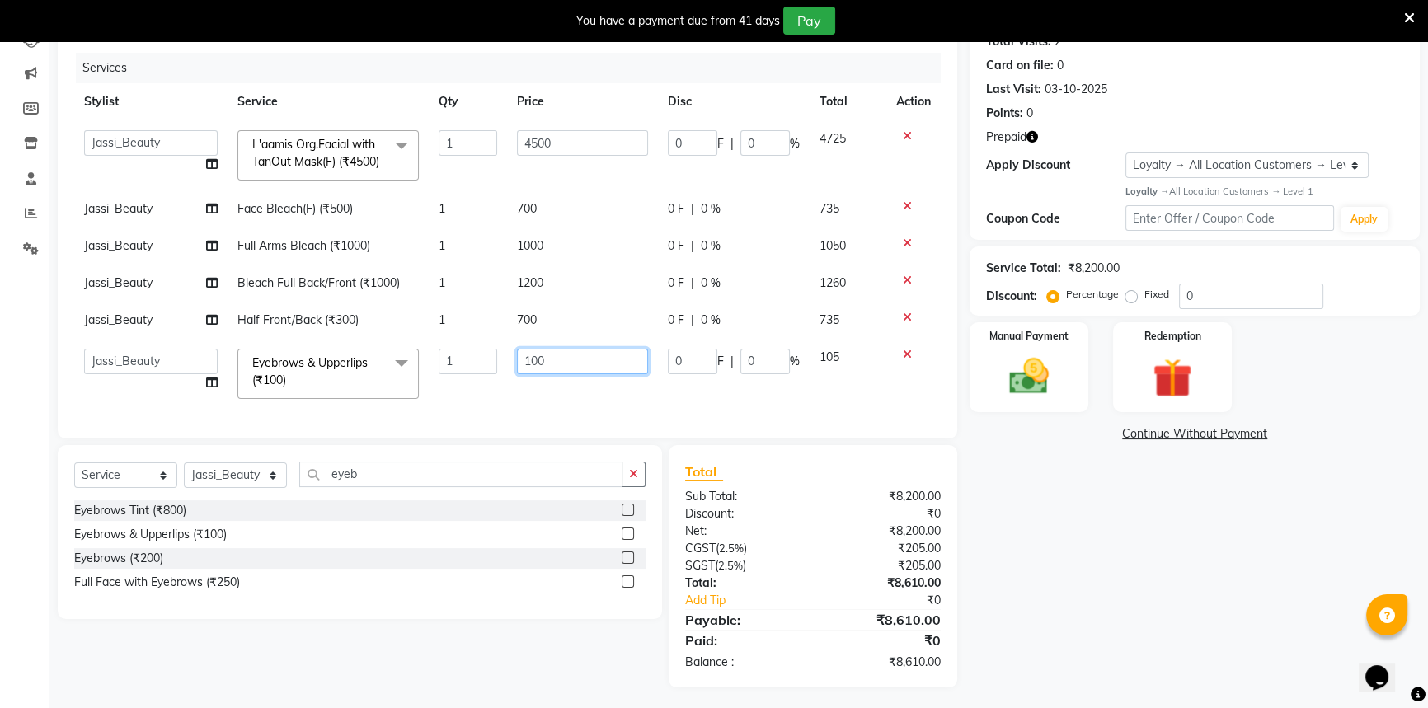
click at [568, 374] on input "100" at bounding box center [582, 362] width 130 height 26
type input "140"
click at [590, 417] on div "Services Stylist Service Qty Price Disc Total Action AMAN Aman_Asst Baljeet_MKP…" at bounding box center [507, 237] width 867 height 369
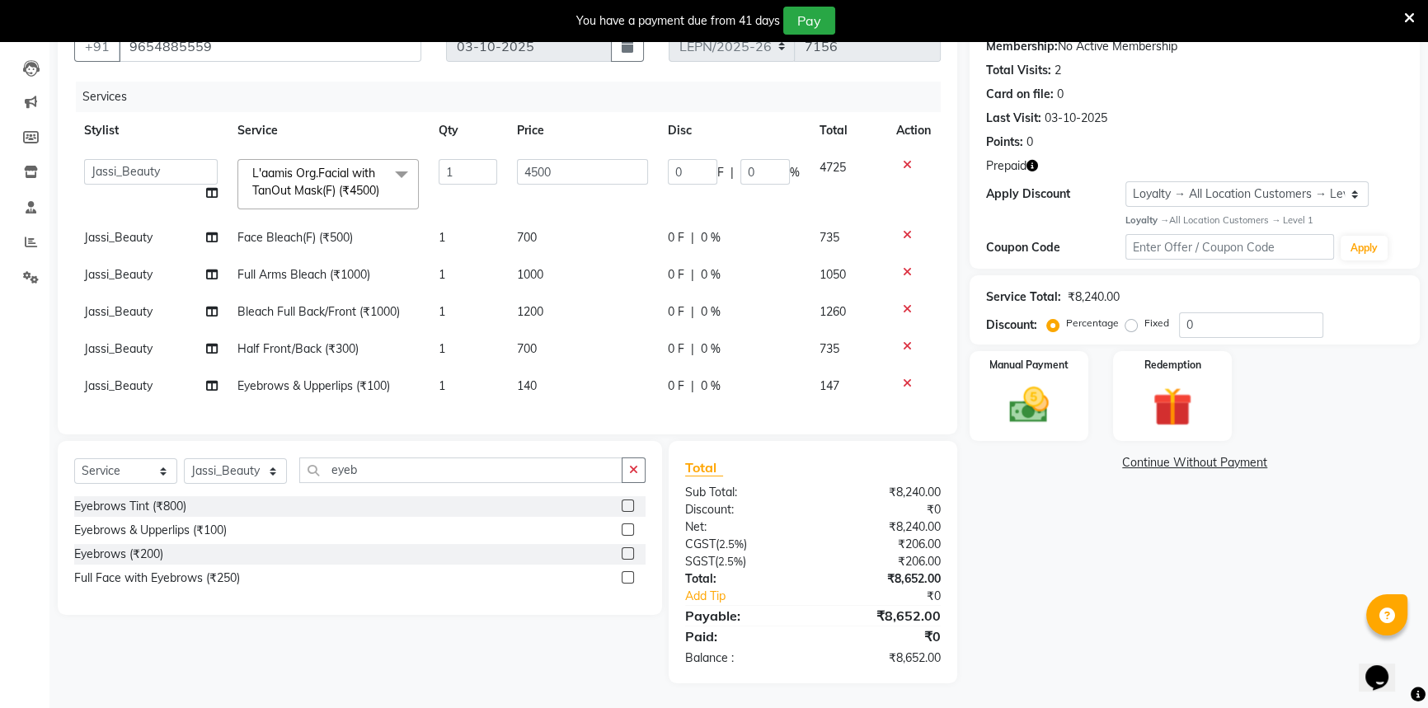
click at [595, 378] on td "140" at bounding box center [582, 386] width 150 height 37
select select "90366"
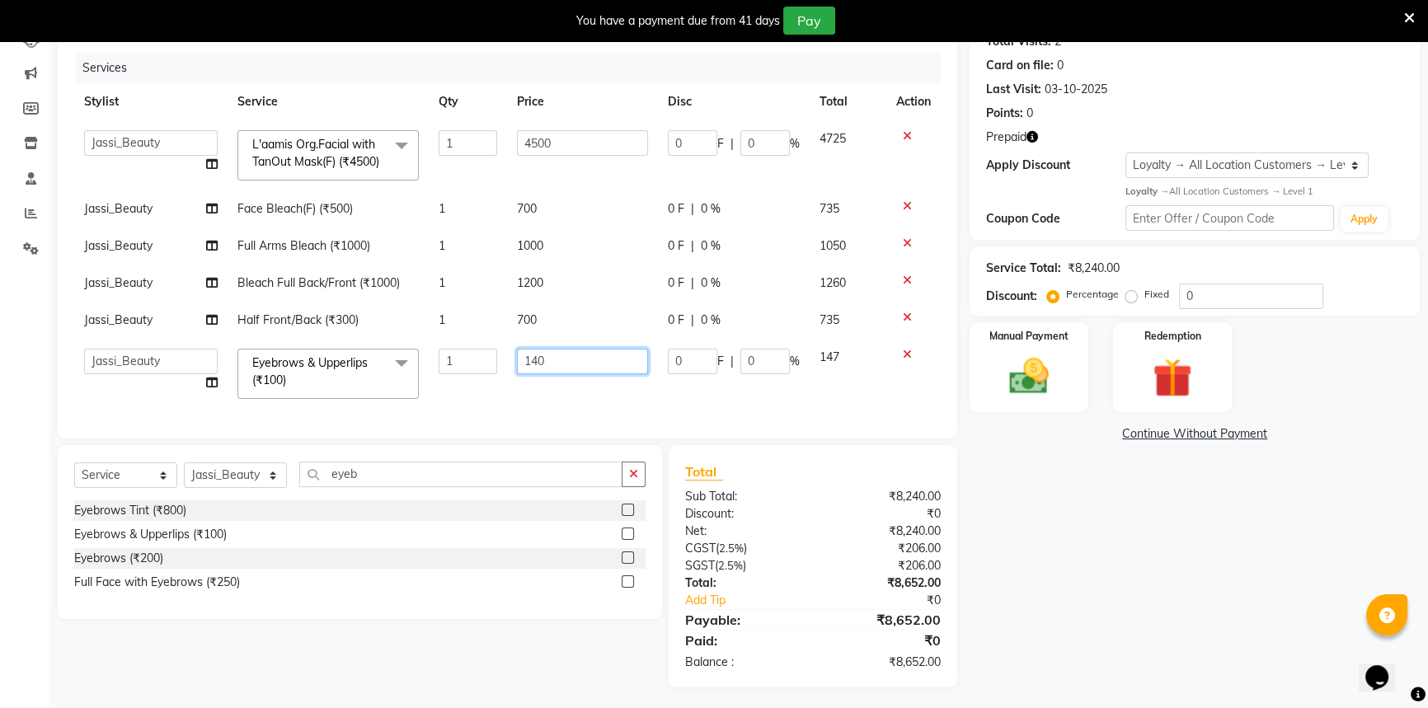
click at [592, 374] on input "140" at bounding box center [582, 362] width 130 height 26
type input "146"
click at [595, 416] on div "Services Stylist Service Qty Price Disc Total Action AMAN Aman_Asst Baljeet_MKP…" at bounding box center [507, 237] width 867 height 369
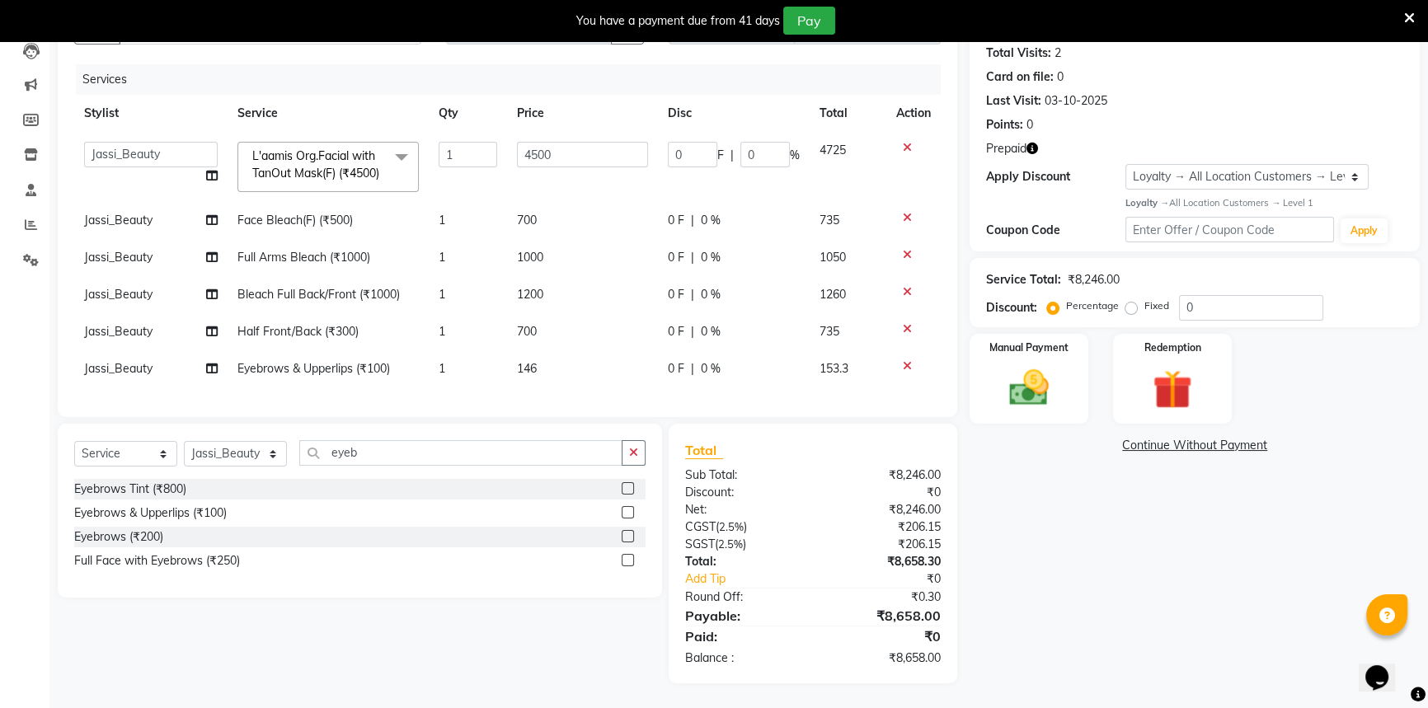
click at [581, 379] on td "146" at bounding box center [582, 368] width 150 height 37
select select "90366"
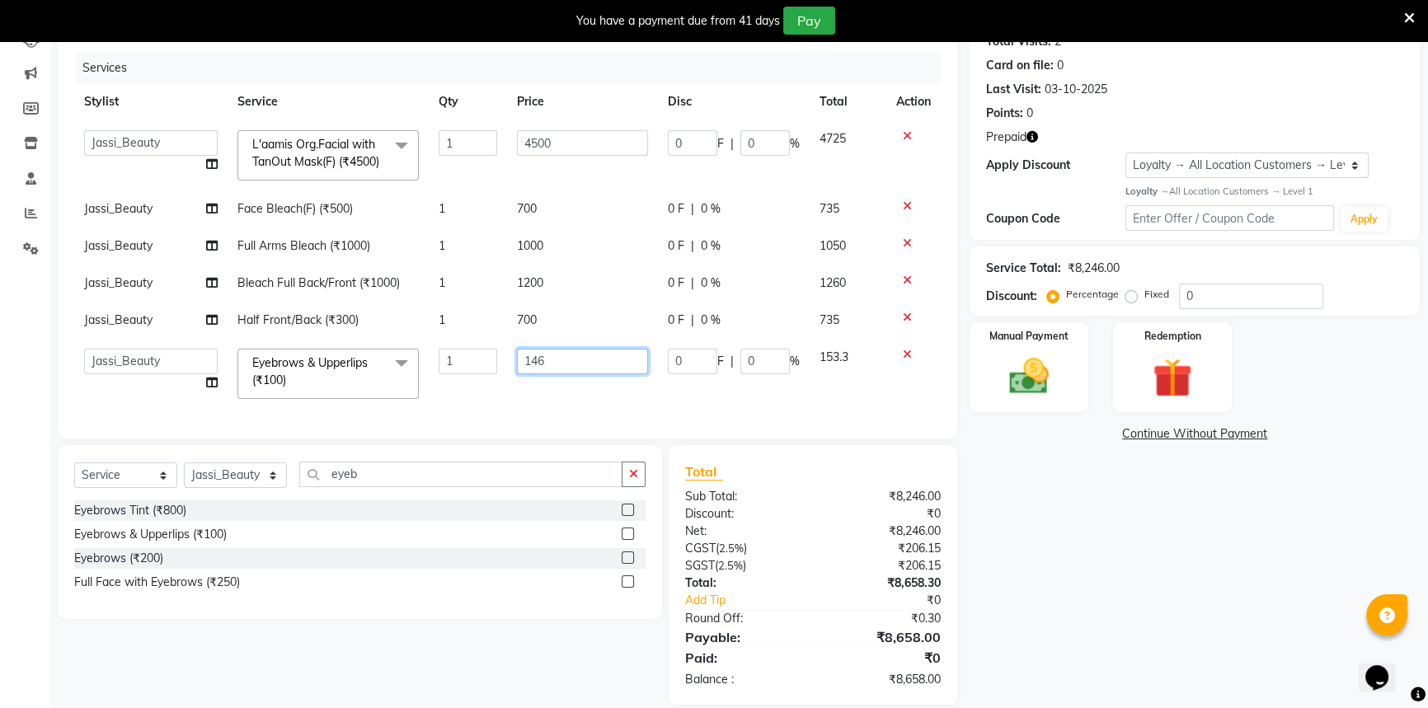
click at [589, 374] on input "146" at bounding box center [582, 362] width 130 height 26
type input "148"
click at [594, 409] on div "Services Stylist Service Qty Price Disc Total Action AMAN Aman_Asst Baljeet_MKP…" at bounding box center [507, 237] width 867 height 369
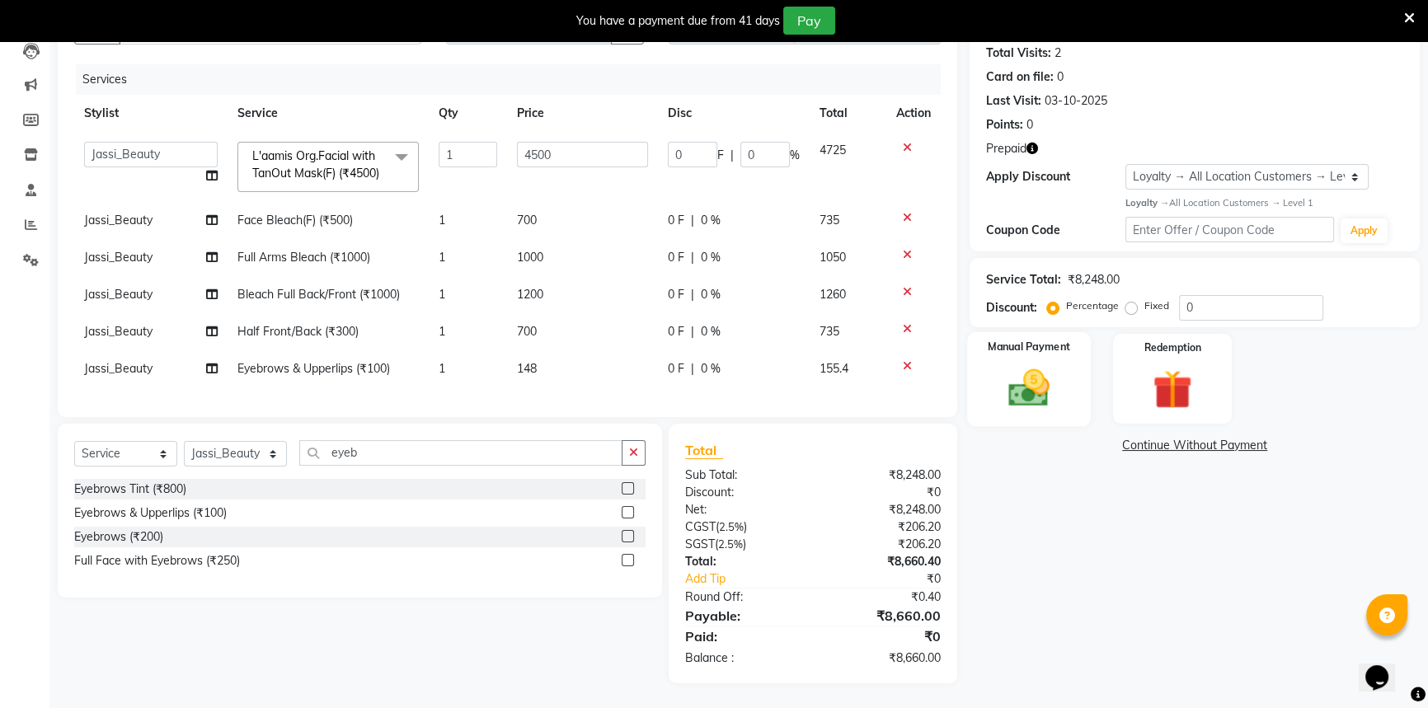
click at [1007, 395] on img at bounding box center [1029, 388] width 67 height 47
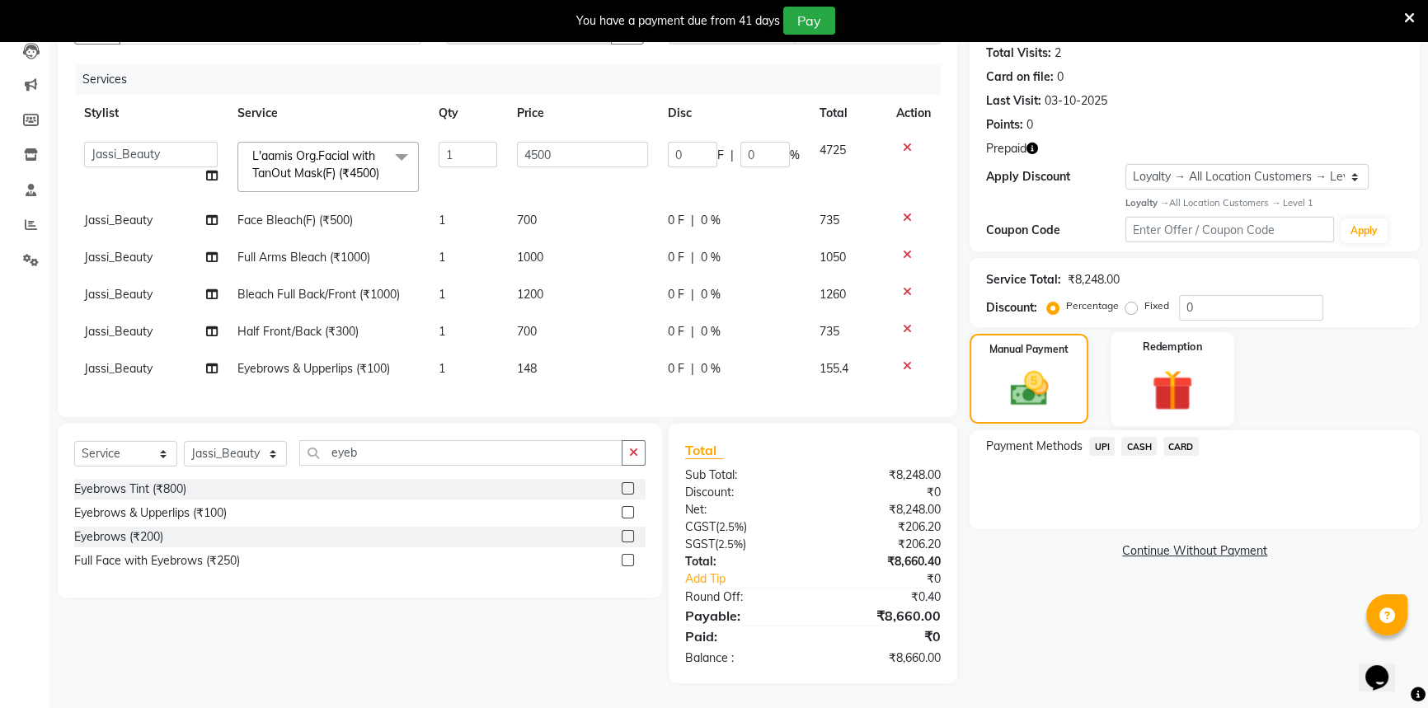
click at [1176, 365] on img at bounding box center [1173, 390] width 67 height 51
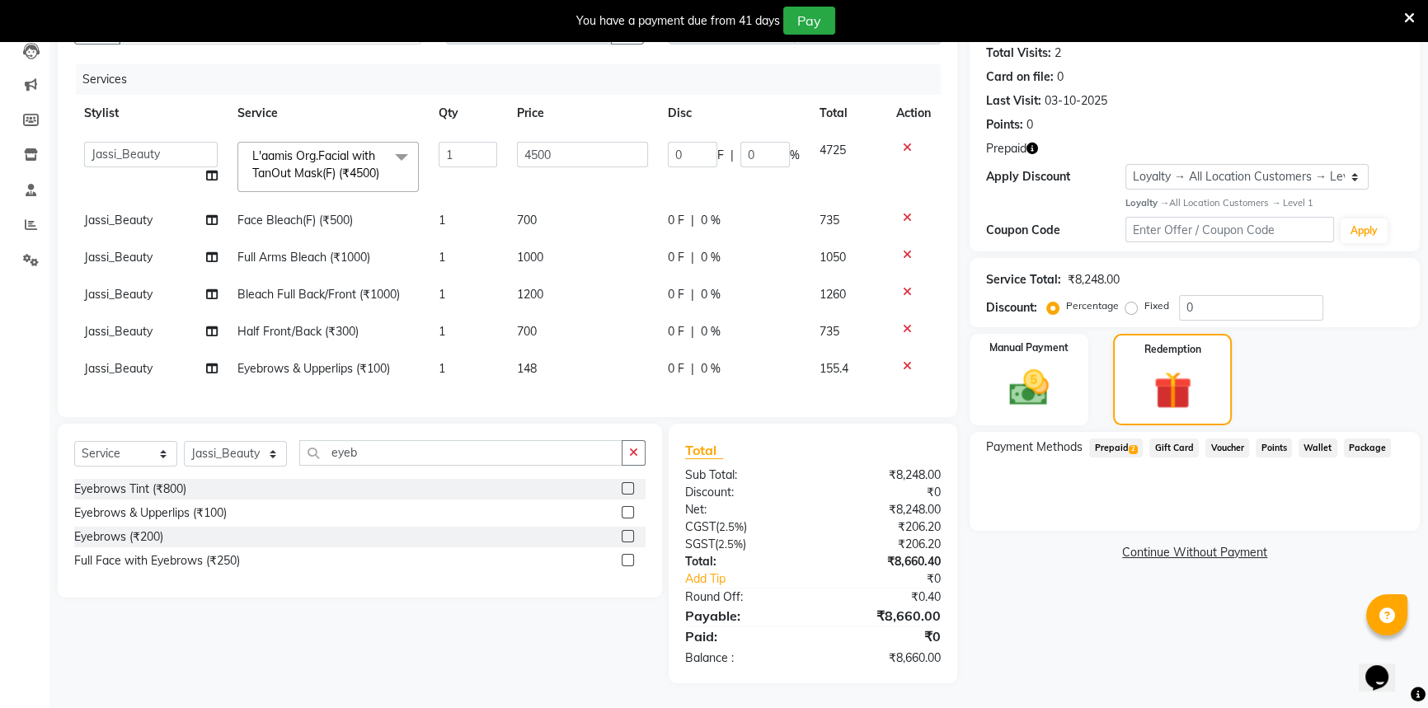
click at [1121, 440] on span "Prepaid 2" at bounding box center [1116, 448] width 54 height 19
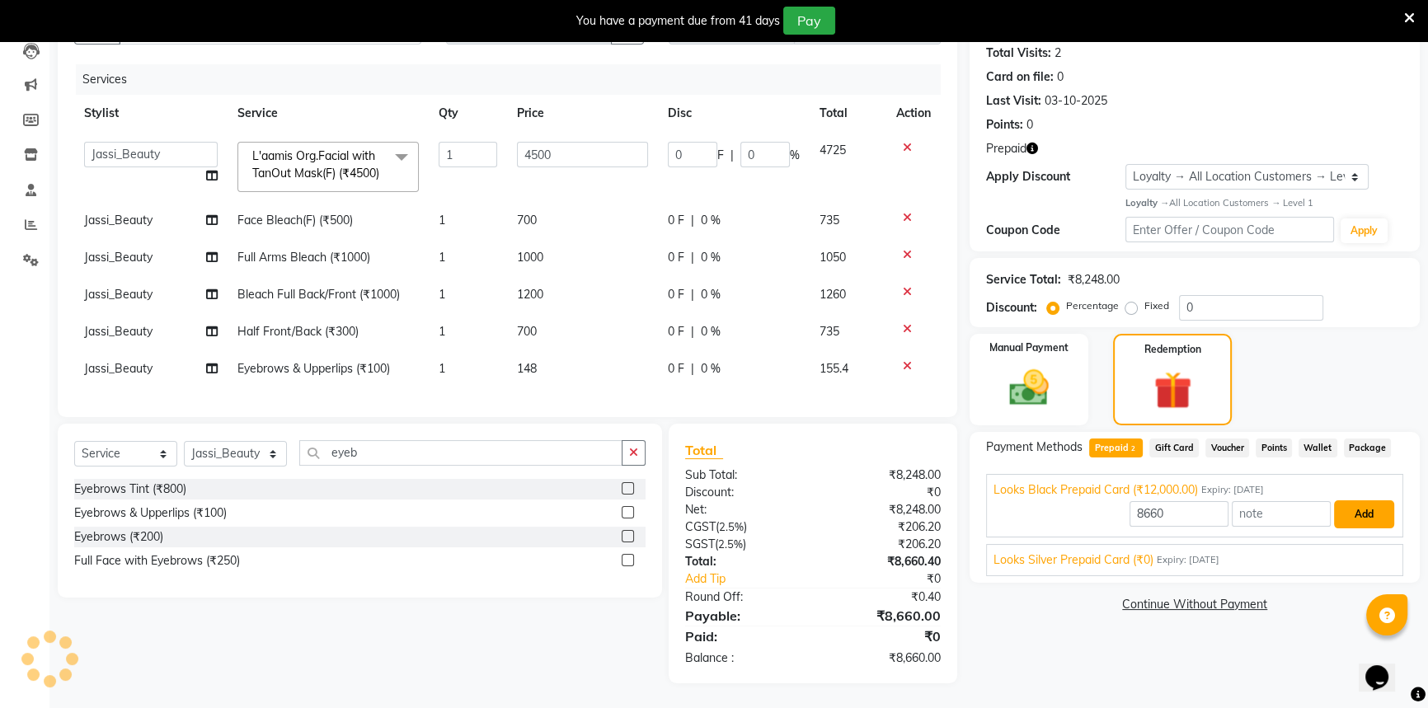
click at [1356, 501] on button "Add" at bounding box center [1364, 515] width 60 height 28
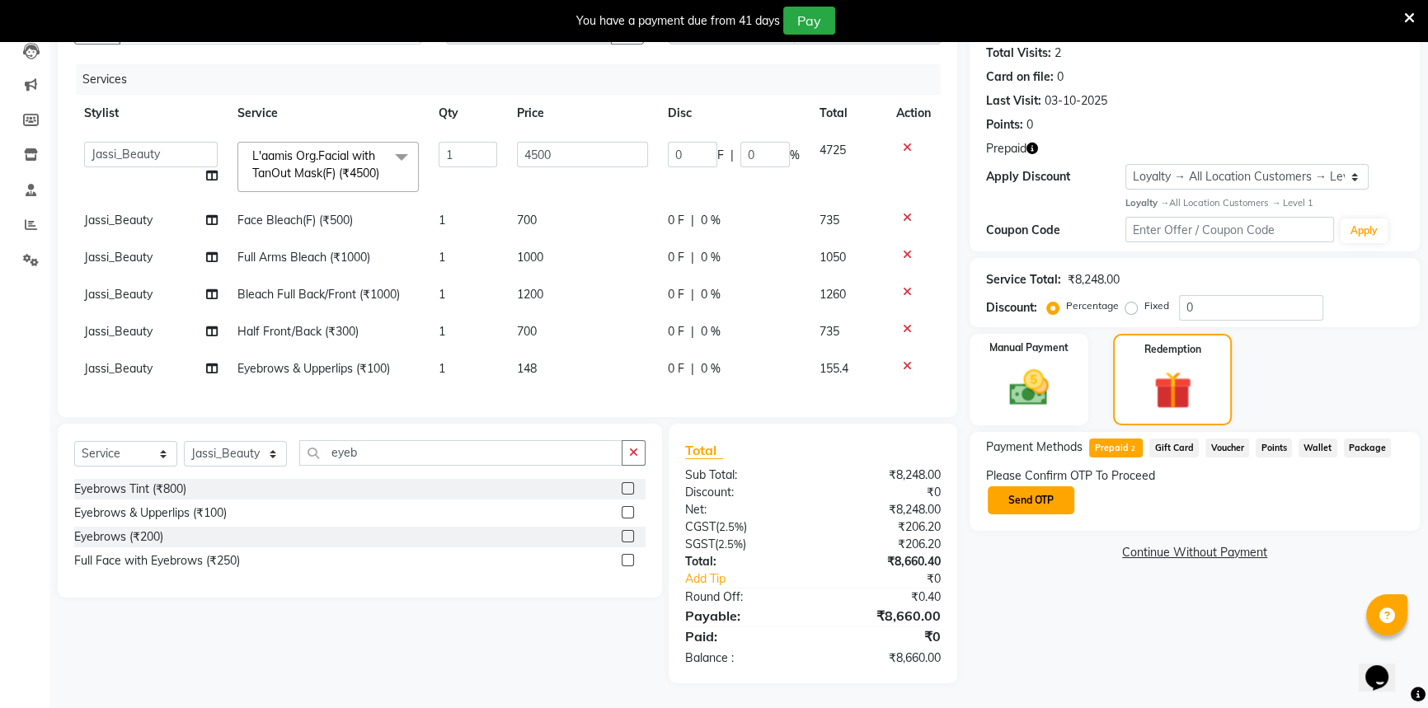
click at [1031, 501] on button "Send OTP" at bounding box center [1031, 501] width 87 height 28
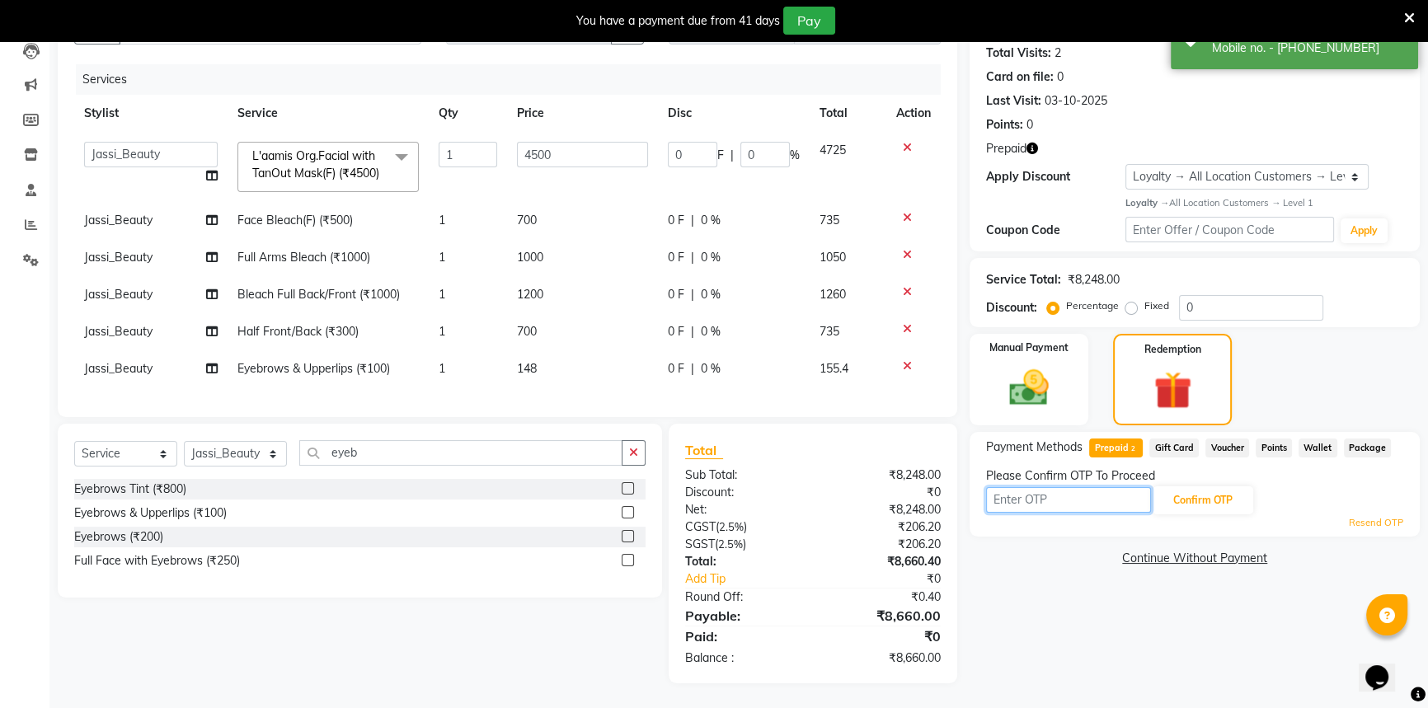
click at [1036, 495] on input "text" at bounding box center [1068, 500] width 165 height 26
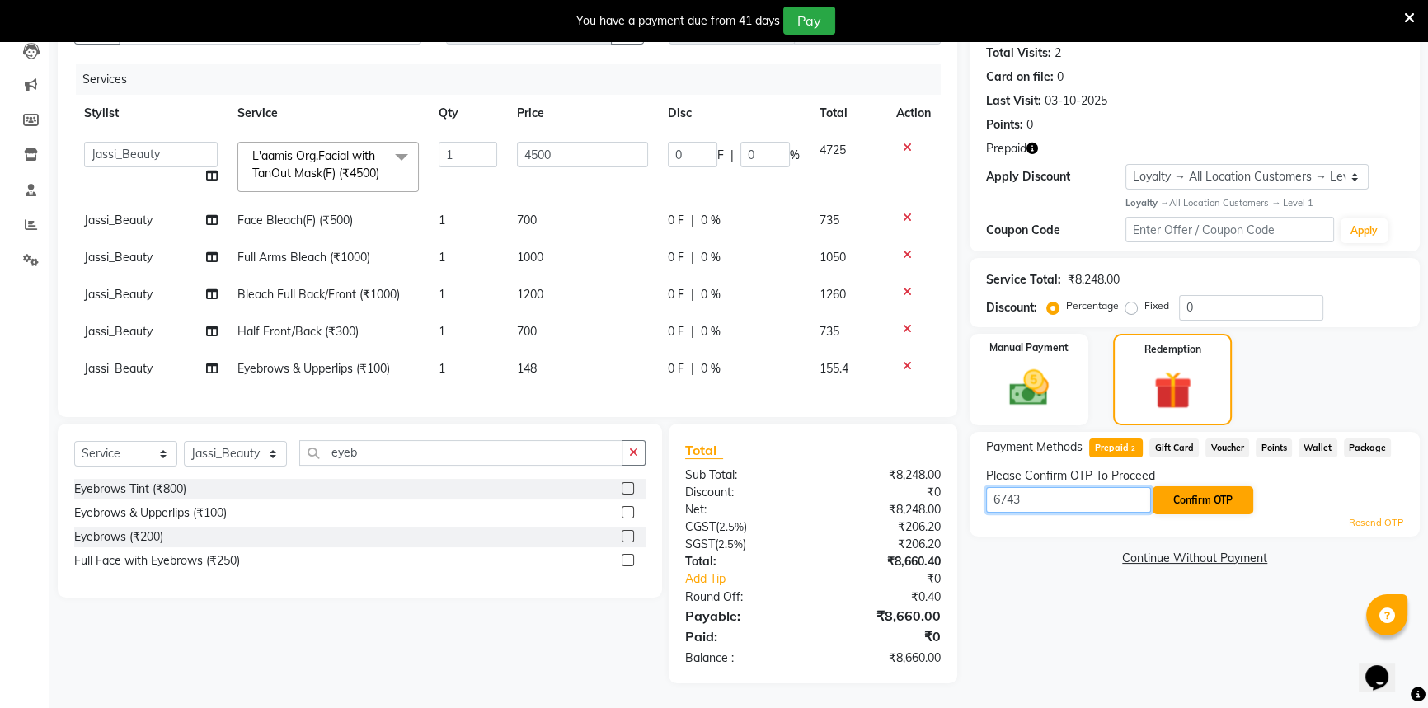
type input "6743"
click at [1199, 491] on button "Confirm OTP" at bounding box center [1203, 501] width 101 height 28
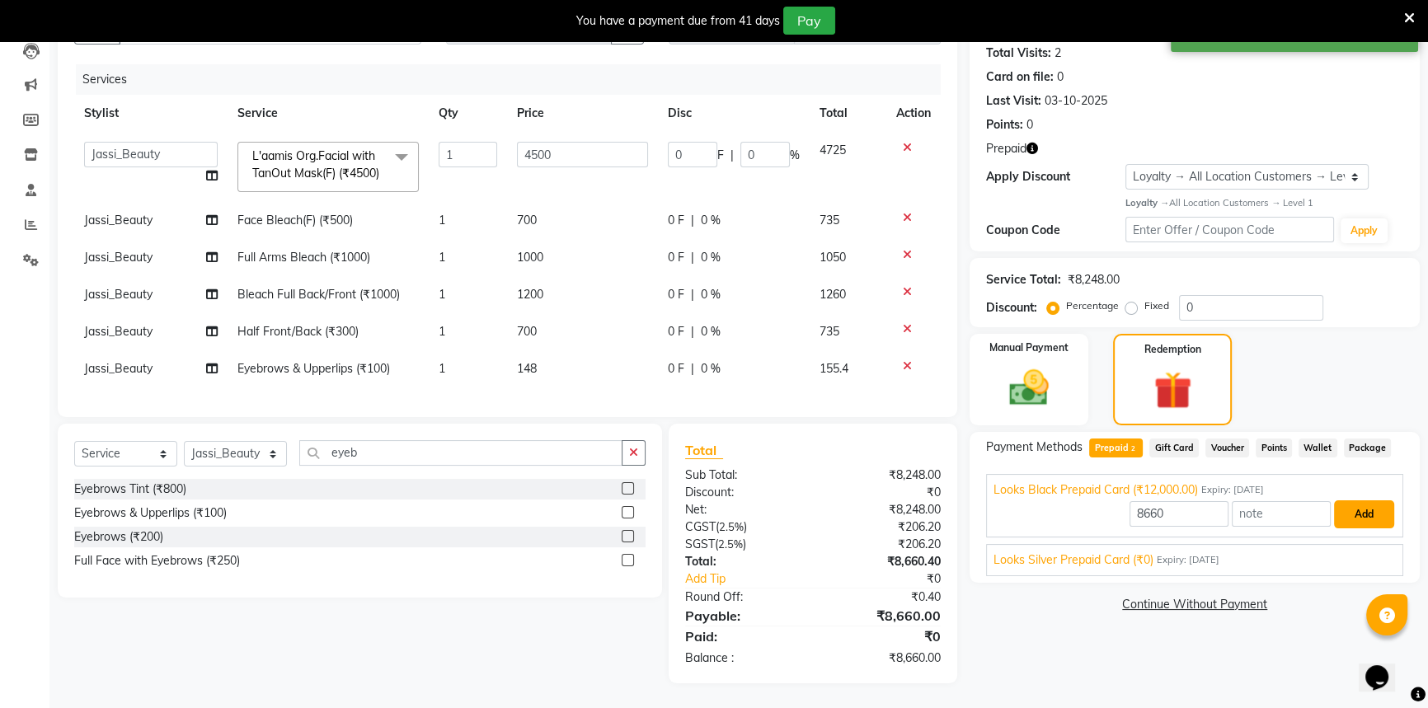
click at [1374, 501] on button "Add" at bounding box center [1364, 515] width 60 height 28
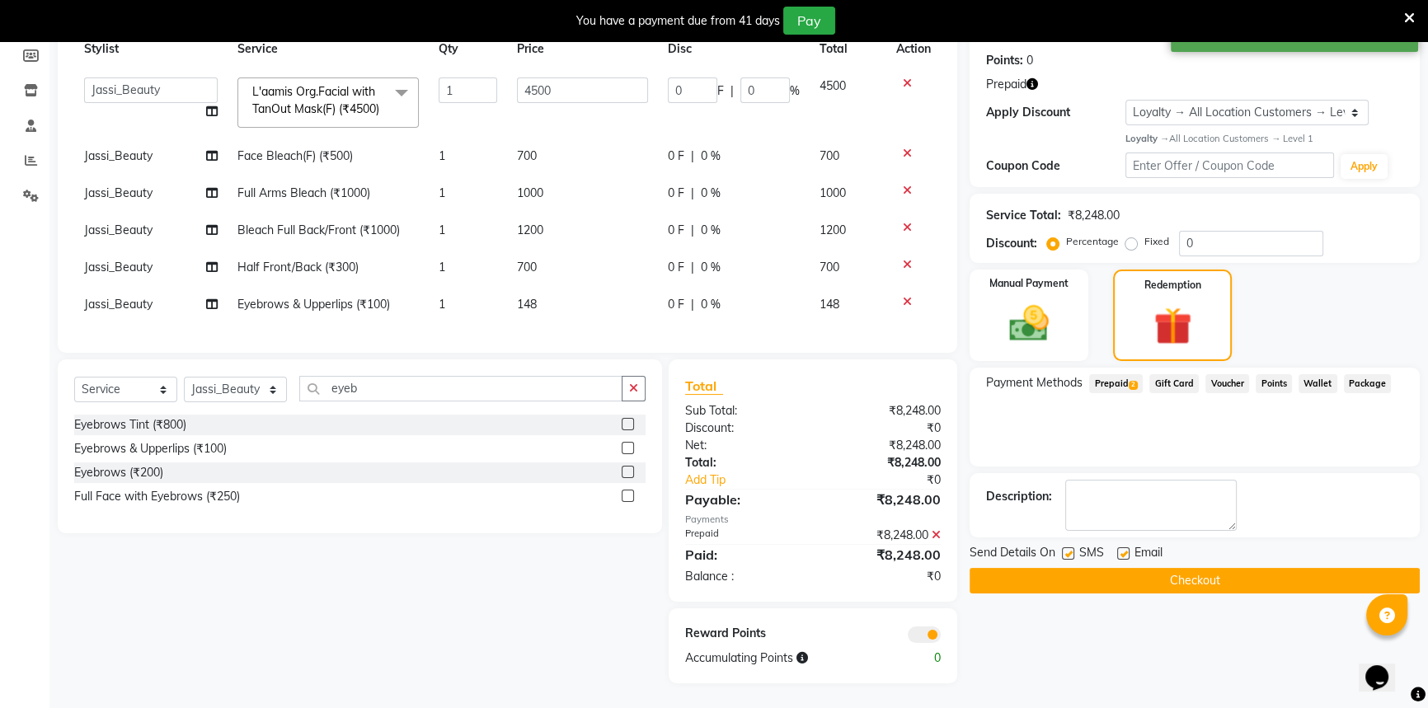
scroll to position [275, 0]
click at [1086, 568] on button "Checkout" at bounding box center [1195, 581] width 450 height 26
